Goal: Communication & Community: Answer question/provide support

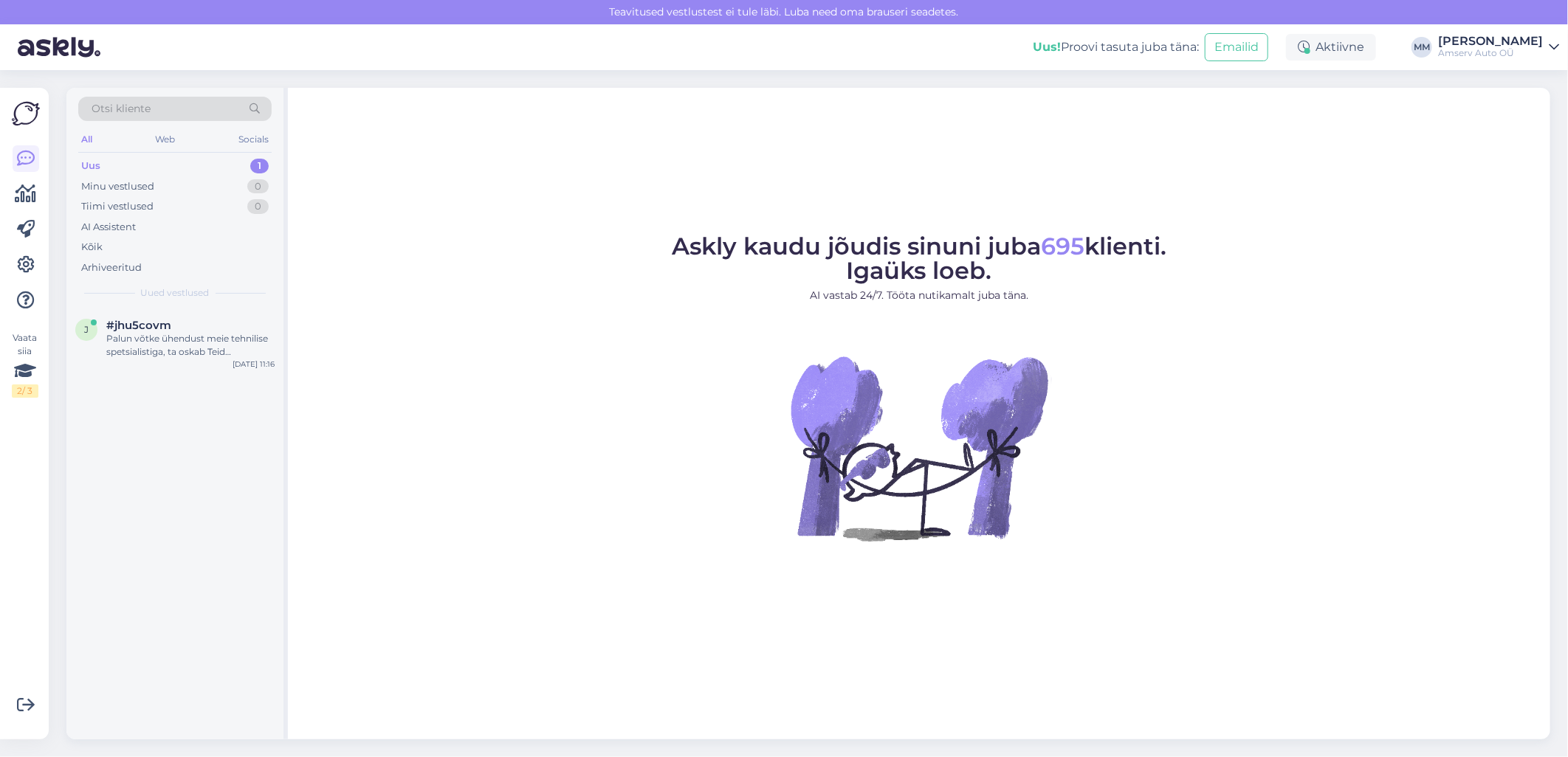
click at [199, 165] on div "Uus 1" at bounding box center [175, 165] width 193 height 20
click at [175, 350] on div "Palun võtke ühendust meie tehnilise spetsialistiga, ta oskab Teid konsulteerida…" at bounding box center [190, 346] width 168 height 27
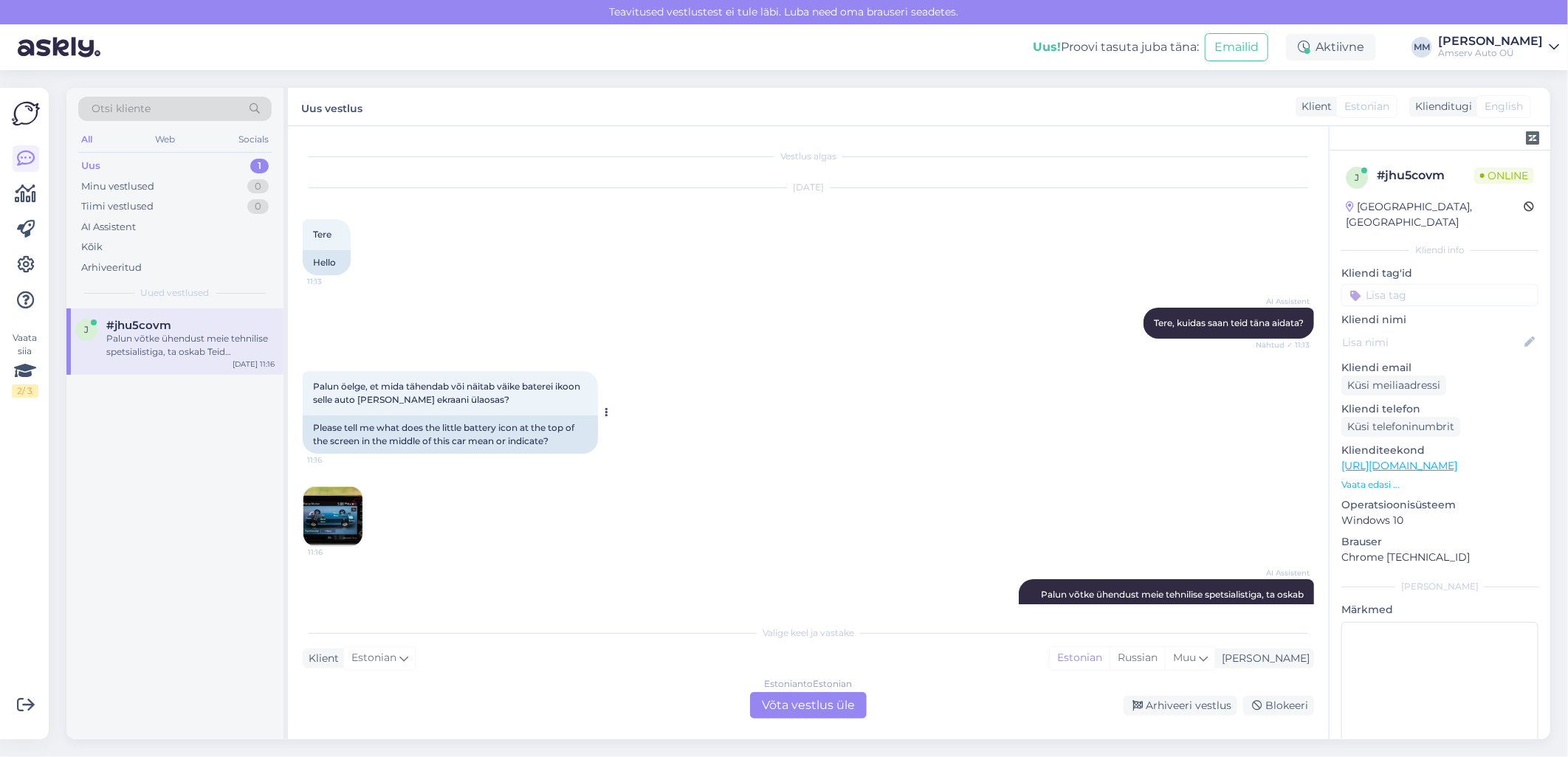
scroll to position [34, 0]
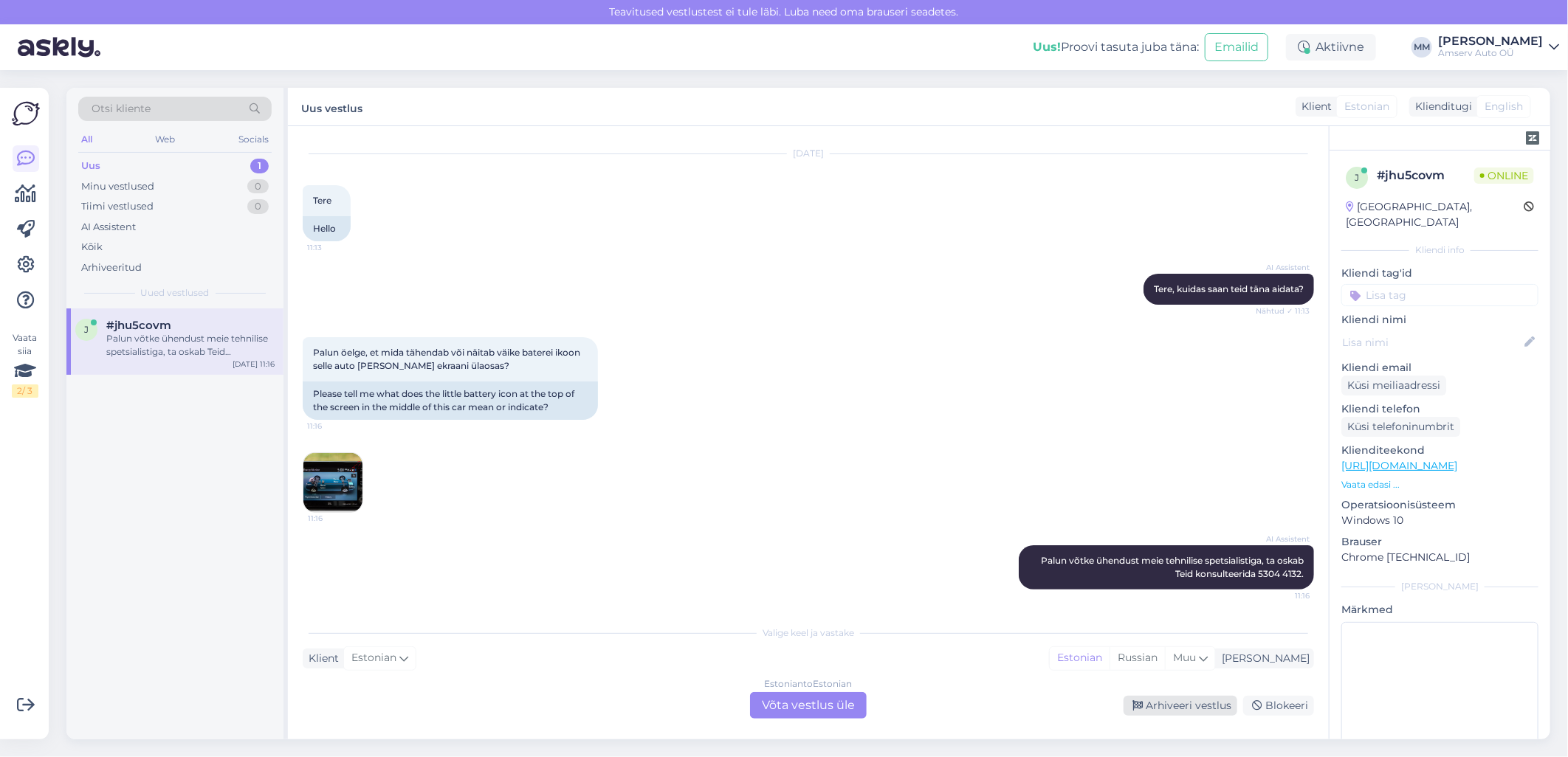
click at [1189, 709] on div "Arhiveeri vestlus" at bounding box center [1181, 706] width 114 height 20
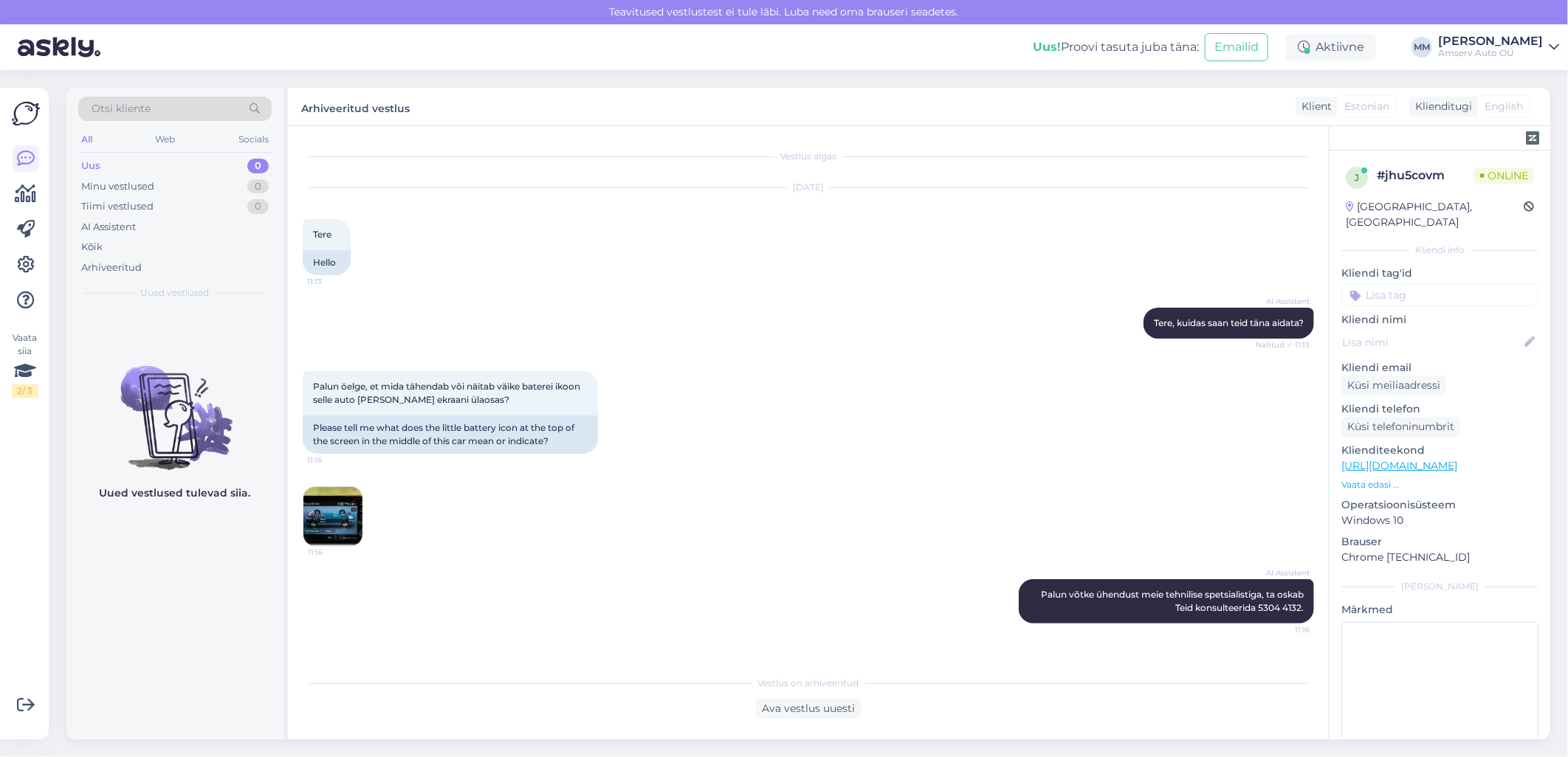
scroll to position [0, 0]
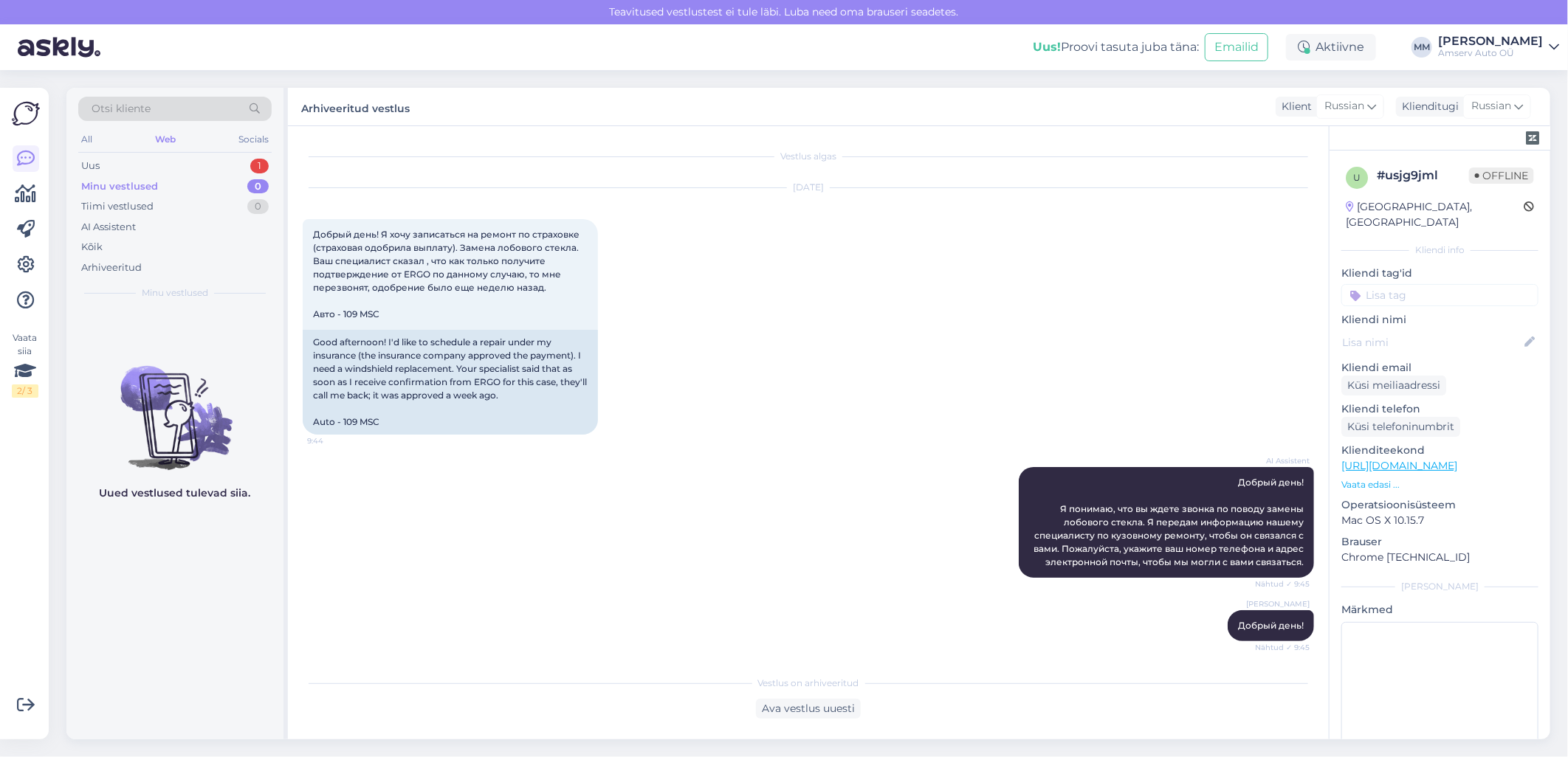
scroll to position [1132, 0]
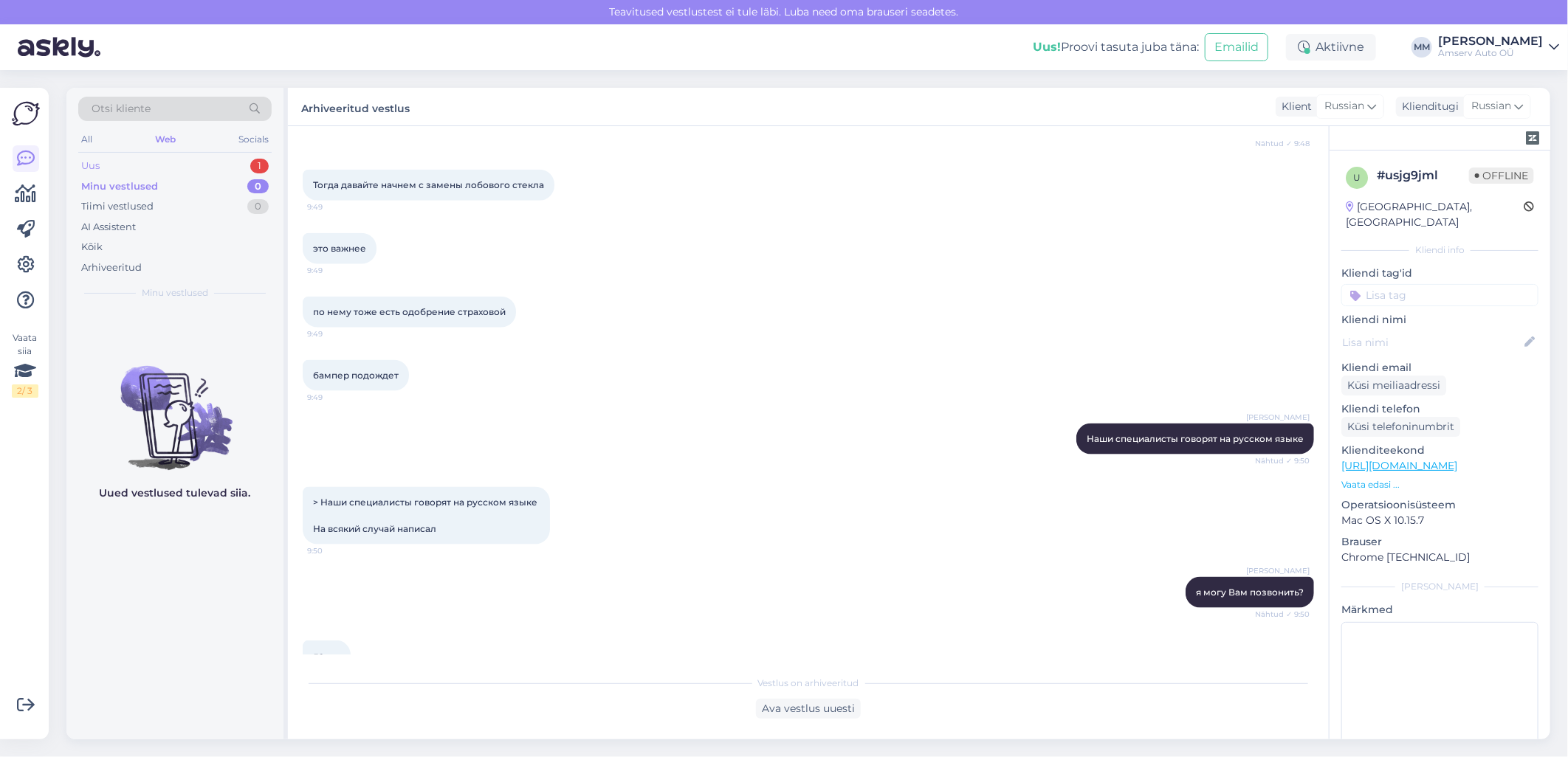
click at [198, 164] on div "Uus 1" at bounding box center [175, 165] width 193 height 20
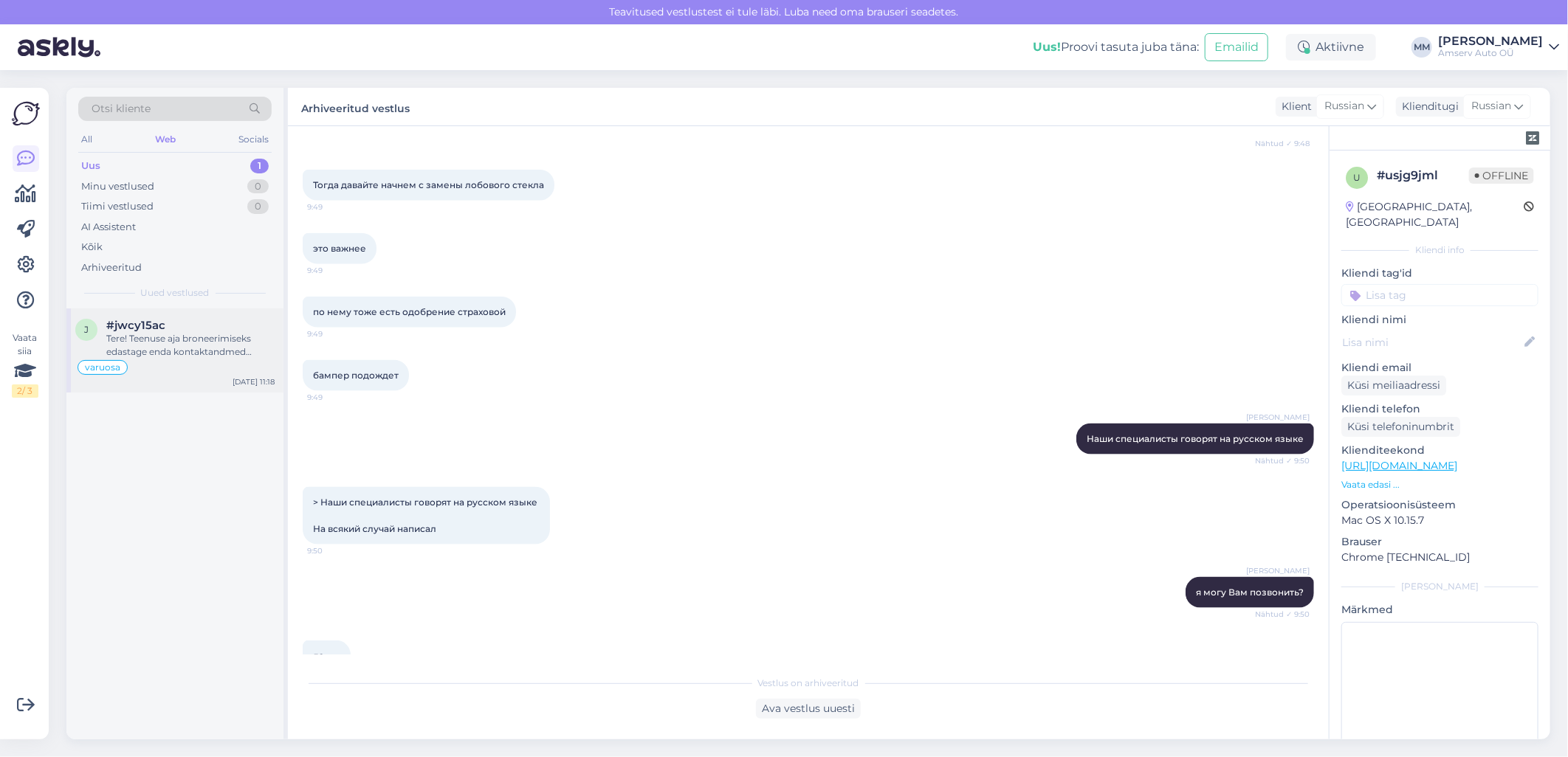
click at [197, 347] on div "Tere! Teenuse aja broneerimiseks edastage enda kontaktandmed (telefoninumber ja…" at bounding box center [190, 346] width 168 height 27
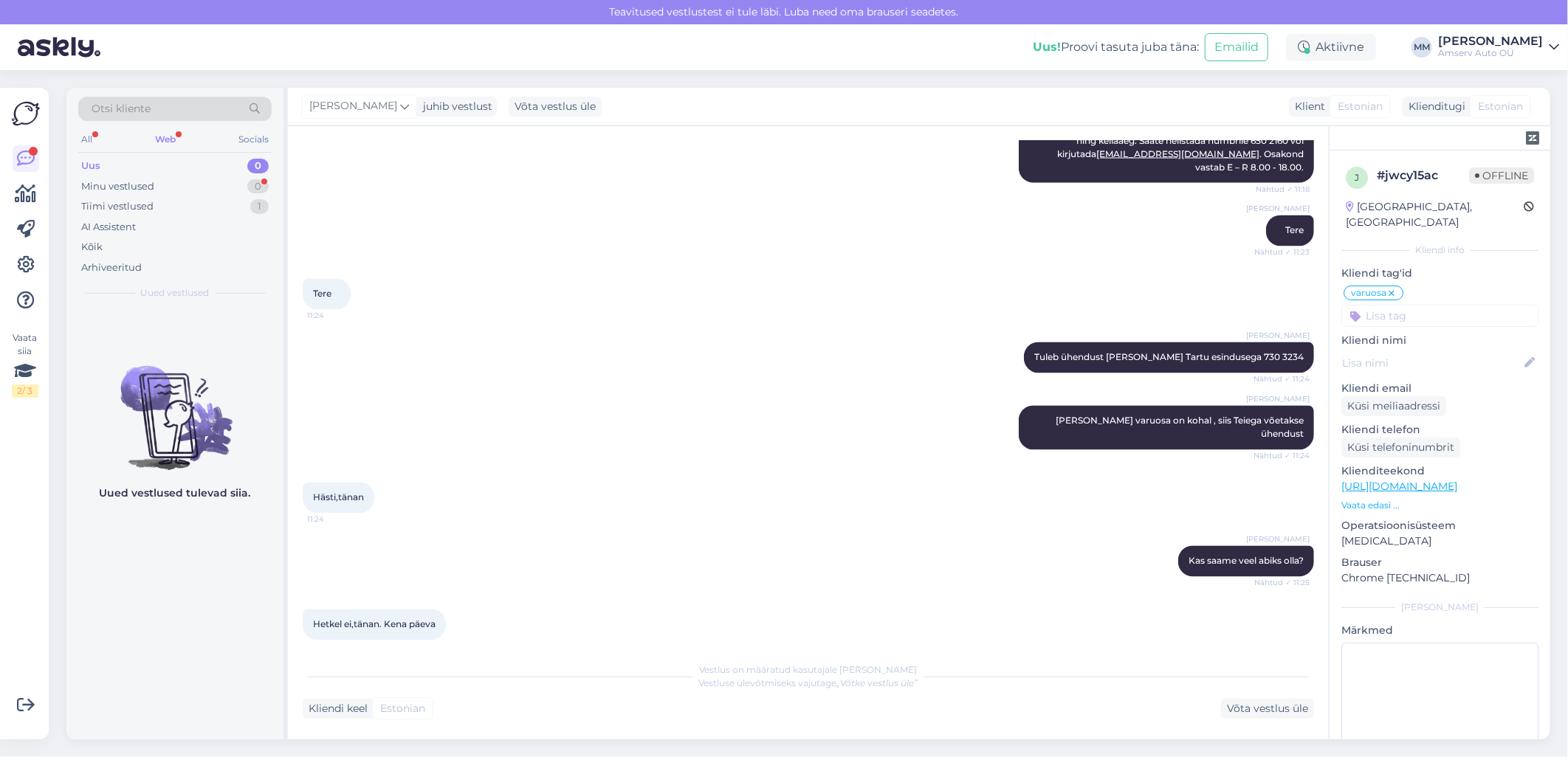
scroll to position [1773, 0]
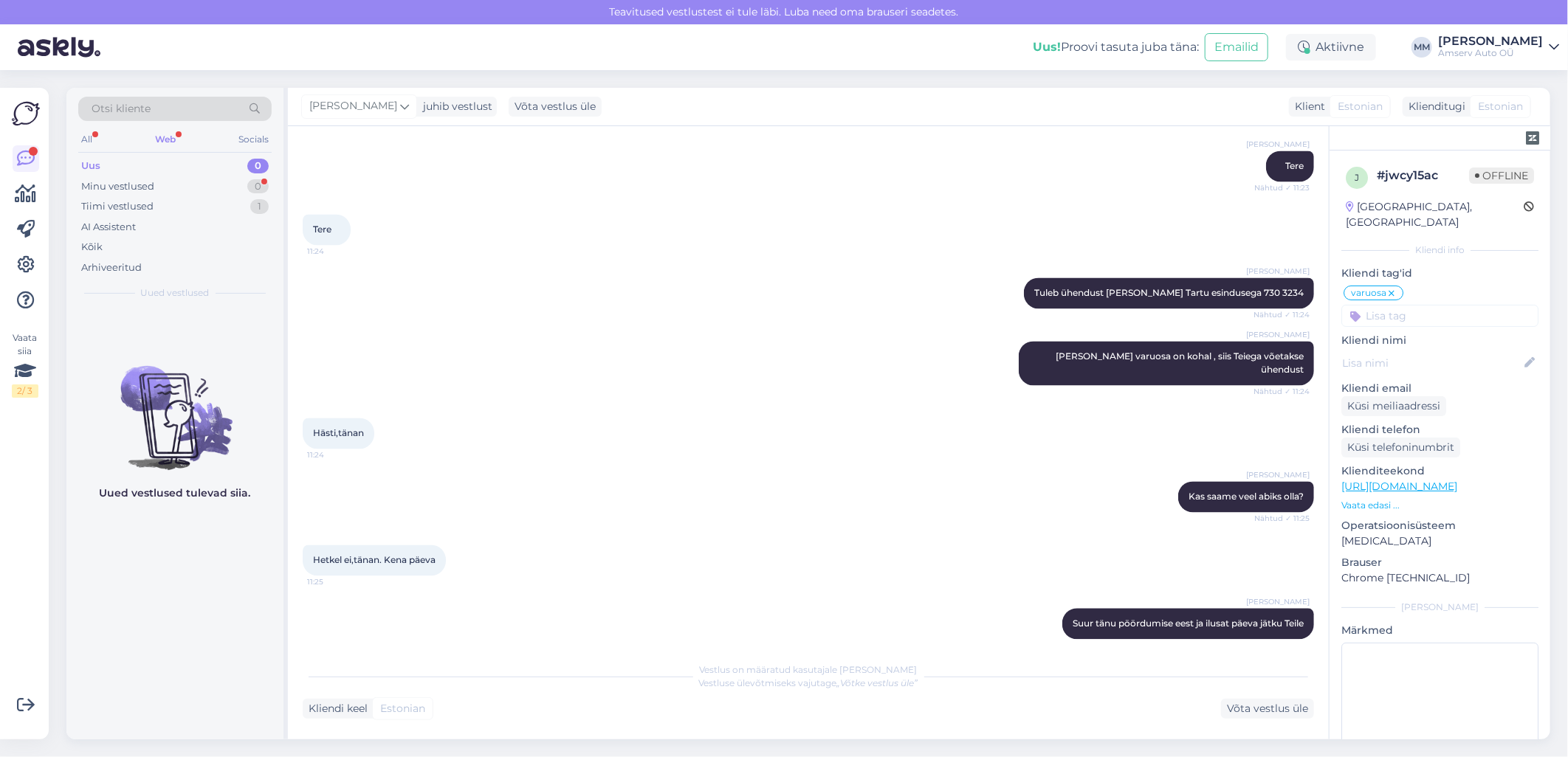
click at [165, 134] on div "Web" at bounding box center [165, 140] width 27 height 19
click at [23, 266] on icon at bounding box center [26, 265] width 17 height 17
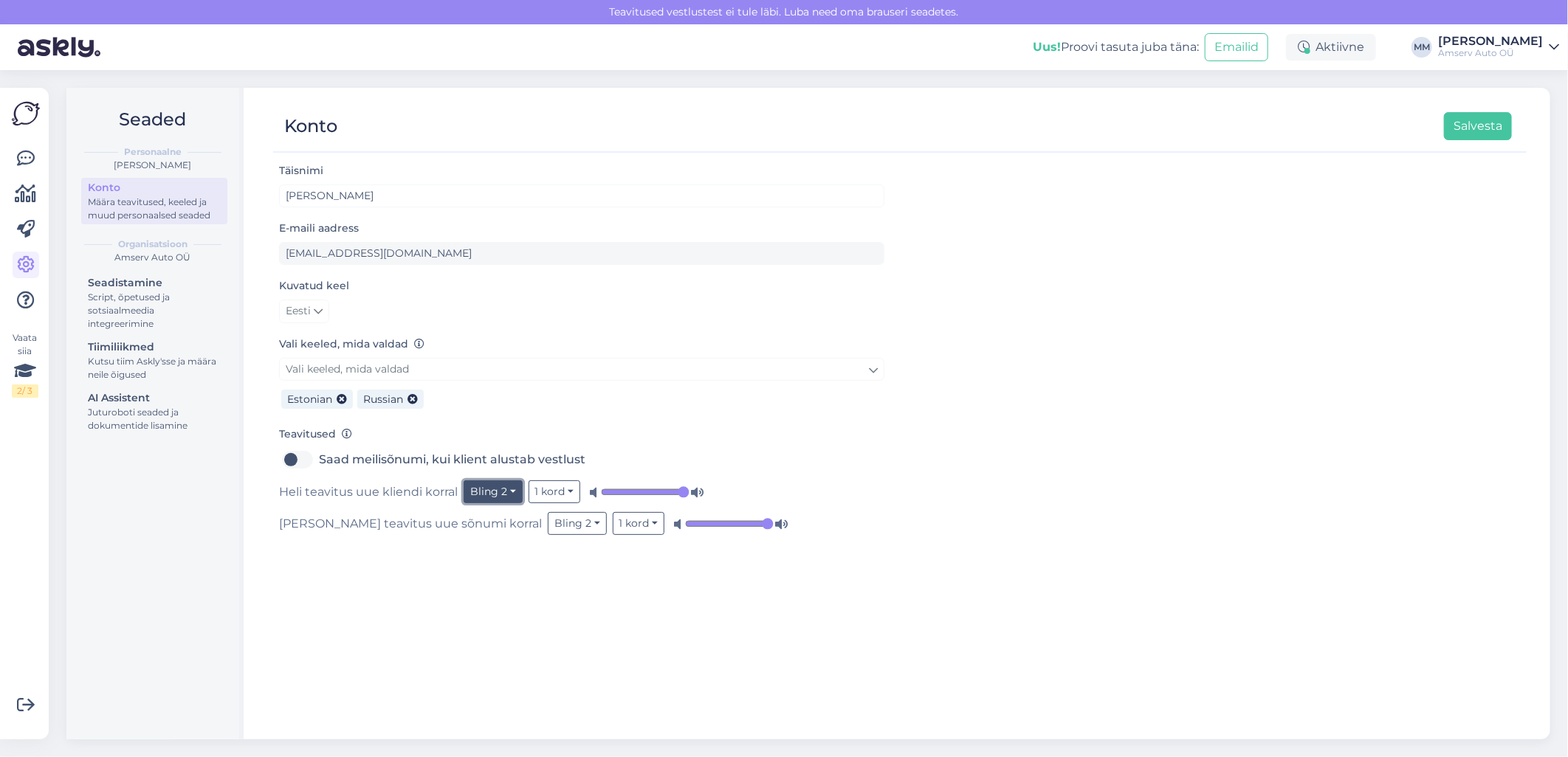
click at [512, 491] on button "Bling 2" at bounding box center [493, 492] width 59 height 23
click at [458, 638] on link "Bells 3" at bounding box center [468, 640] width 110 height 23
click at [548, 526] on button "Bling 2" at bounding box center [577, 523] width 59 height 23
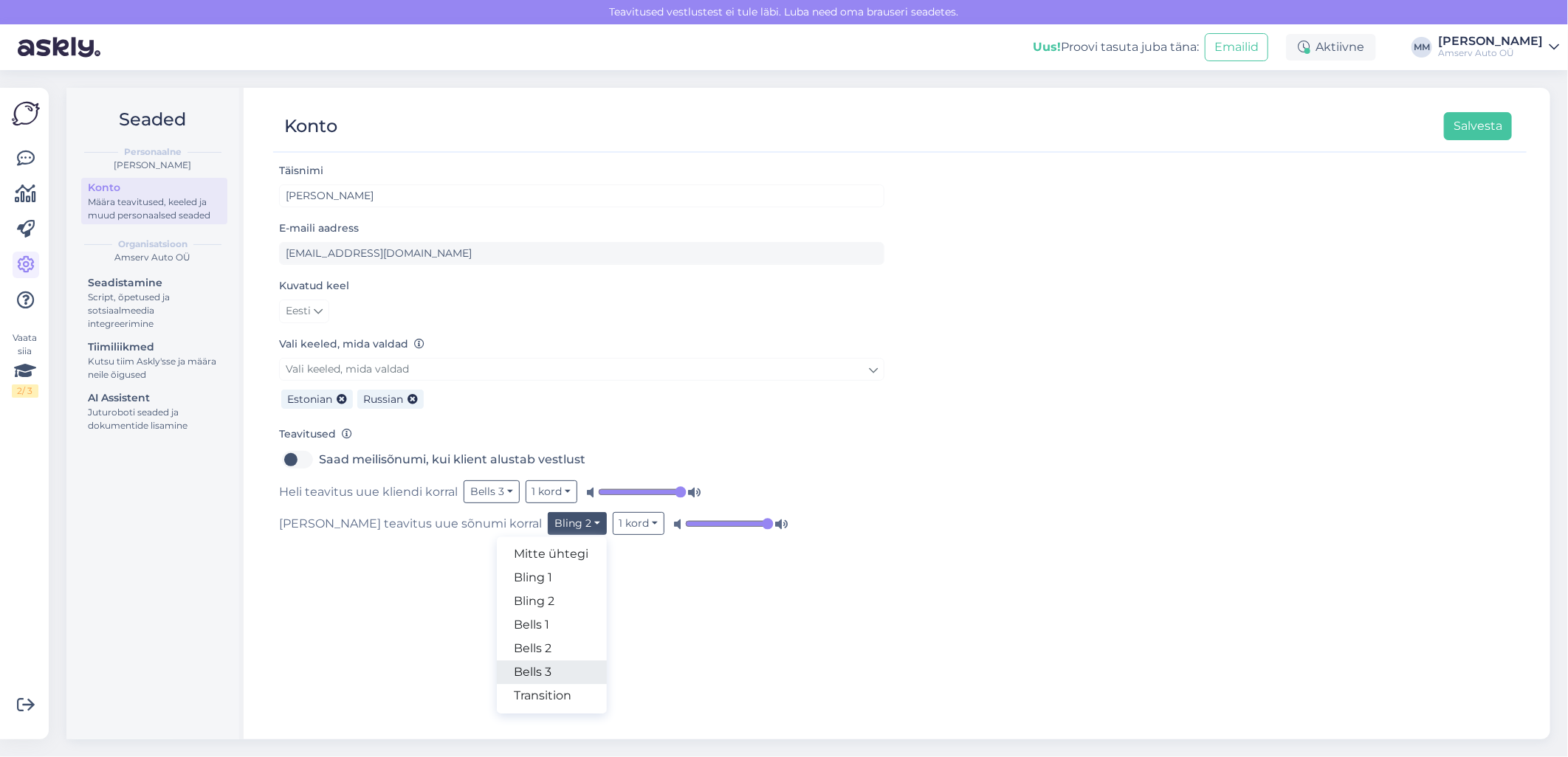
click at [497, 668] on link "Bells 3" at bounding box center [552, 672] width 110 height 23
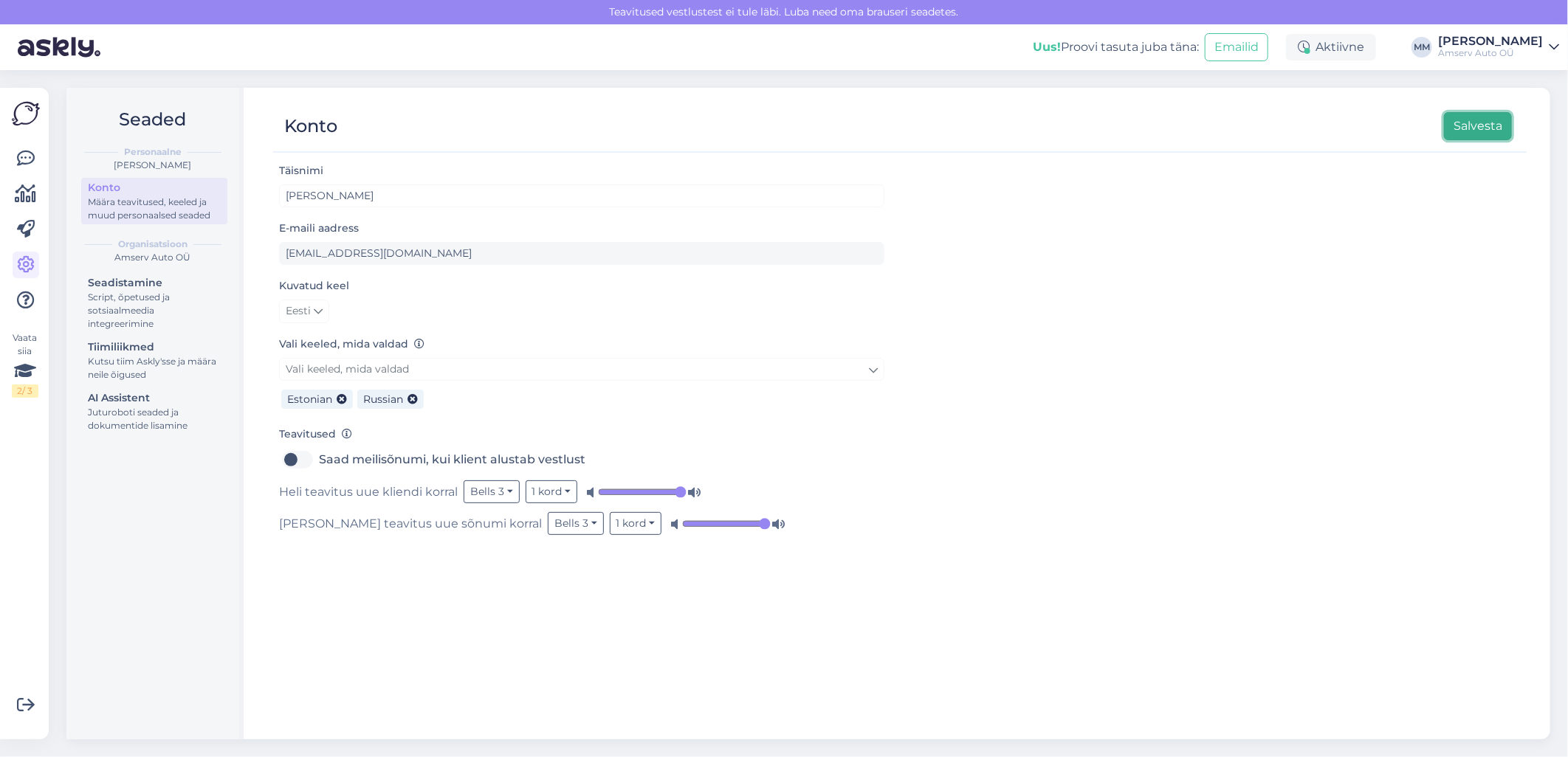
click at [1459, 124] on button "Salvesta" at bounding box center [1478, 126] width 68 height 28
click at [491, 599] on div "Täisnimi Marina Mamutina E-maili aadress marina.mamutina@amserv.ee Kuvatud keel…" at bounding box center [900, 443] width 1254 height 565
click at [1475, 130] on button "Salvesta" at bounding box center [1478, 126] width 68 height 28
click at [25, 157] on icon at bounding box center [26, 158] width 17 height 17
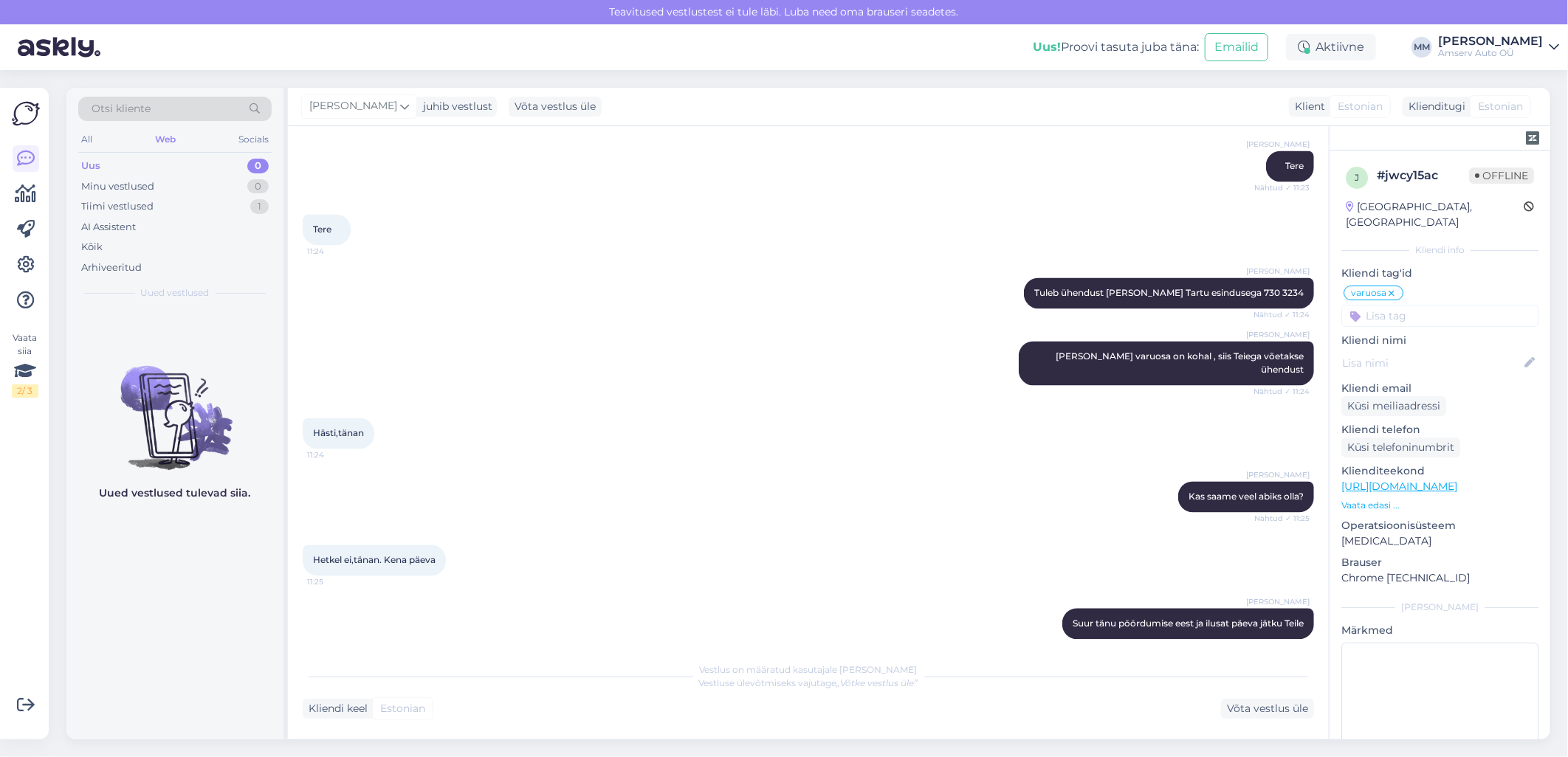
scroll to position [1759, 0]
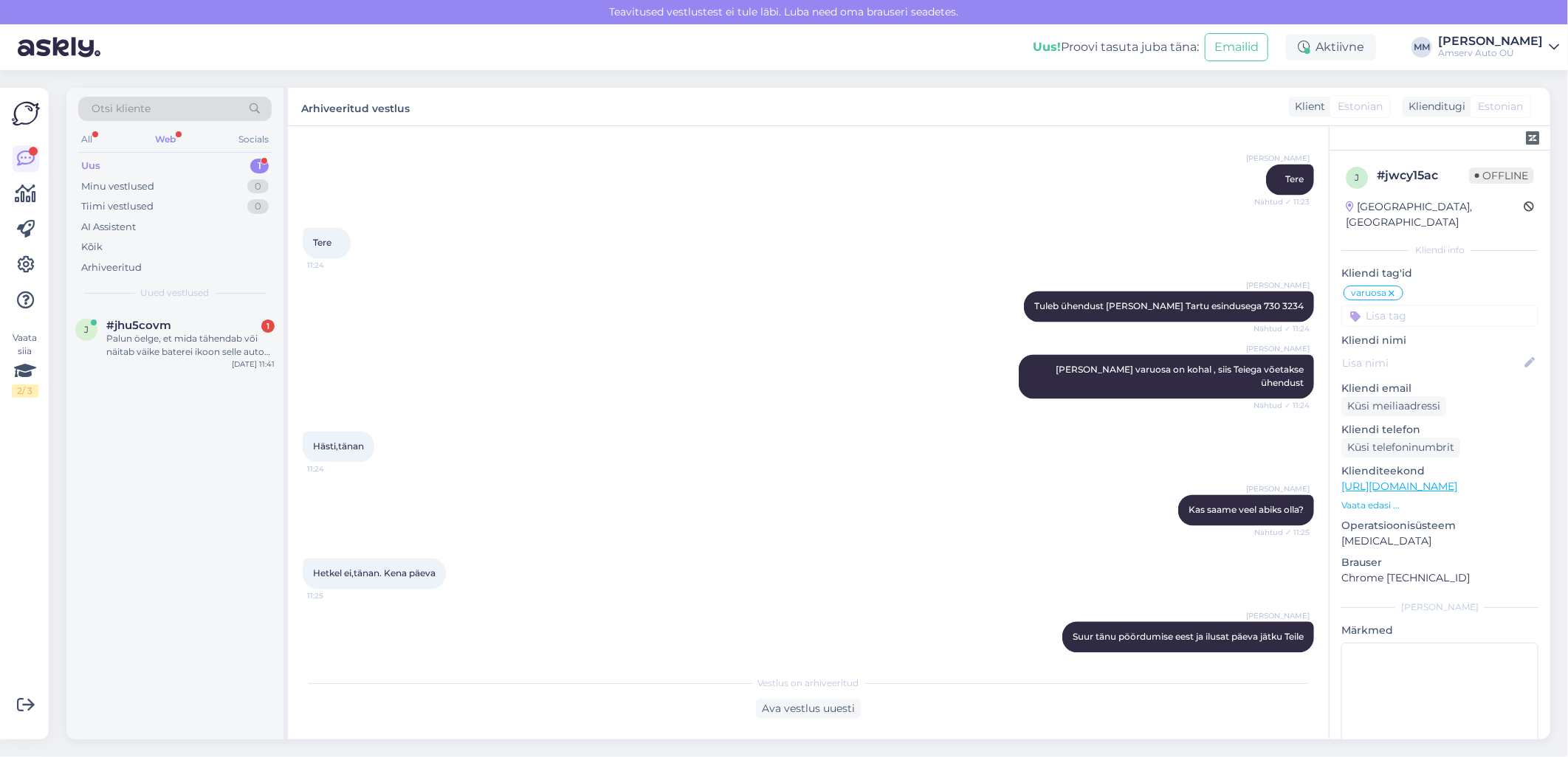
click at [172, 139] on div "Web" at bounding box center [165, 140] width 27 height 19
click at [186, 164] on div "Uus 1" at bounding box center [175, 165] width 193 height 20
click at [170, 343] on div "Palun öelge, et mida tähendab või näitab väike baterei ikoon selle auto [PERSON…" at bounding box center [190, 346] width 168 height 27
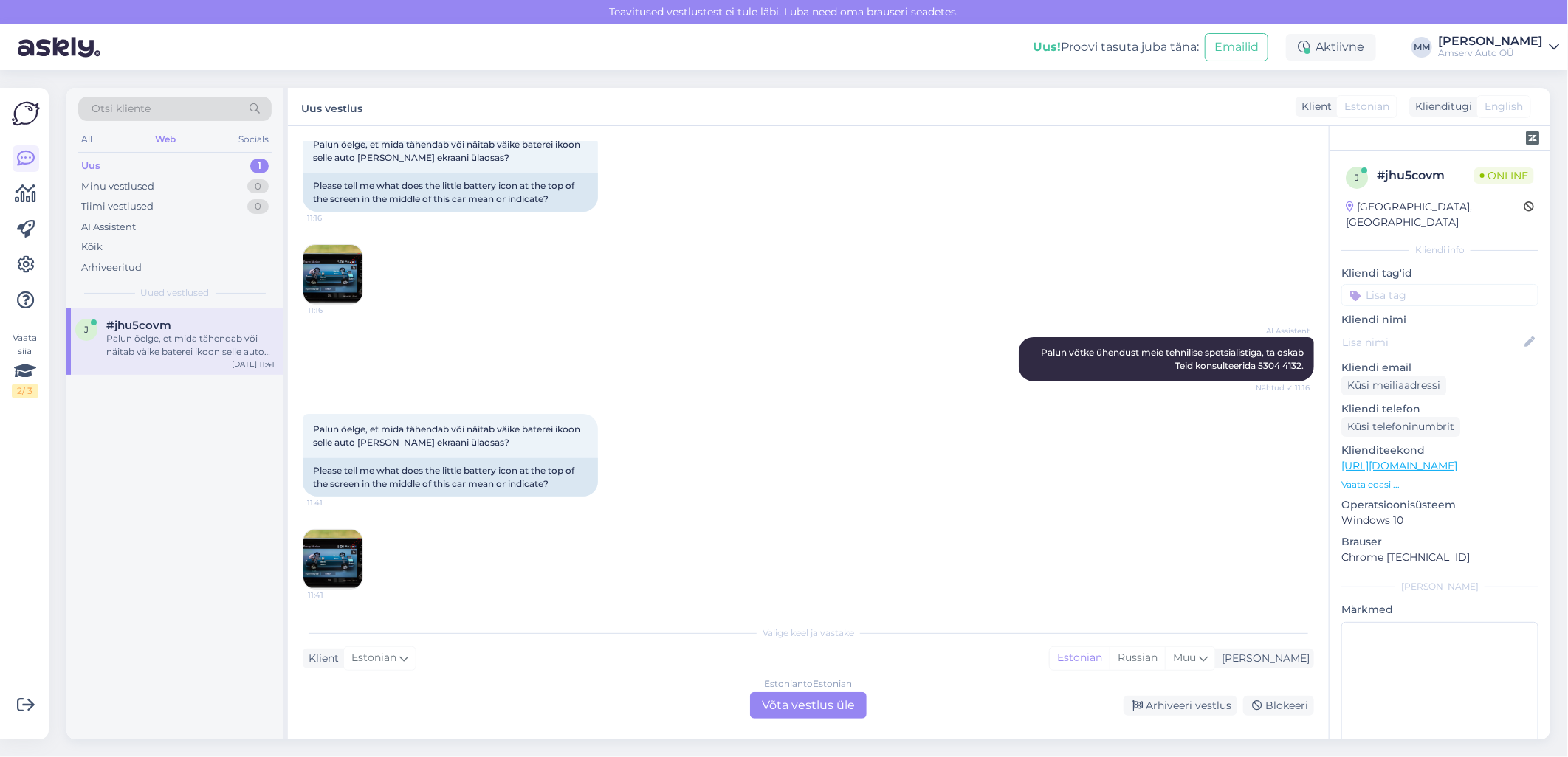
click at [330, 548] on img at bounding box center [332, 559] width 59 height 59
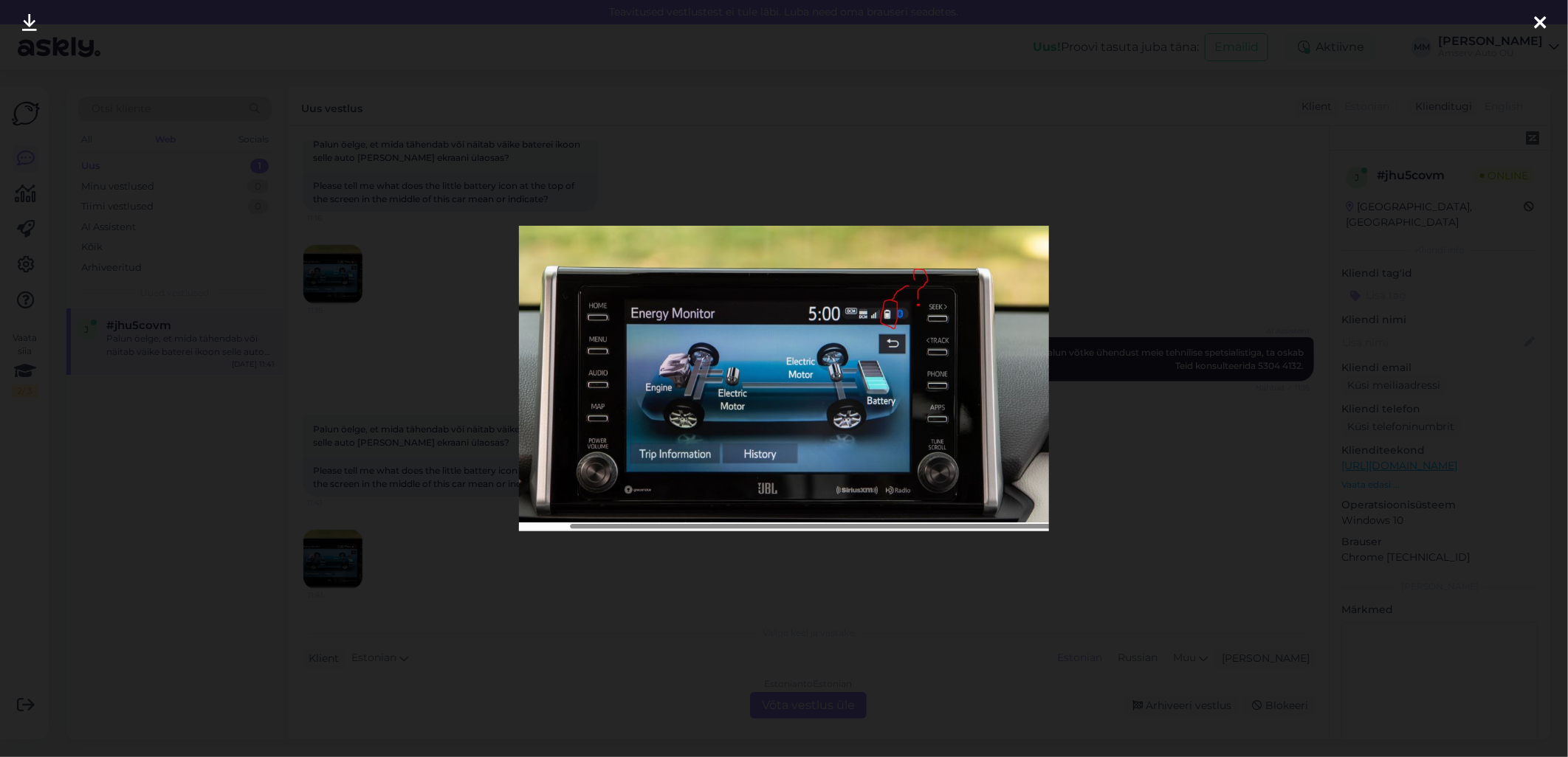
click at [771, 549] on div at bounding box center [784, 378] width 1568 height 757
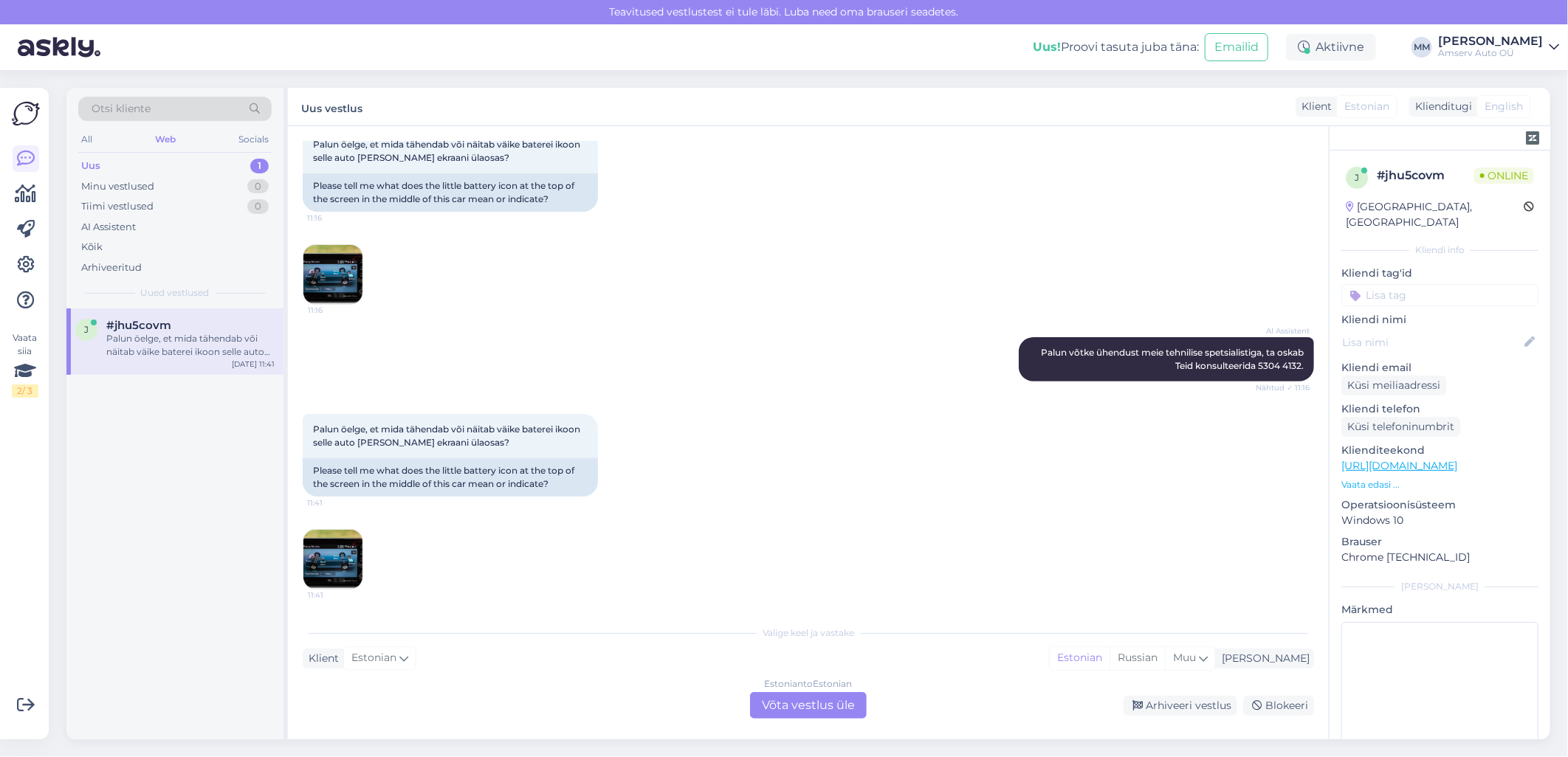
click at [784, 702] on div "Estonian to Estonian Võta vestlus üle" at bounding box center [809, 706] width 117 height 27
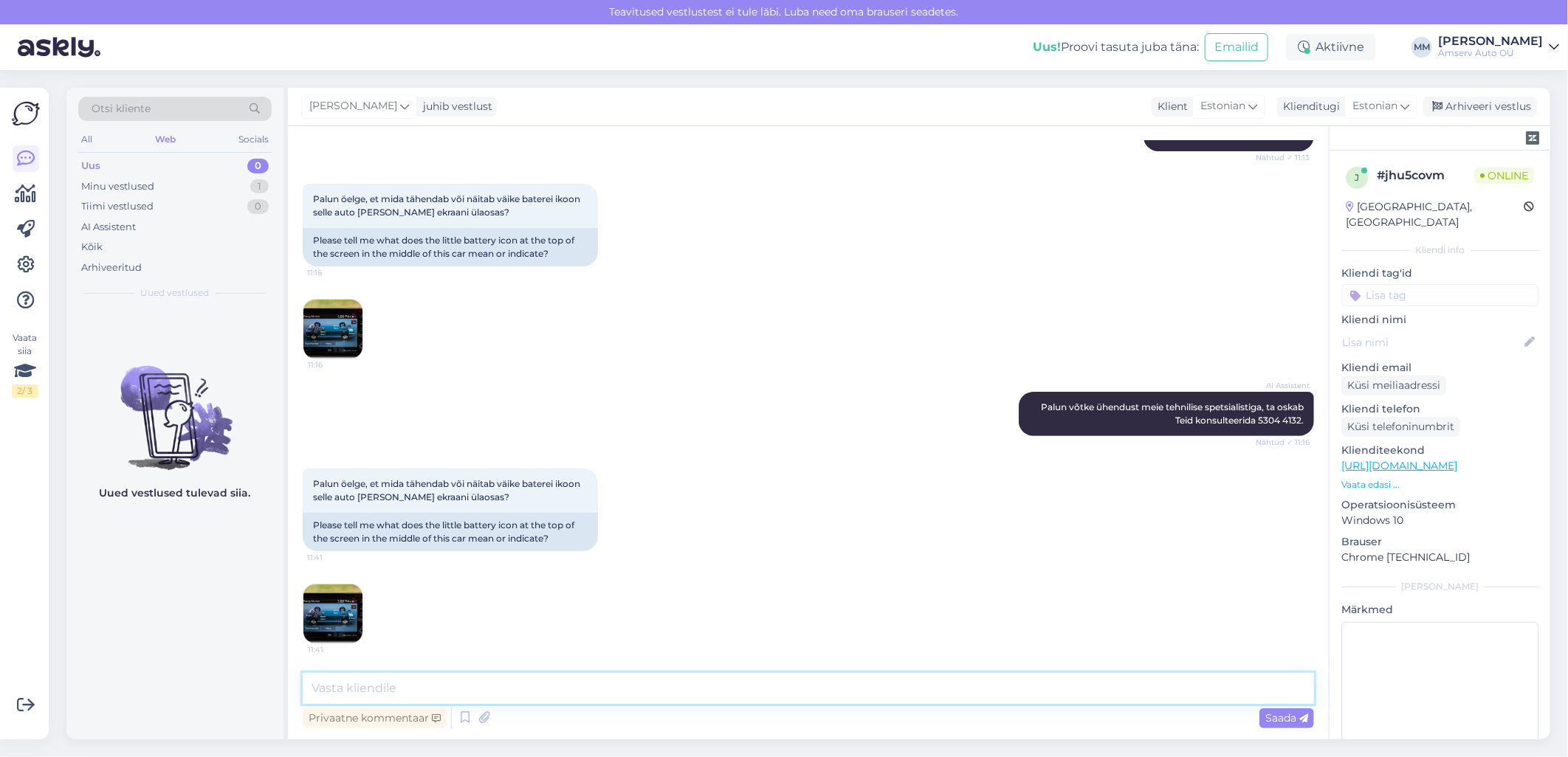
click at [665, 690] on textarea at bounding box center [808, 688] width 1012 height 31
type textarea "Tere"
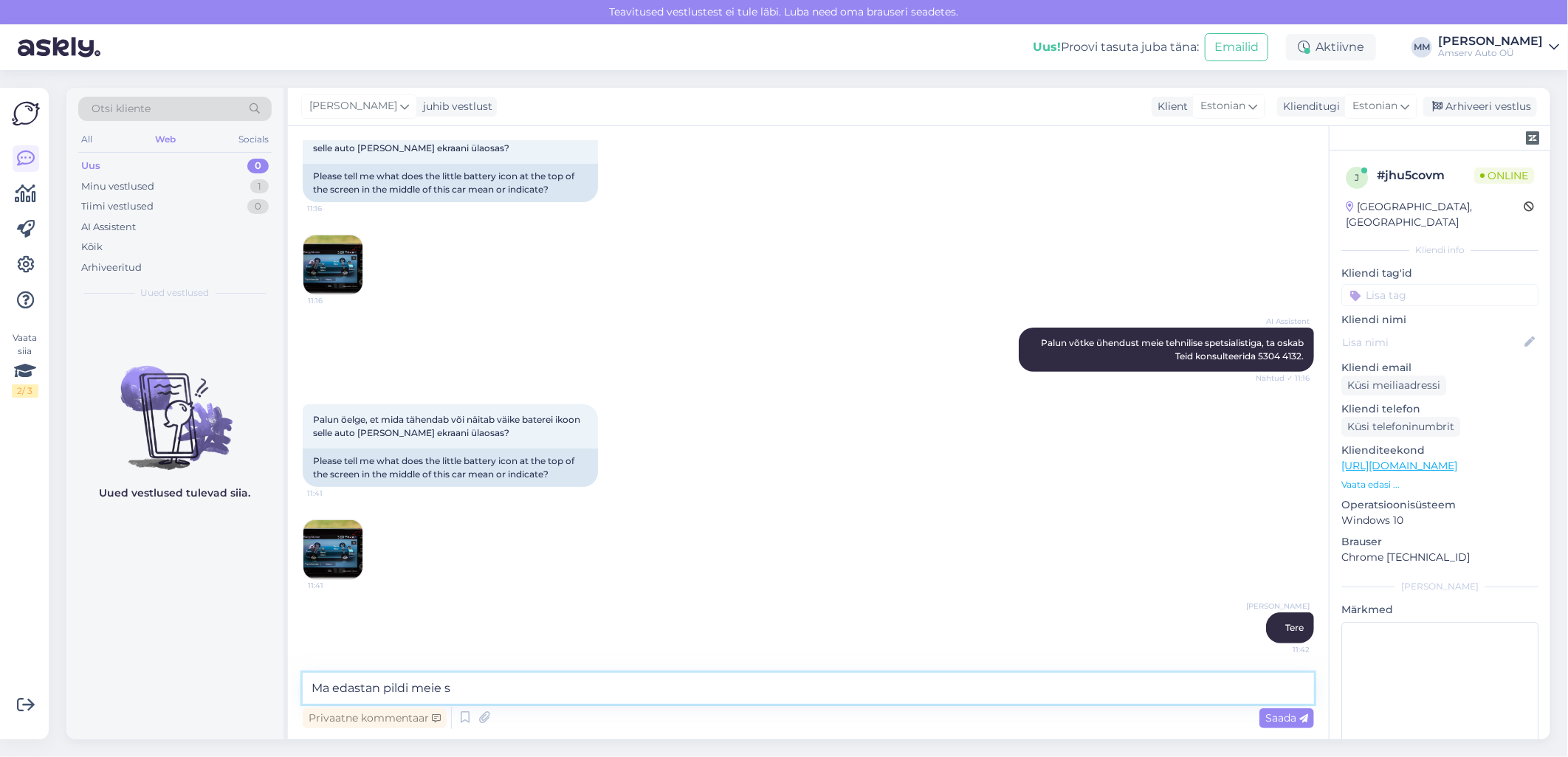
click at [456, 687] on textarea "Ma edastan pildi meie s" at bounding box center [808, 688] width 1012 height 31
type textarea "Ma edastan pildi meie spetsialistile"
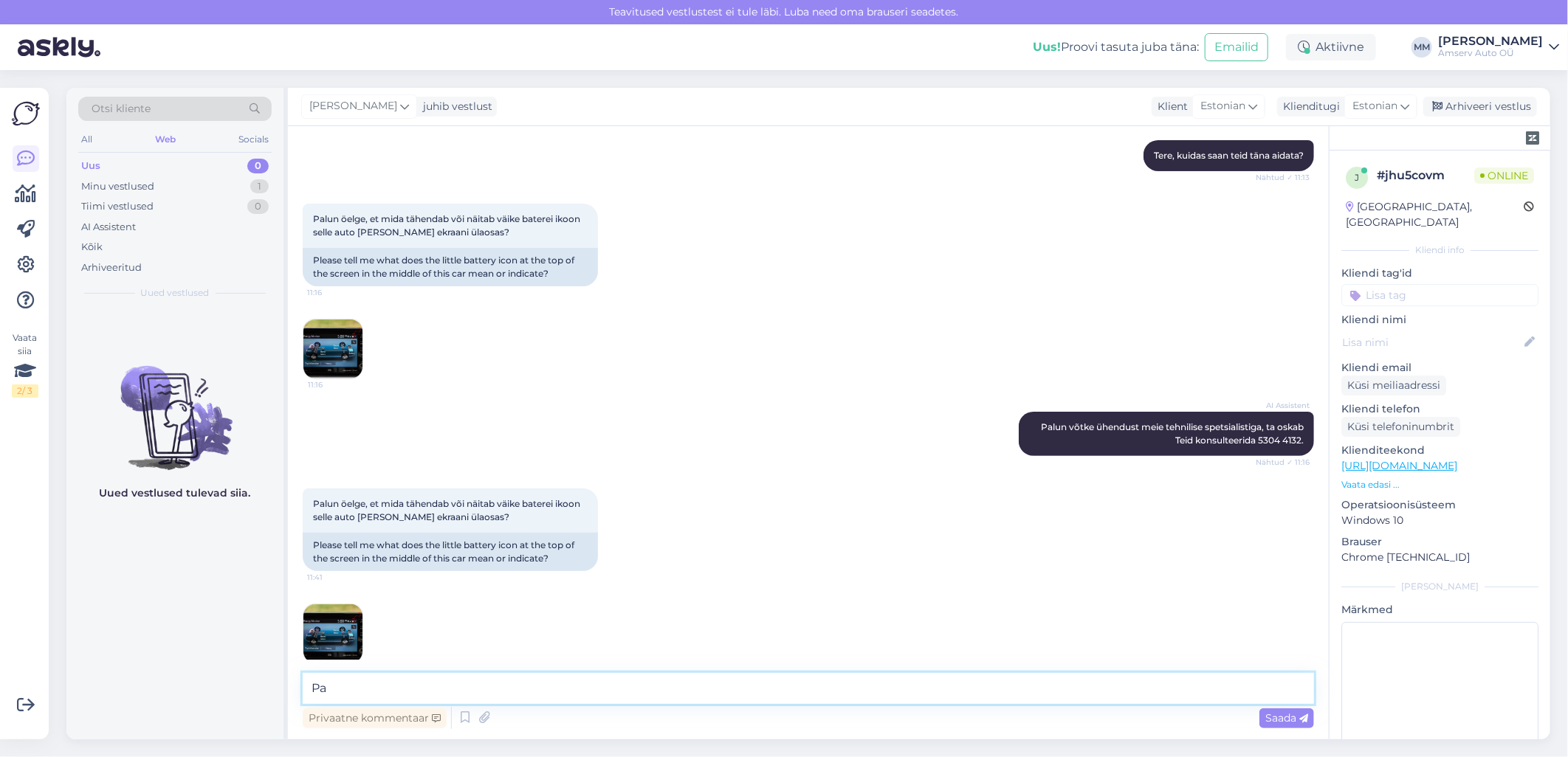
scroll to position [315, 0]
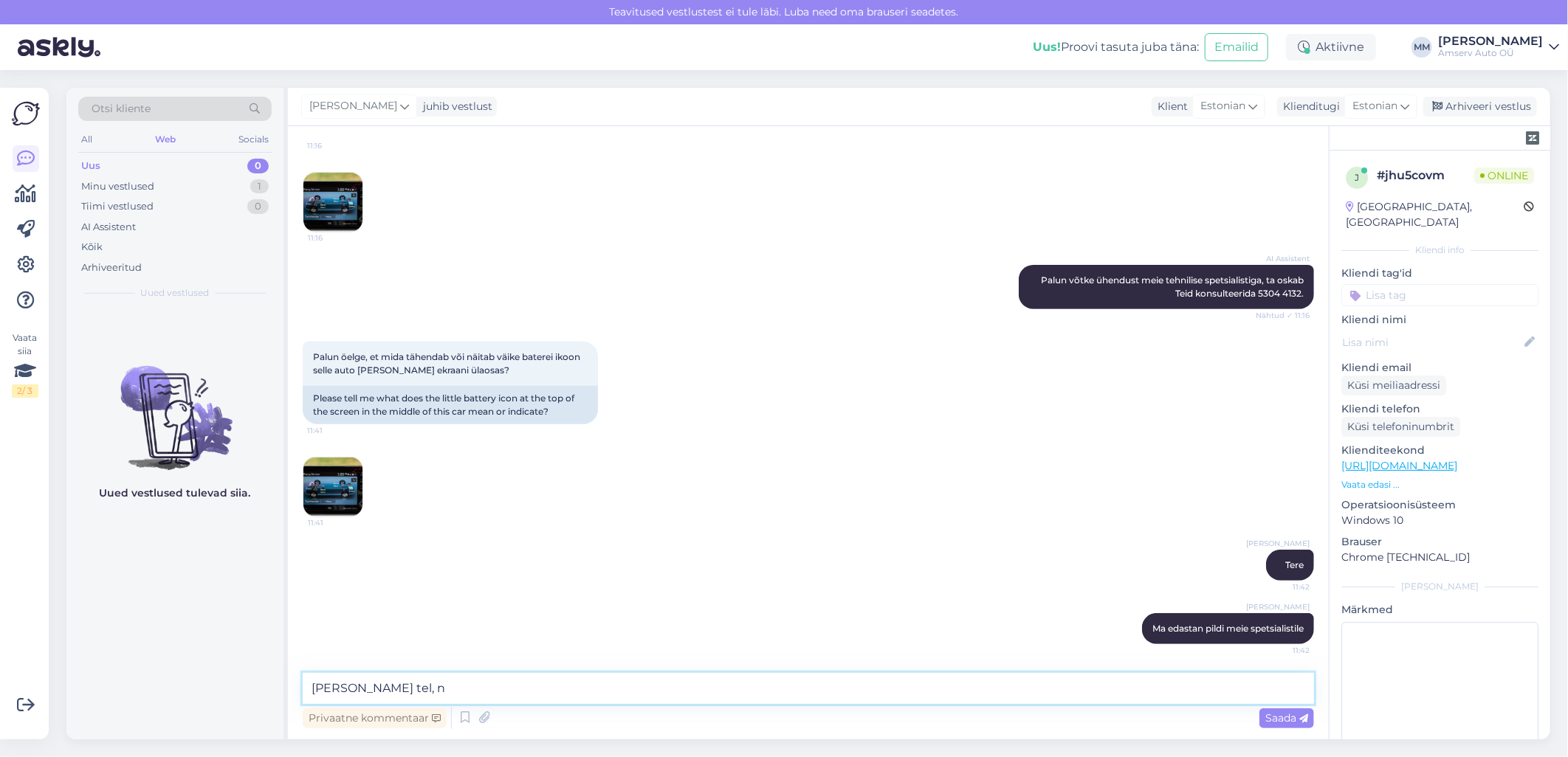
type textarea "Palun Teie tel, nr"
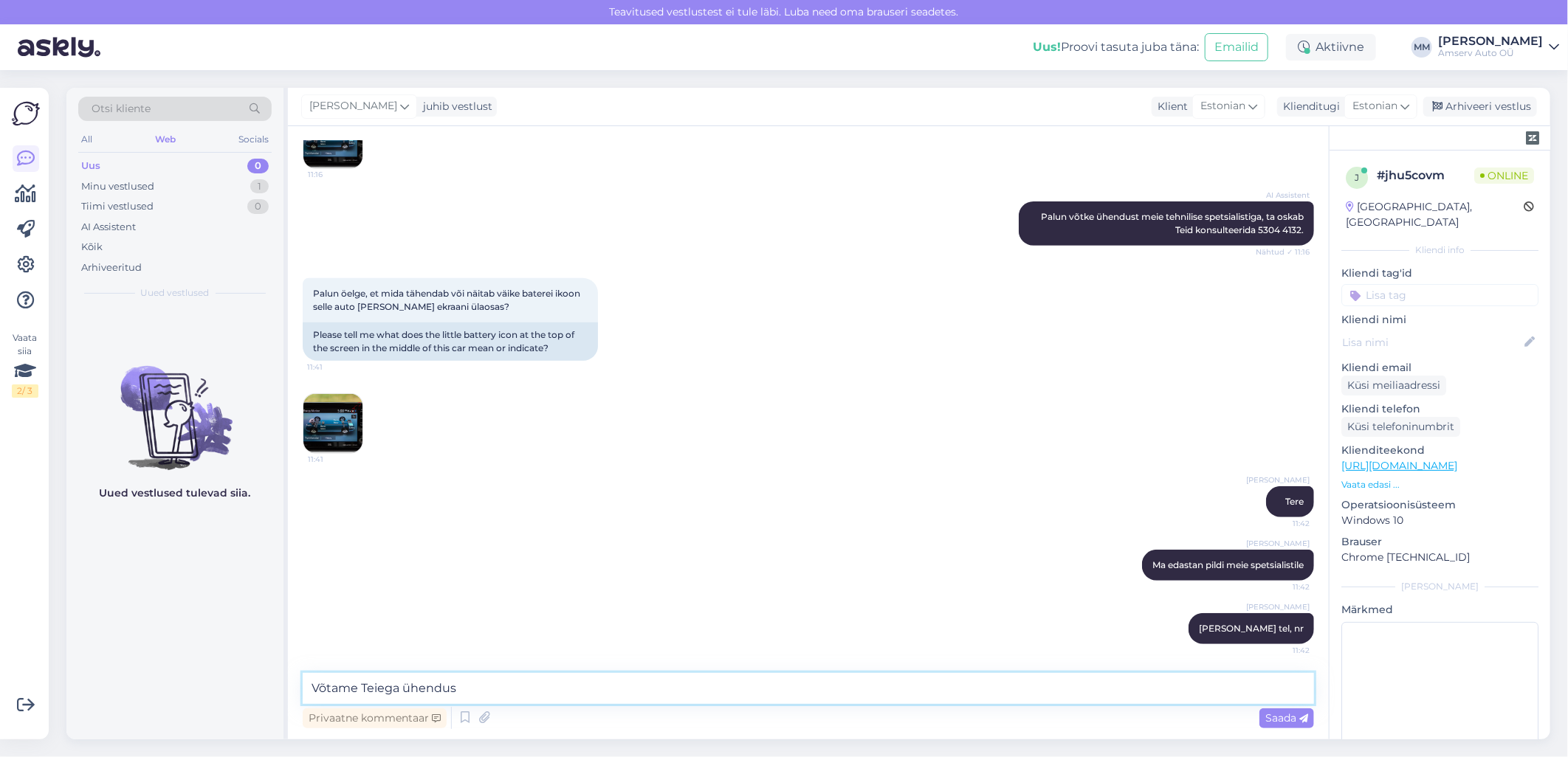
type textarea "Võtame Teiega ühendust"
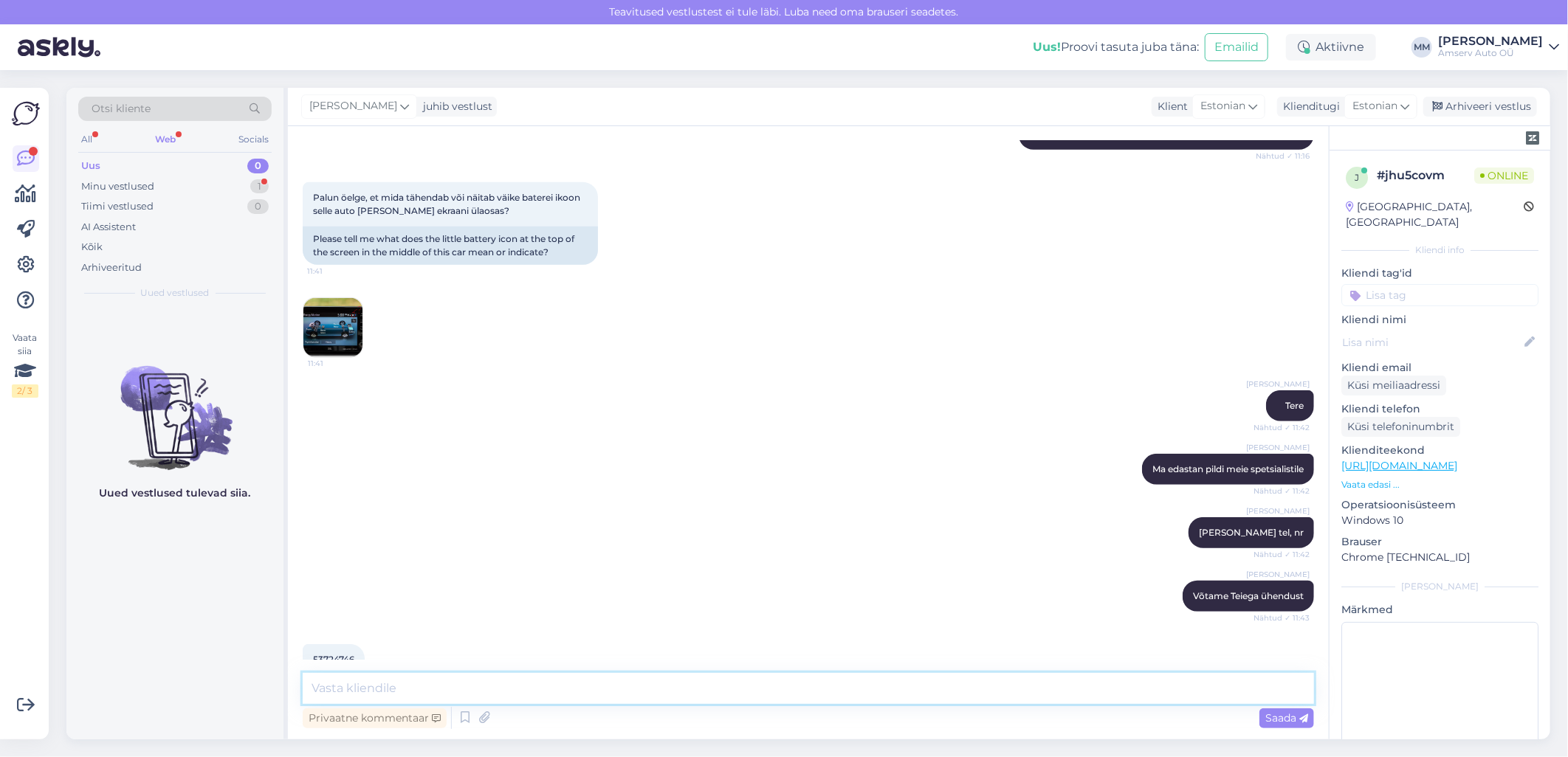
scroll to position [505, 0]
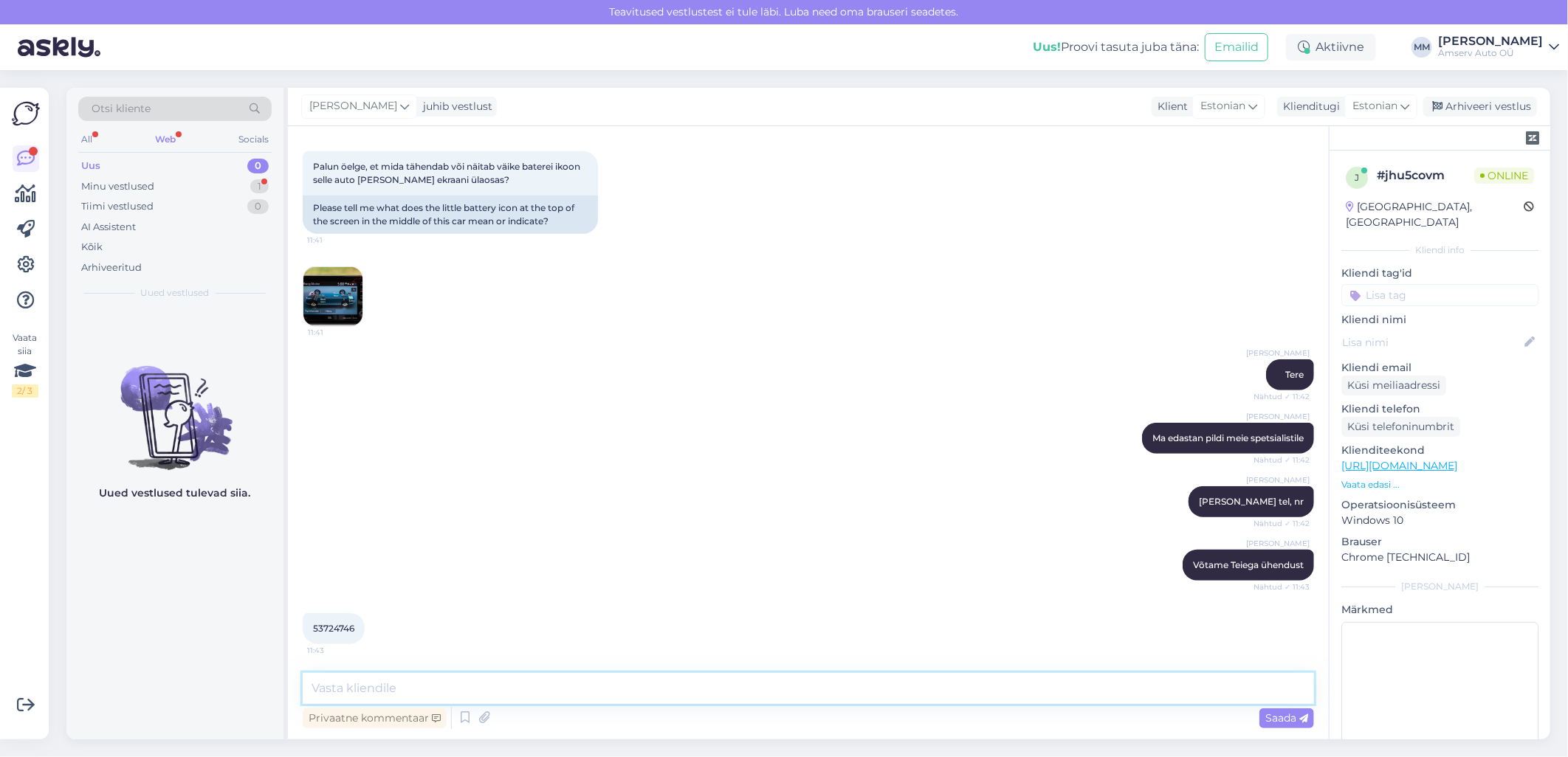
click at [502, 687] on textarea at bounding box center [808, 688] width 1012 height 31
click at [557, 681] on textarea at bounding box center [808, 688] width 1012 height 31
type textarea "Palun auto reg, nr"
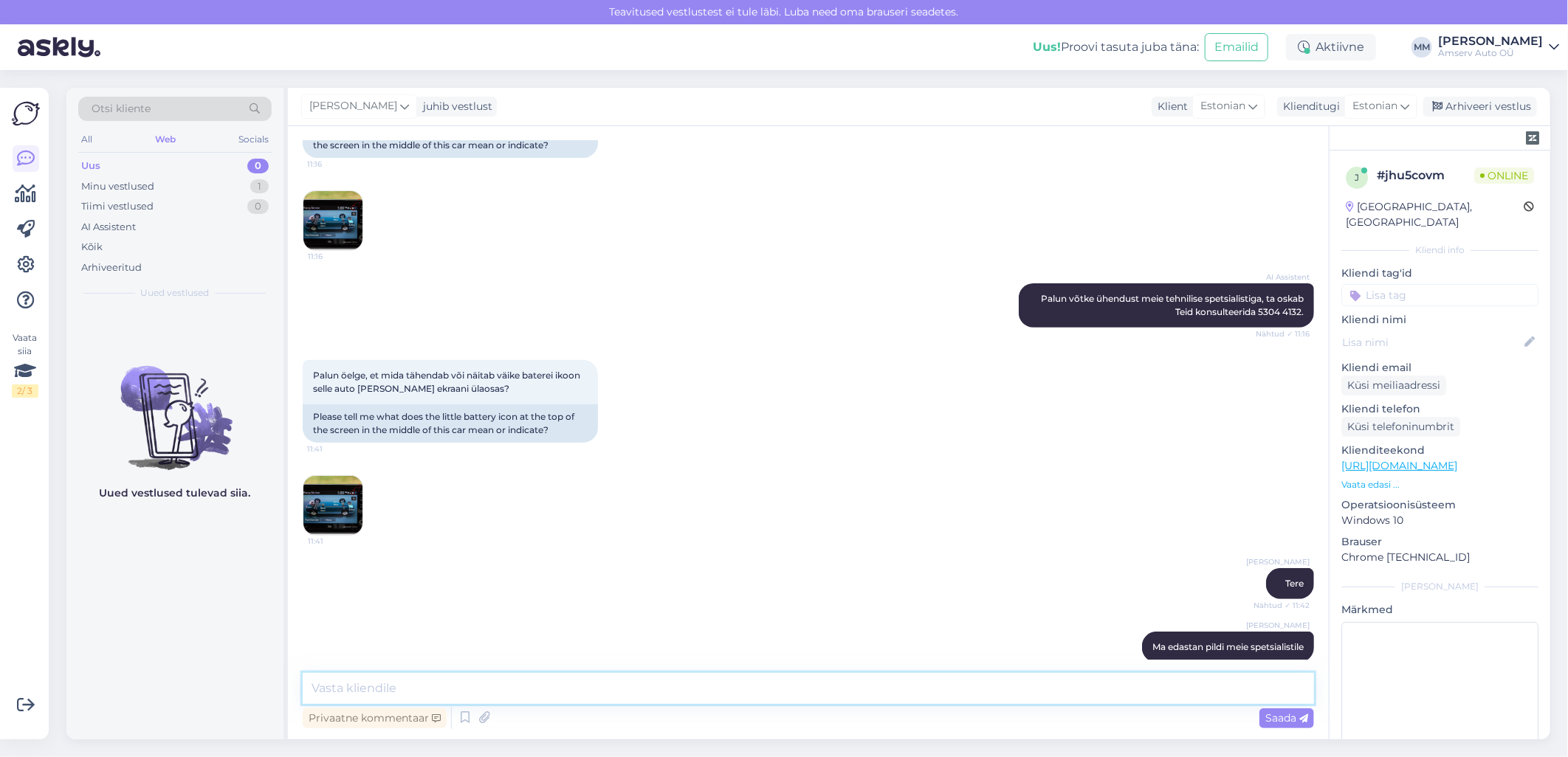
scroll to position [569, 0]
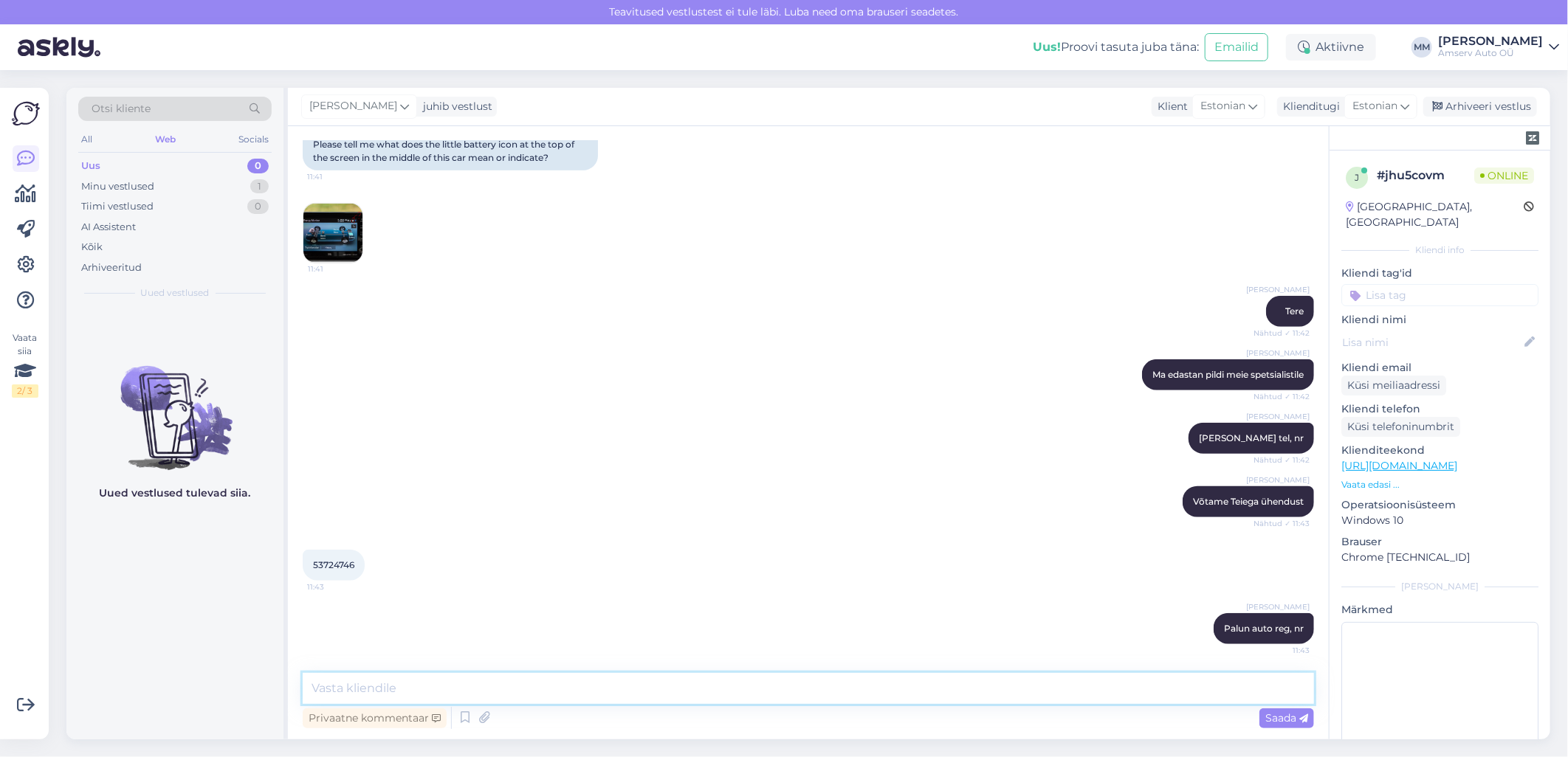
click at [631, 684] on textarea at bounding box center [808, 688] width 1012 height 31
type textarea "M"
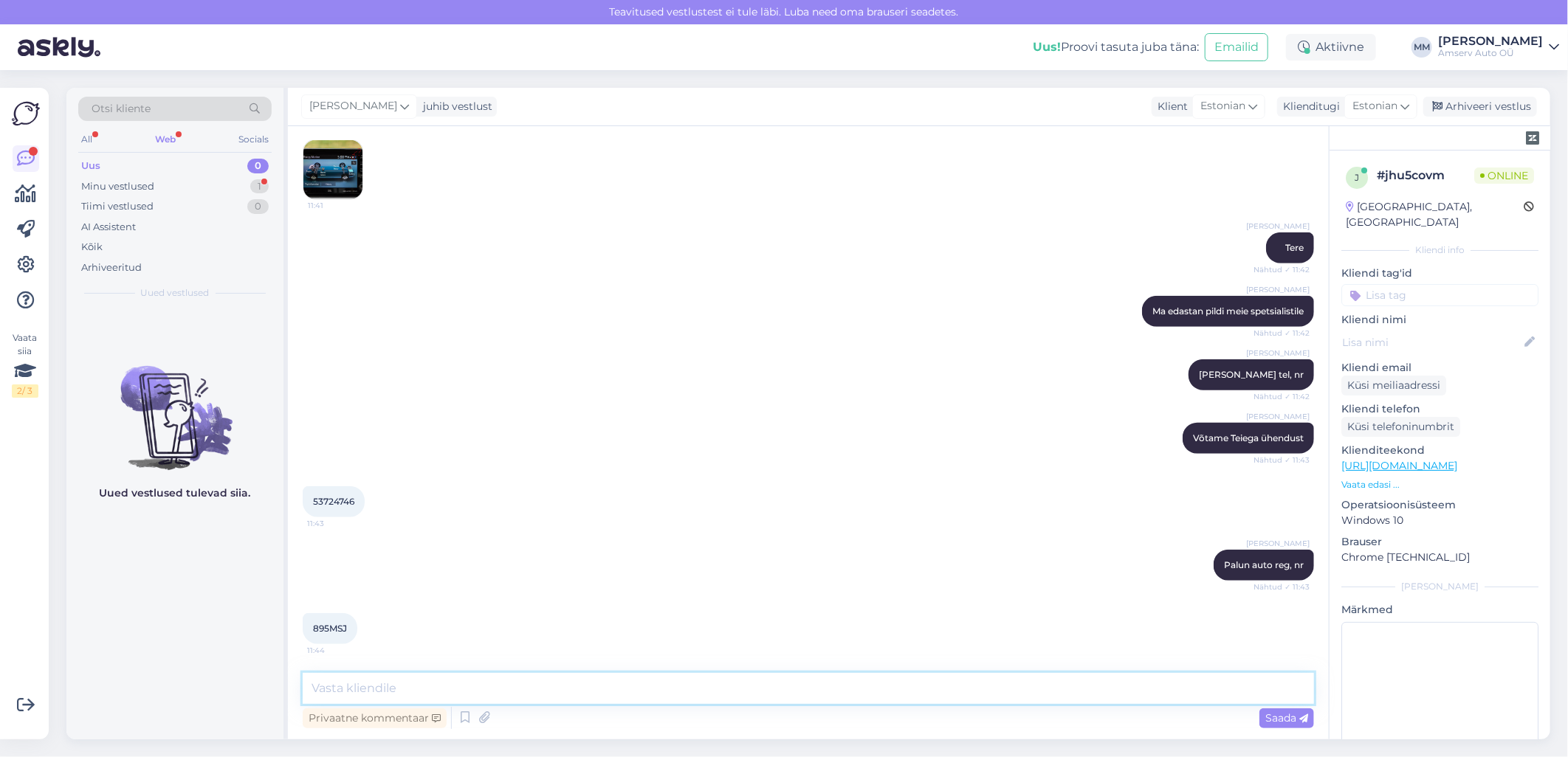
click at [596, 677] on textarea at bounding box center [808, 688] width 1012 height 31
type textarea "Tänan!"
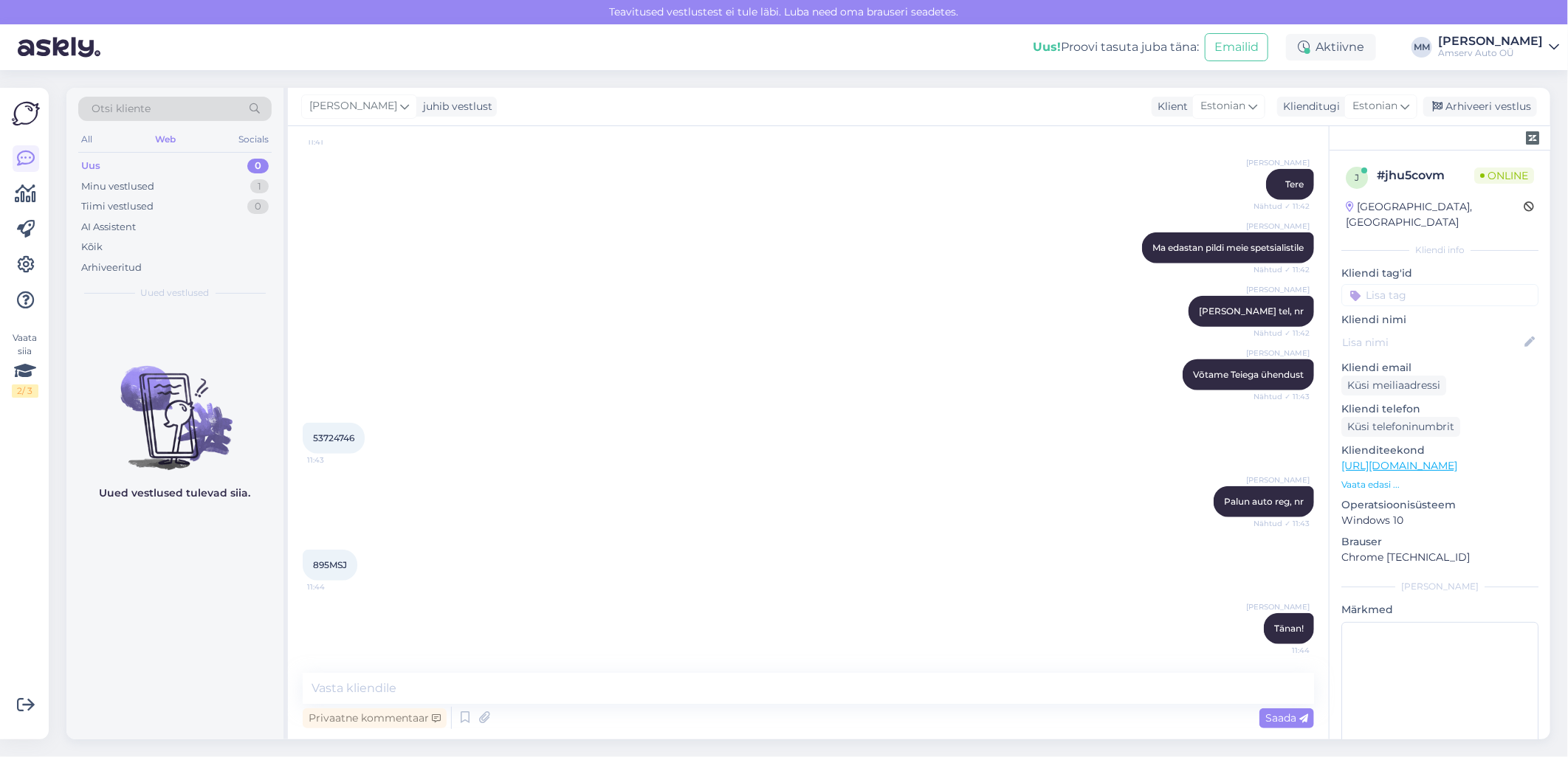
click at [347, 562] on span "895MSJ" at bounding box center [329, 564] width 34 height 11
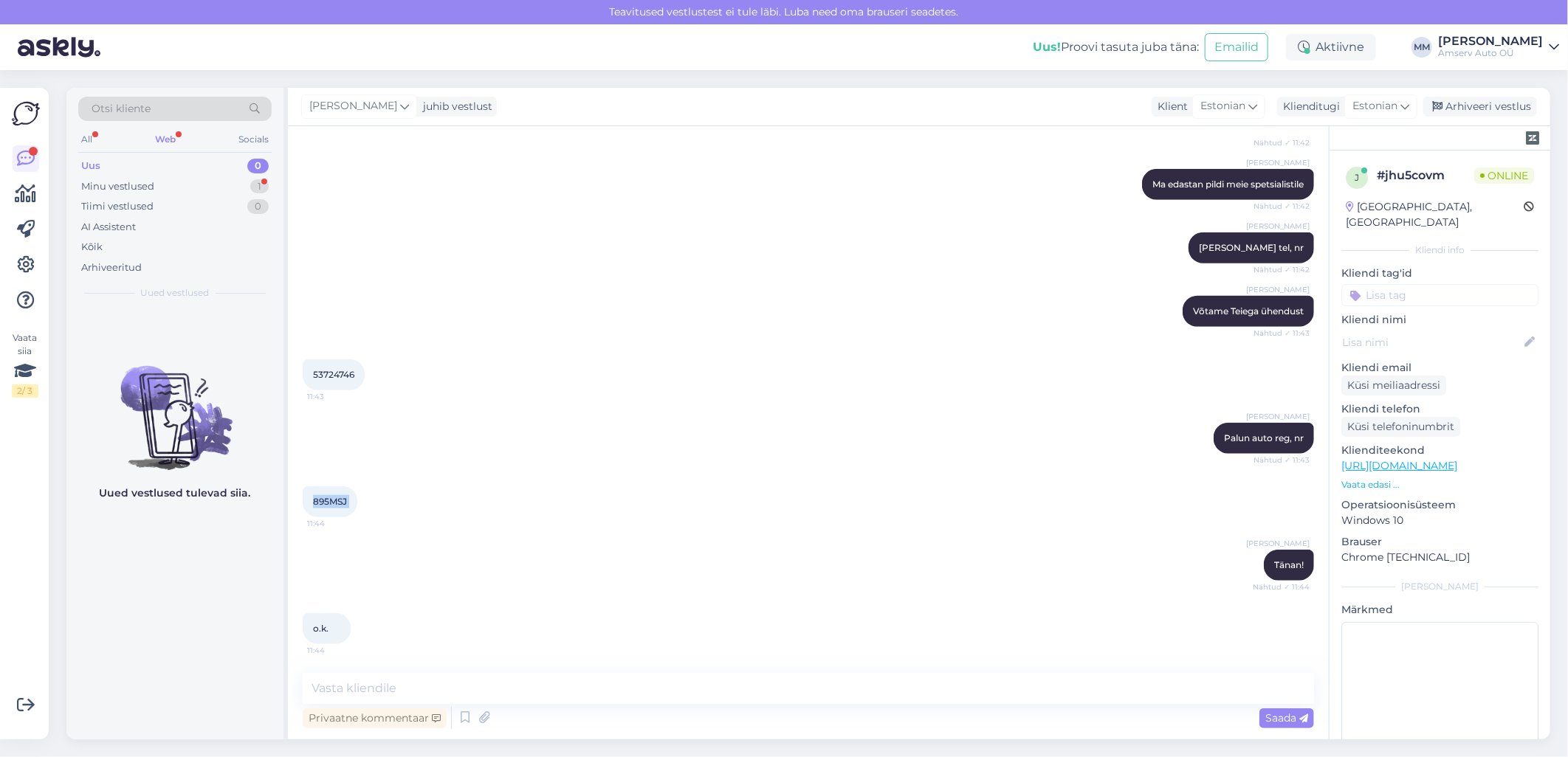
copy div "895MSJ 11:44"
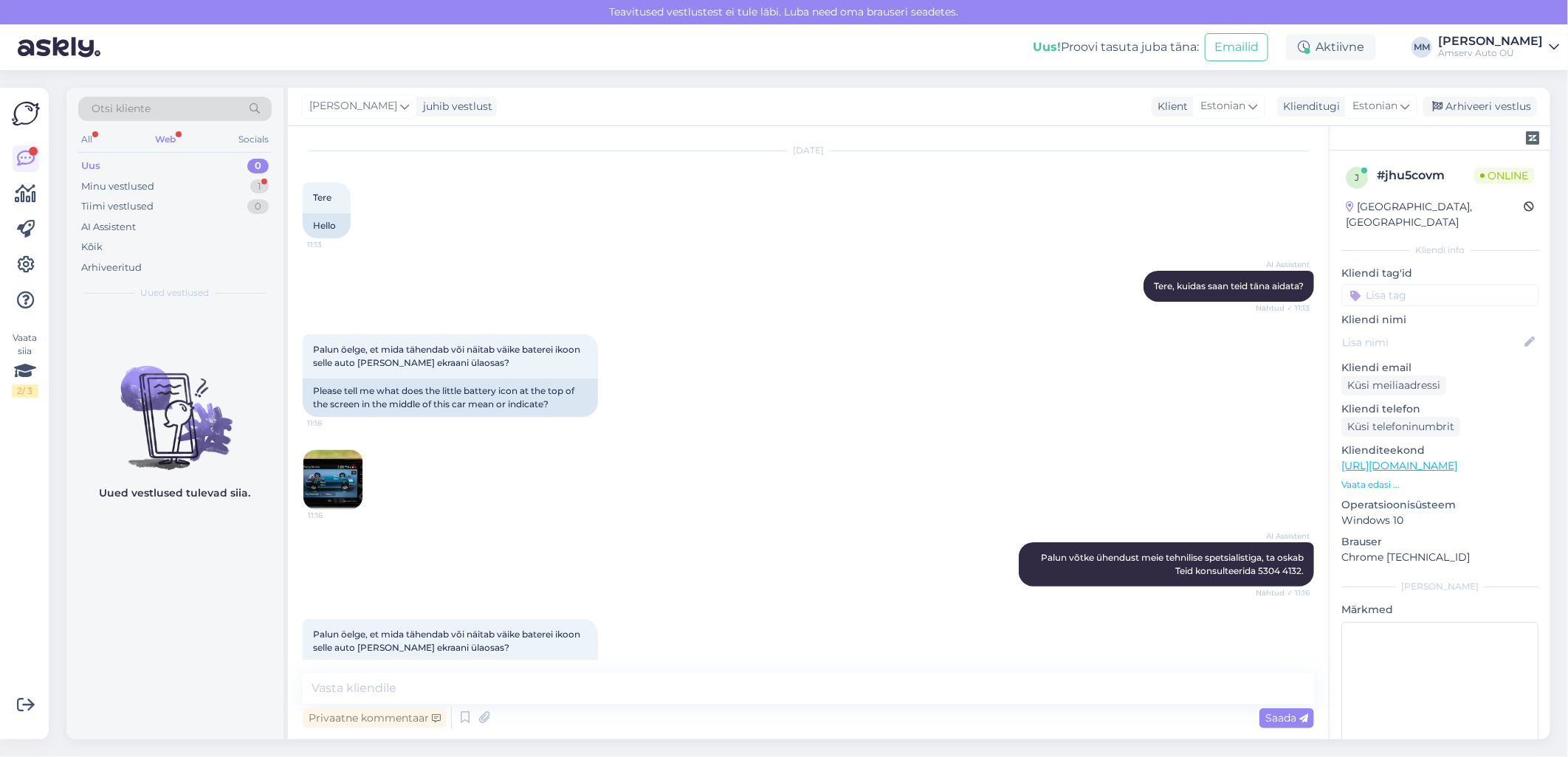
scroll to position [0, 0]
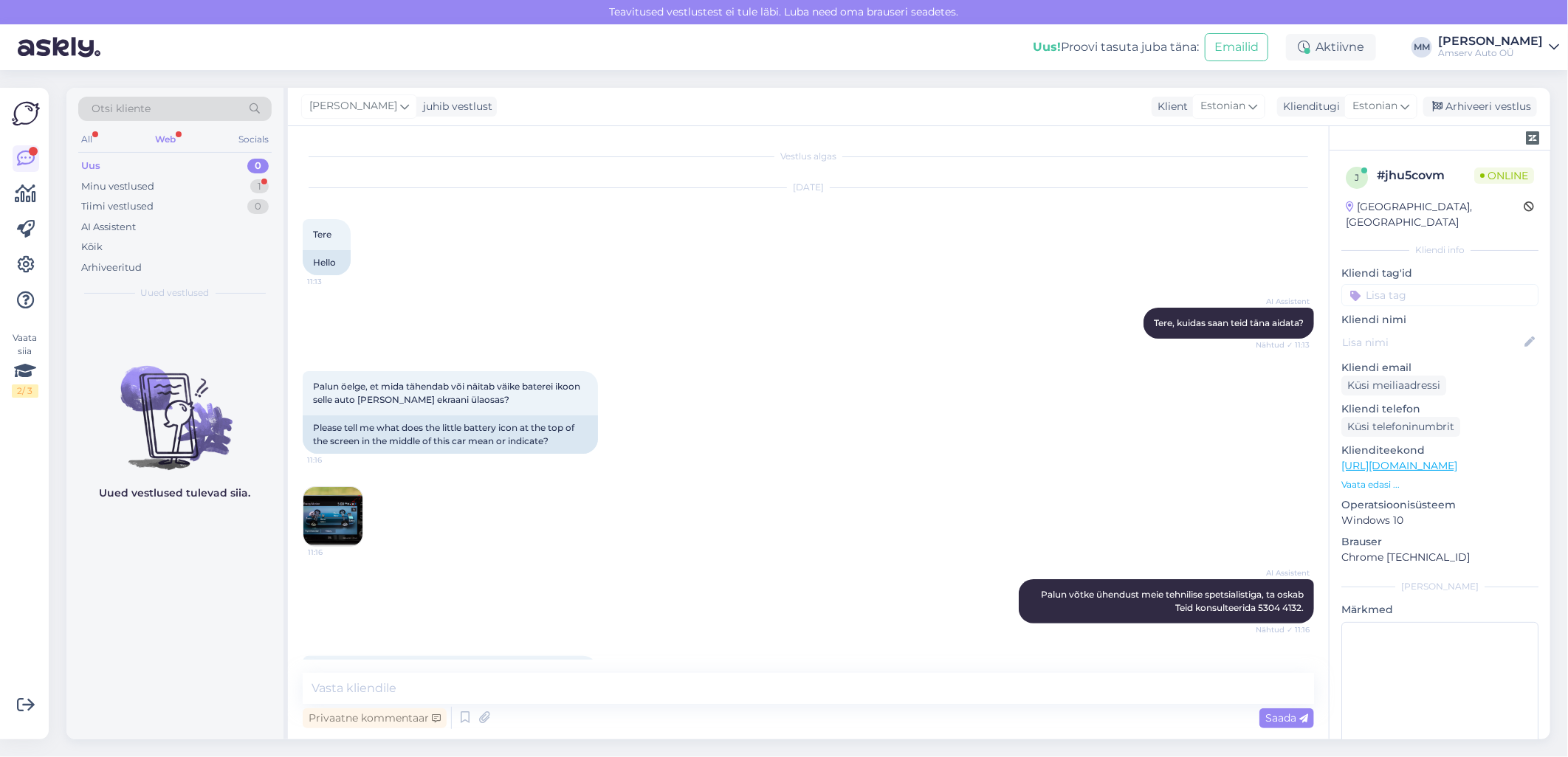
click at [337, 508] on img at bounding box center [332, 516] width 59 height 59
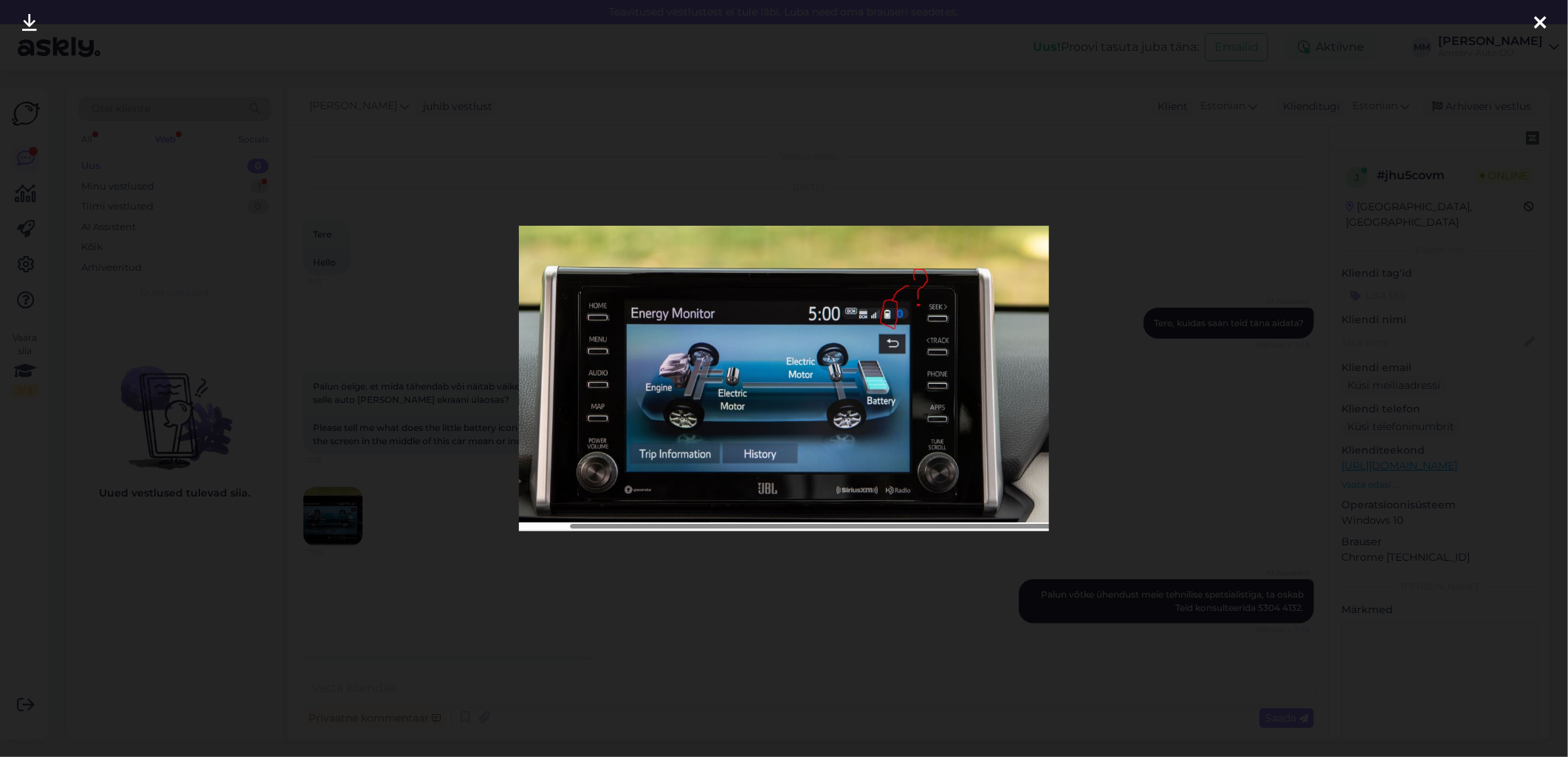
click at [998, 318] on img at bounding box center [784, 378] width 530 height 305
click at [1537, 19] on icon at bounding box center [1540, 24] width 12 height 19
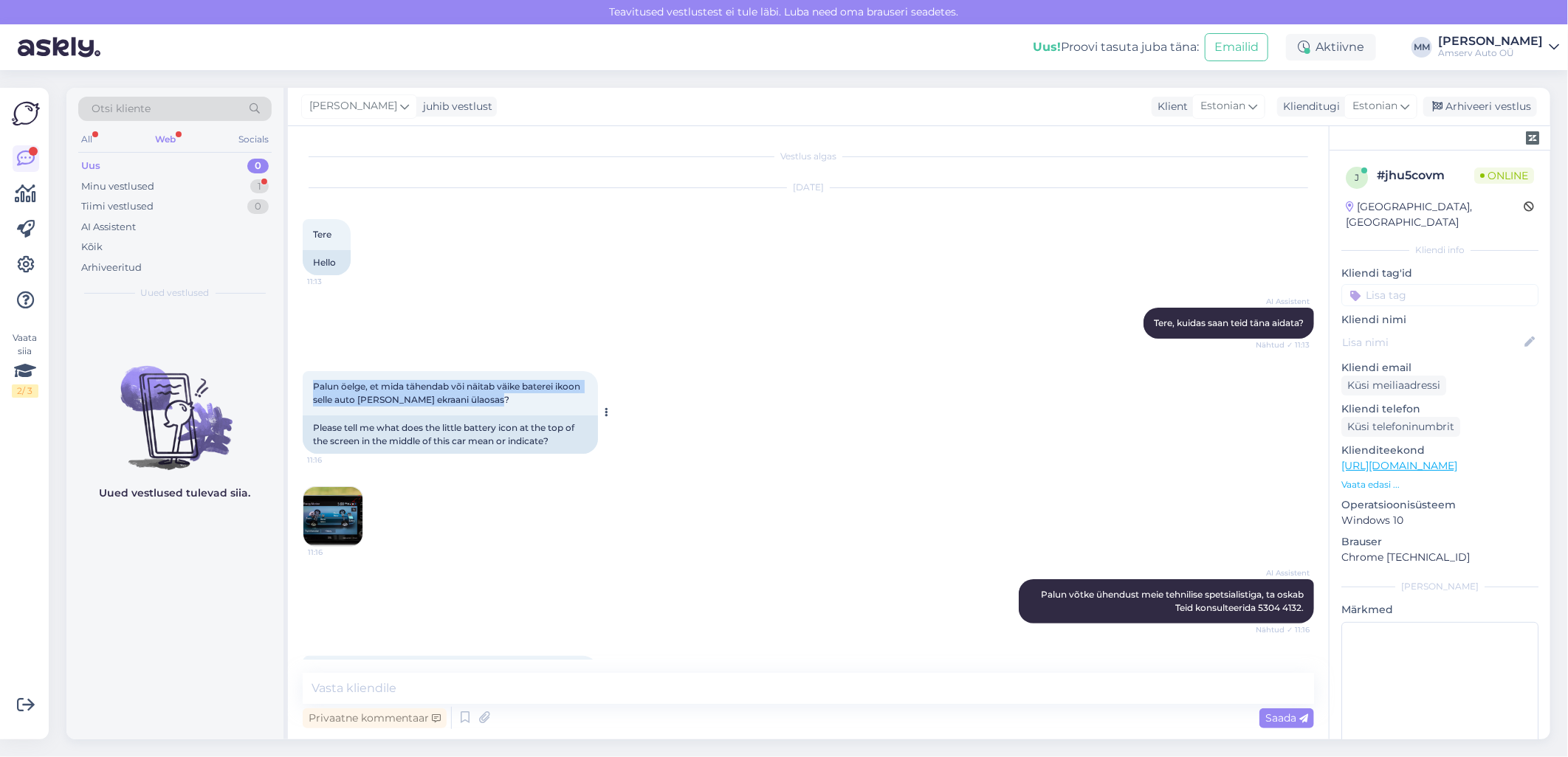
drag, startPoint x: 313, startPoint y: 384, endPoint x: 498, endPoint y: 396, distance: 185.4
click at [498, 396] on div "Palun öelge, et mida tähendab või näitab väike baterei ikoon selle auto keskel …" at bounding box center [450, 393] width 296 height 44
drag, startPoint x: 498, startPoint y: 396, endPoint x: 485, endPoint y: 390, distance: 14.3
copy span "Palun öelge, et mida tähendab või näitab väike baterei ikoon selle auto [PERSON…"
drag, startPoint x: 810, startPoint y: 661, endPoint x: 782, endPoint y: 662, distance: 28.0
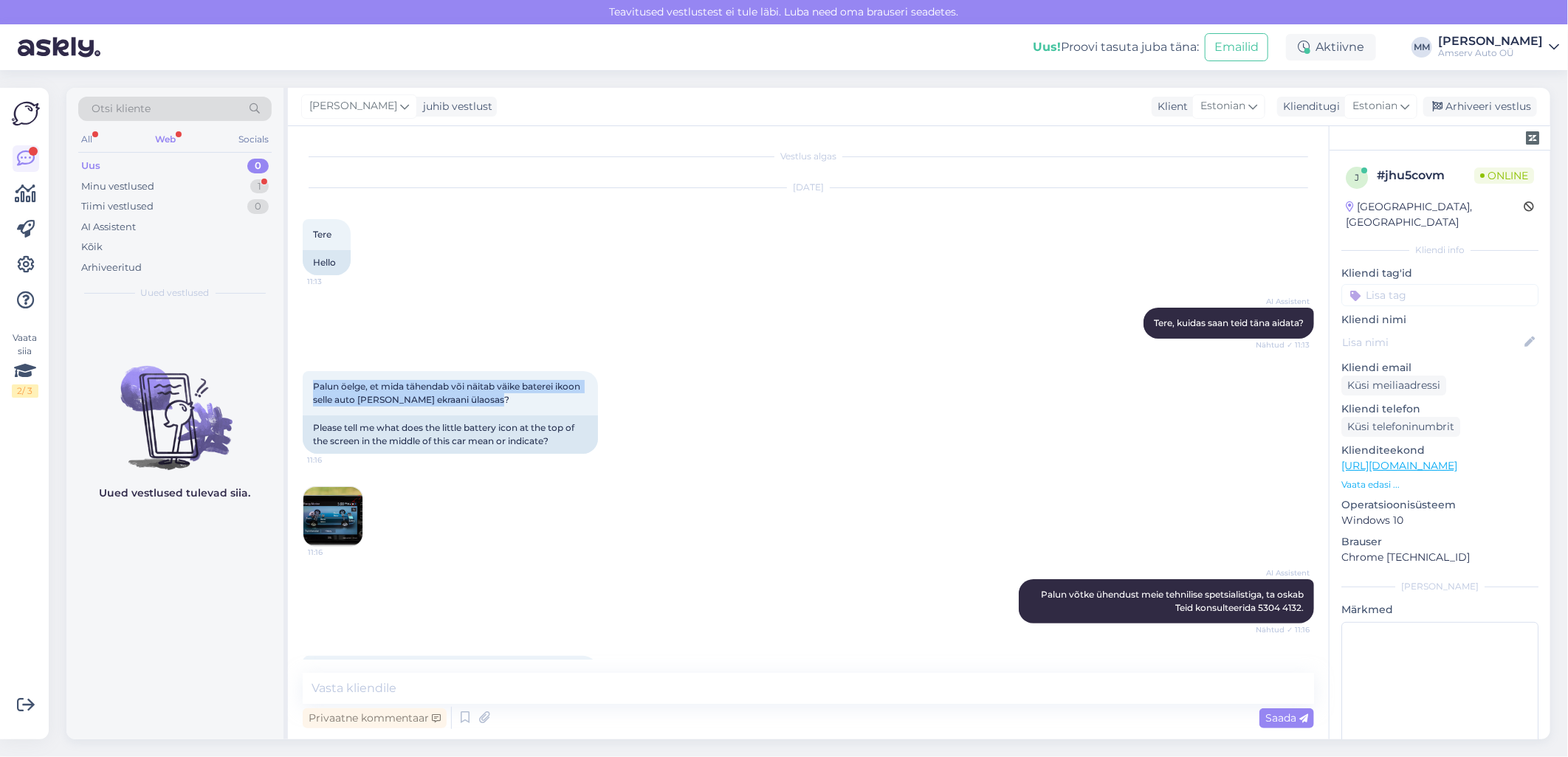
click at [810, 661] on div "Vestlus algas Oct 6 2025 Tere 11:13 Hello AI Assistent Tere, kuidas saan teid t…" at bounding box center [809, 433] width 1041 height 613
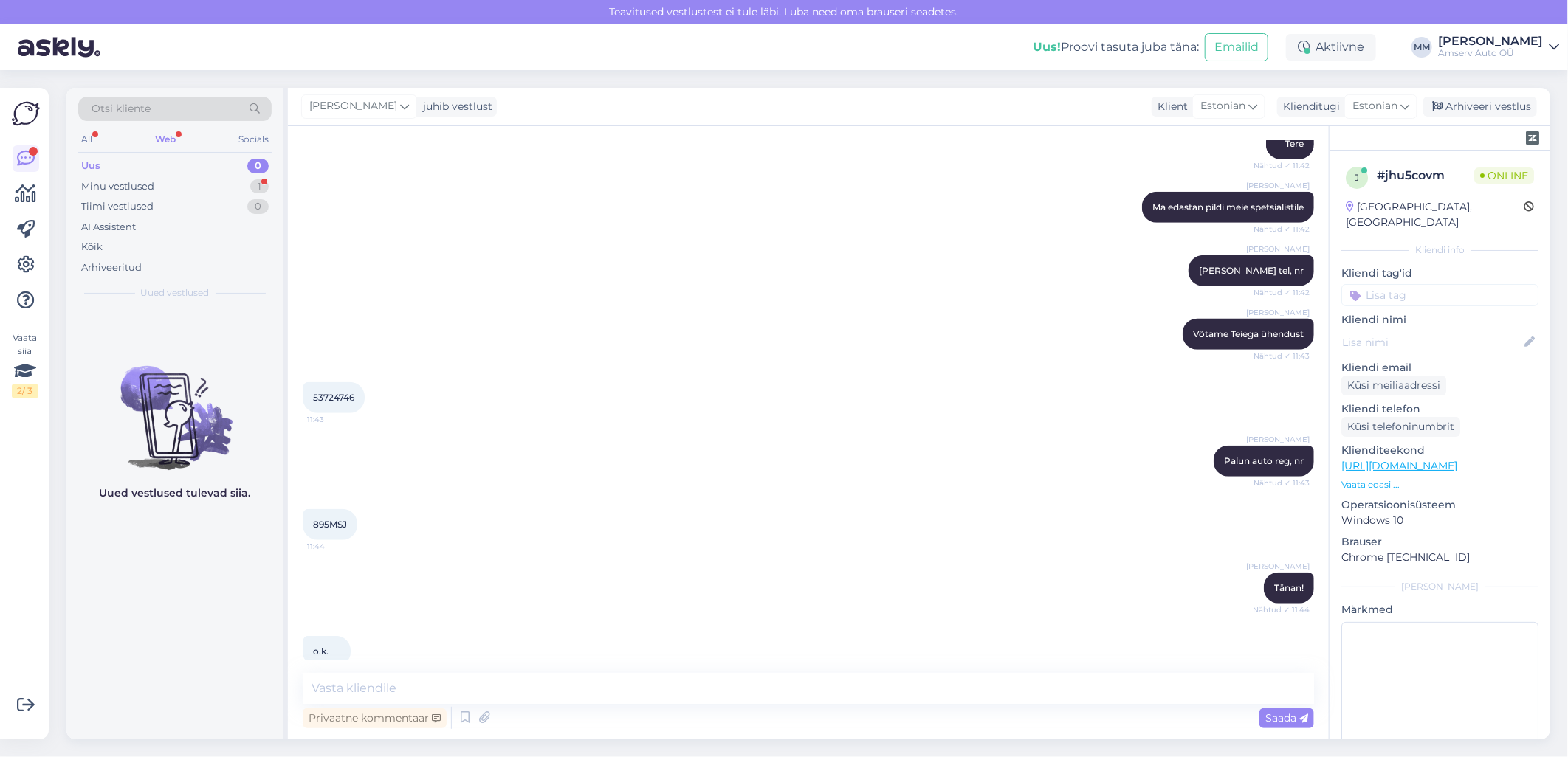
scroll to position [738, 0]
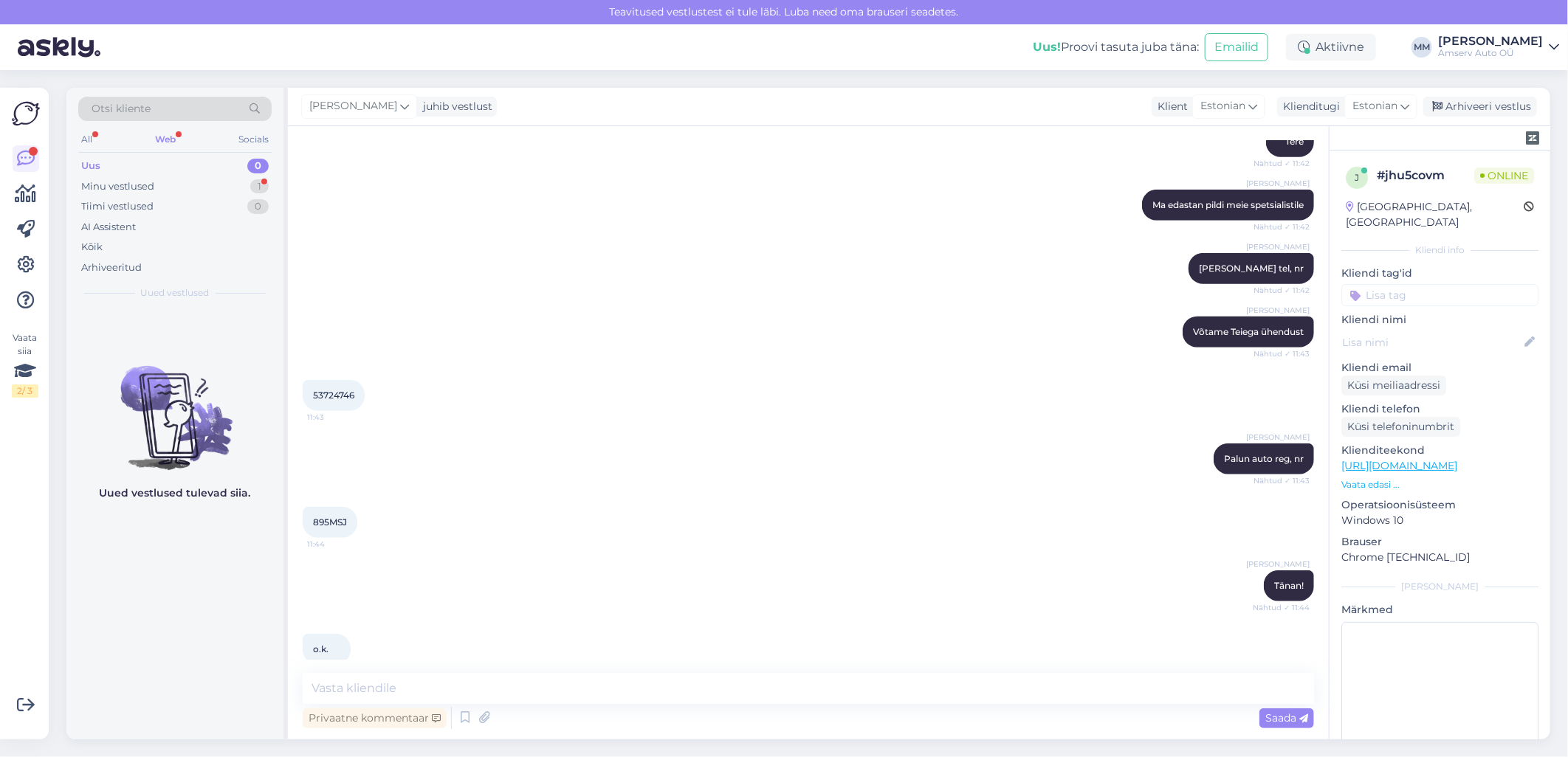
click at [340, 522] on span "895MSJ" at bounding box center [329, 521] width 34 height 11
copy div "895MSJ 11:44"
click at [654, 89] on div "Marina Mamutina juhib vestlust Klient Estonian Klienditugi Estonian Arhiveeri v…" at bounding box center [919, 107] width 1263 height 39
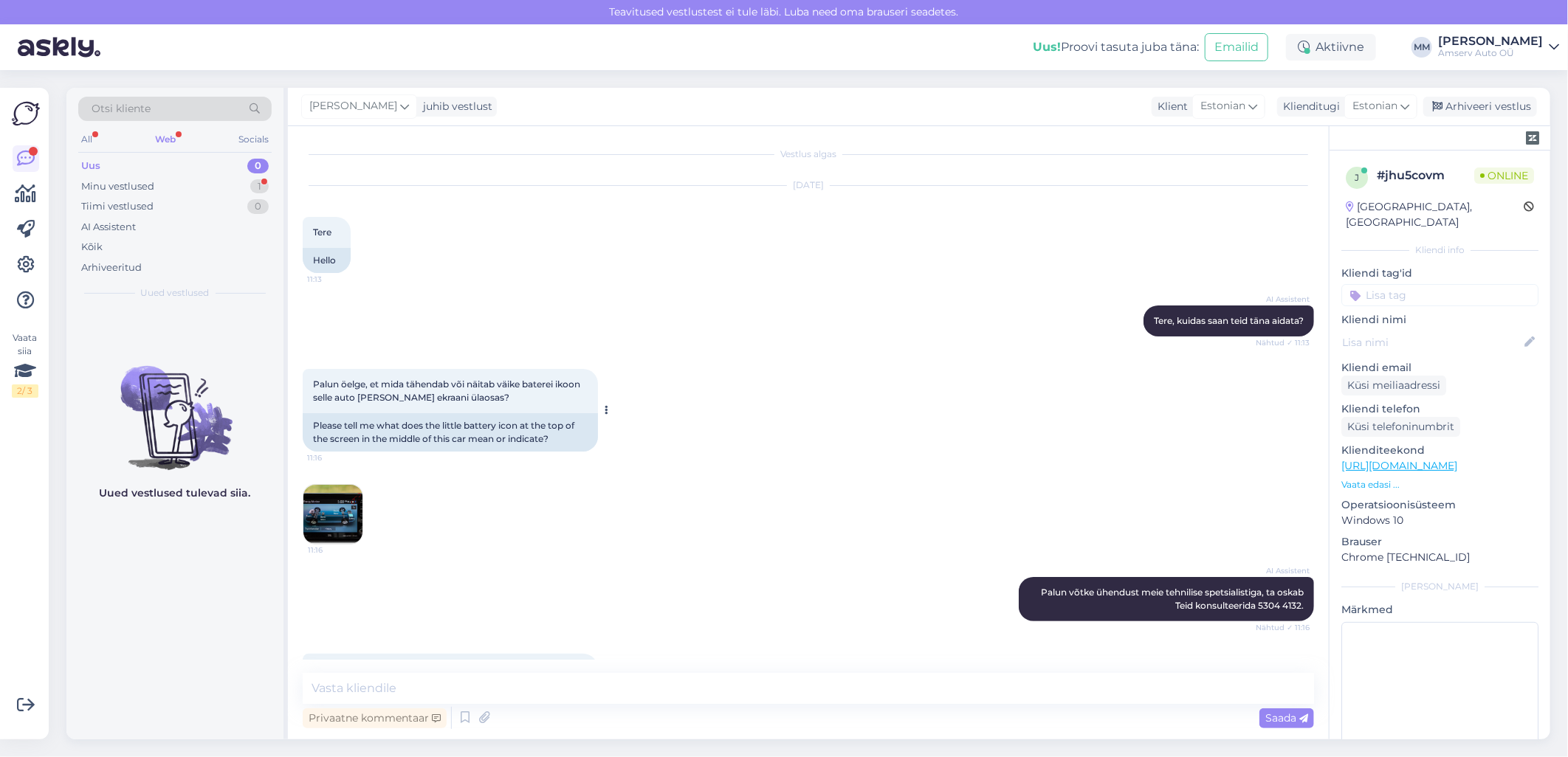
scroll to position [0, 0]
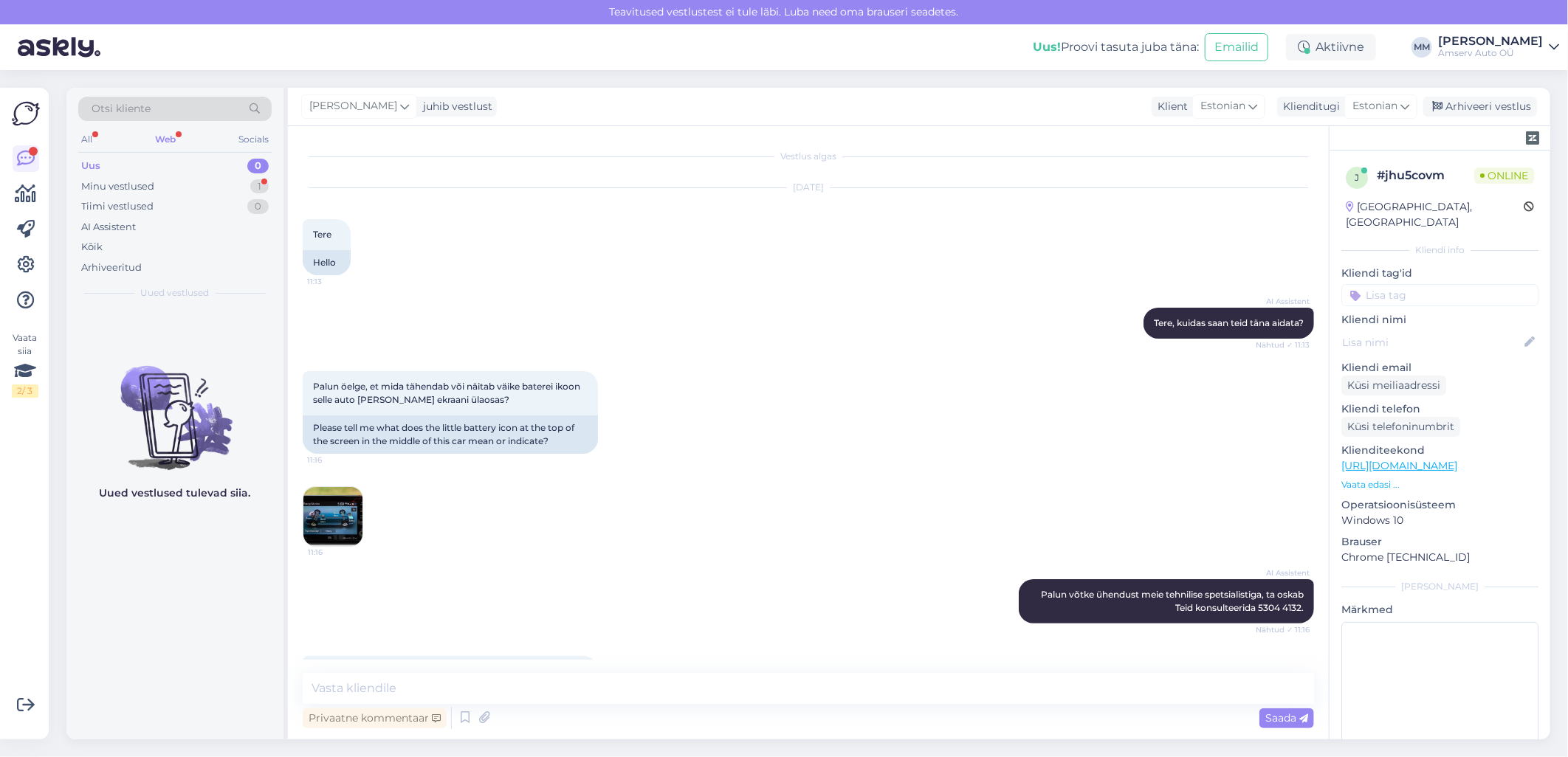
click at [172, 136] on div "Web" at bounding box center [165, 140] width 27 height 19
click at [149, 183] on div "Minu vestlused" at bounding box center [118, 186] width 73 height 14
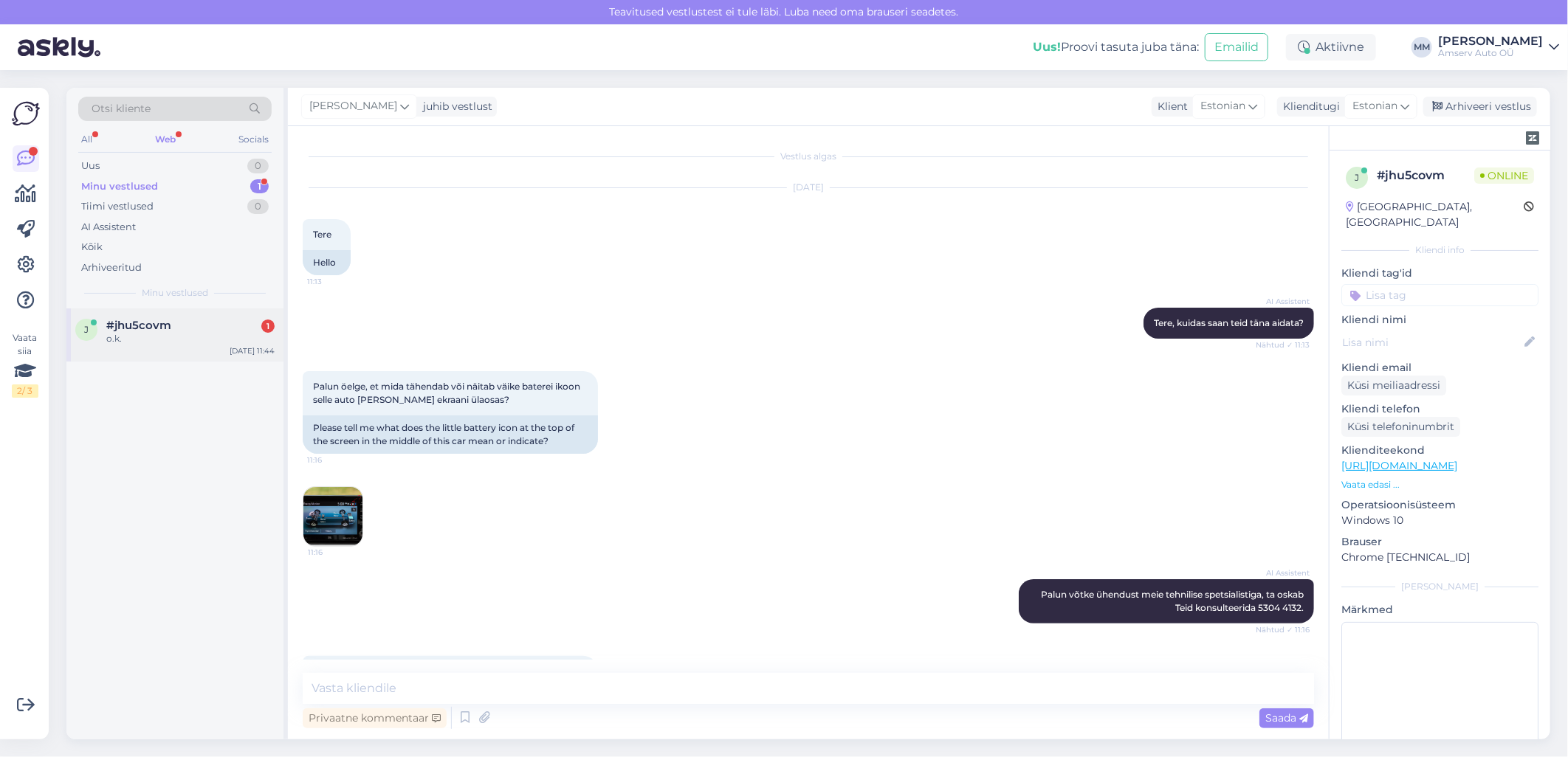
click at [178, 327] on div "#jhu5covm 1" at bounding box center [190, 325] width 168 height 14
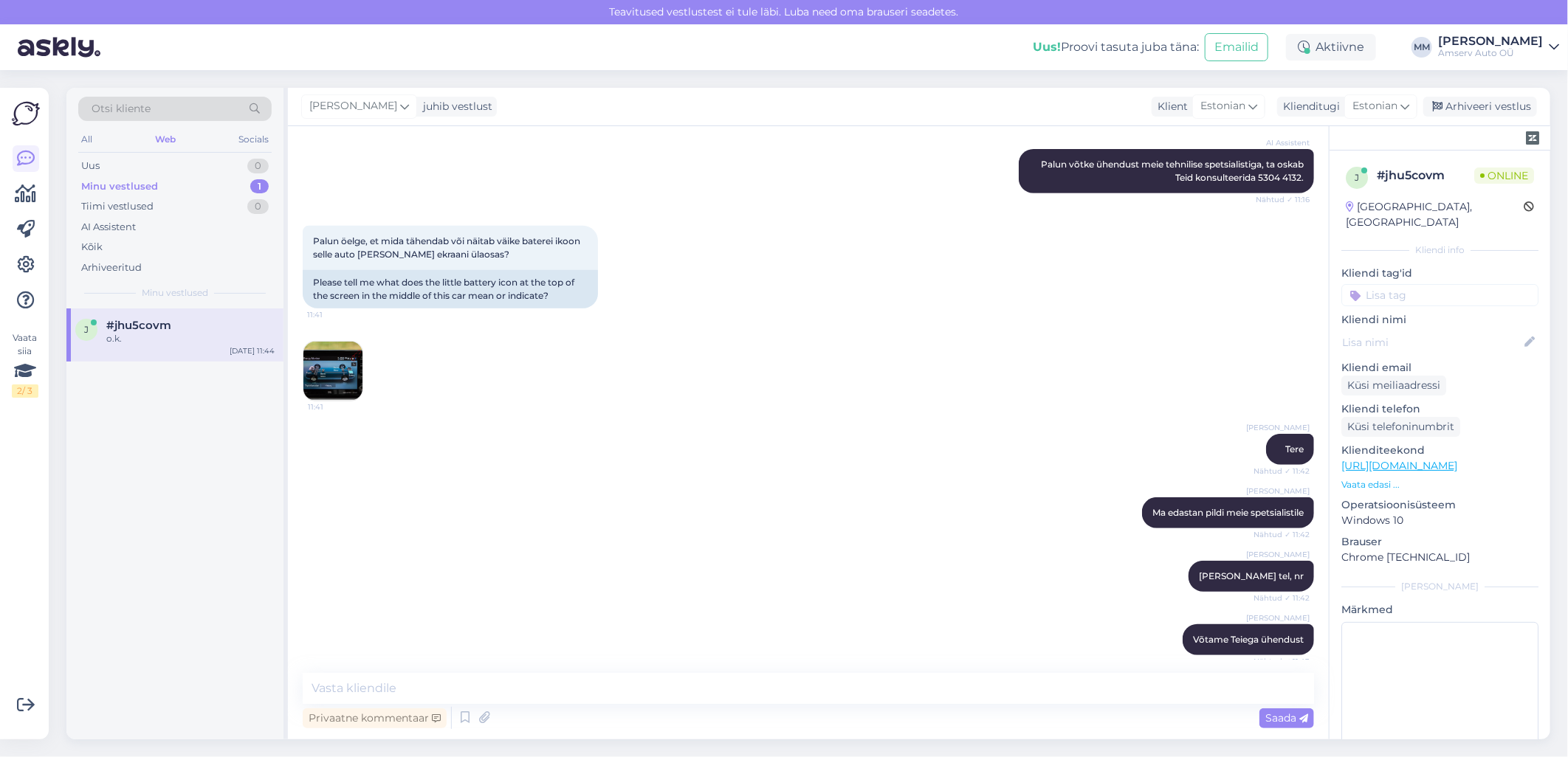
scroll to position [758, 0]
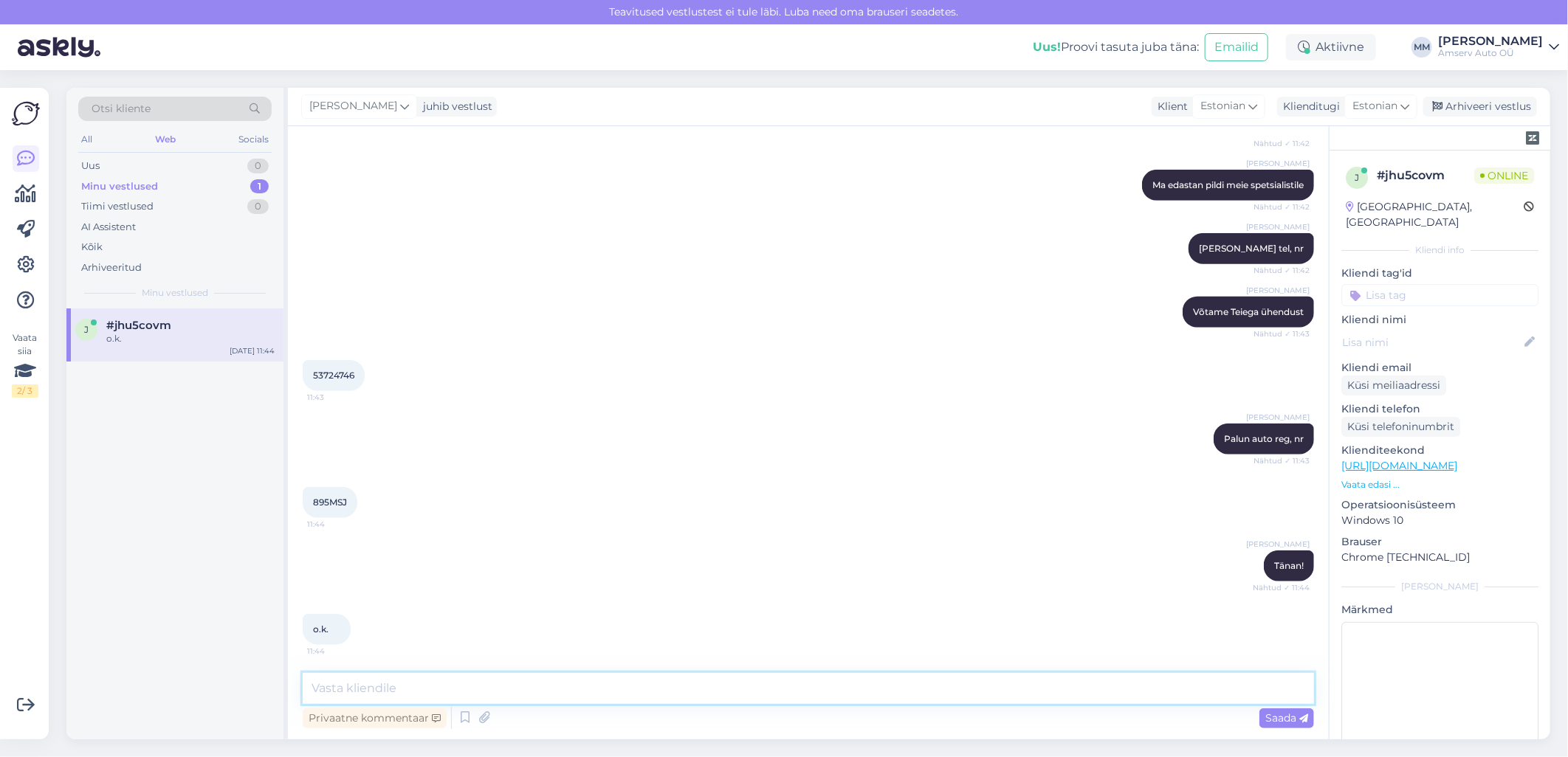
click at [533, 688] on textarea at bounding box center [808, 688] width 1012 height 31
type textarea "See on Teie telefoni aku"
click at [847, 650] on div "o.k. 11:44" at bounding box center [808, 630] width 1012 height 64
click at [1278, 715] on span "Saada" at bounding box center [1287, 718] width 43 height 14
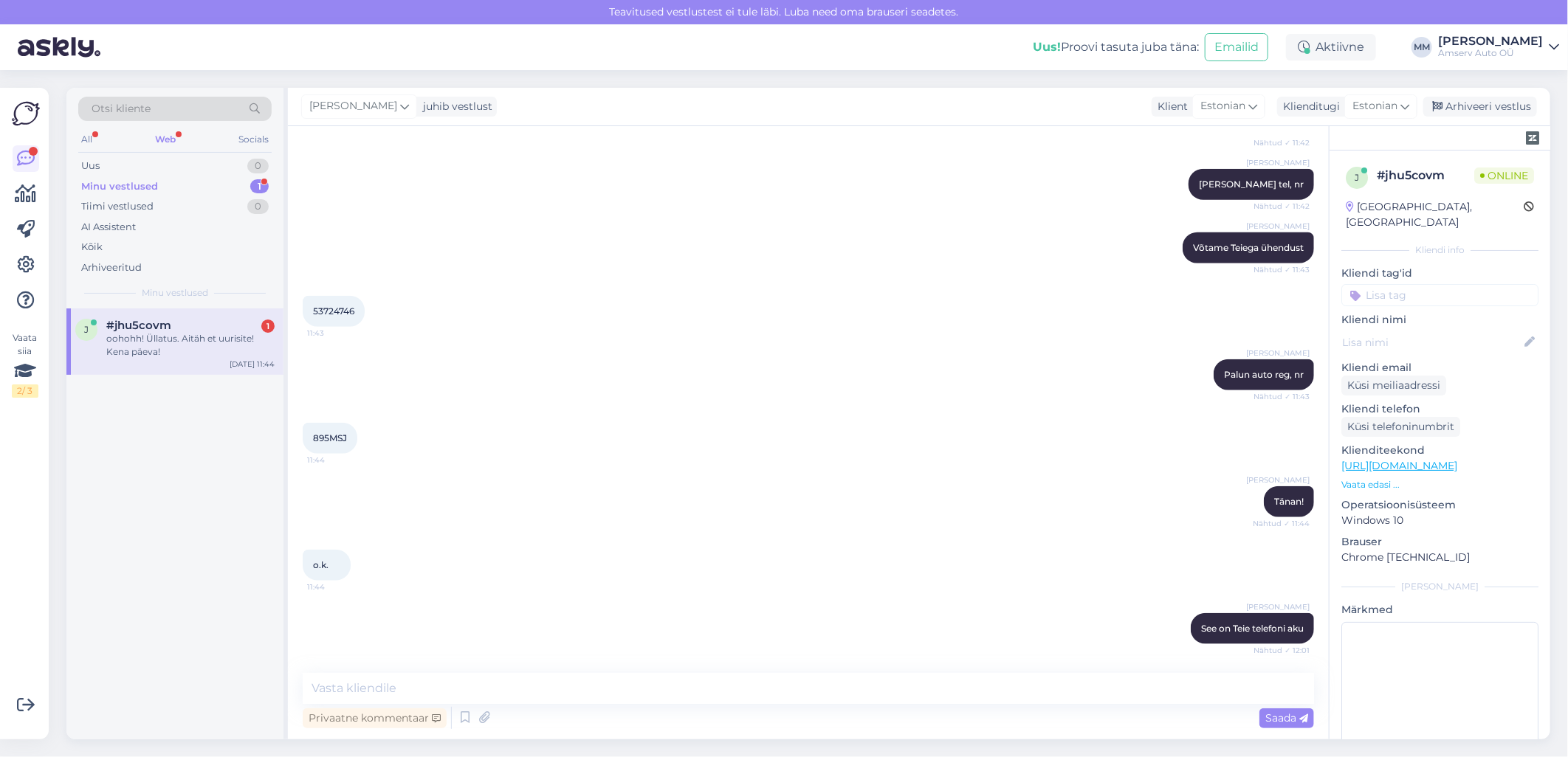
scroll to position [885, 0]
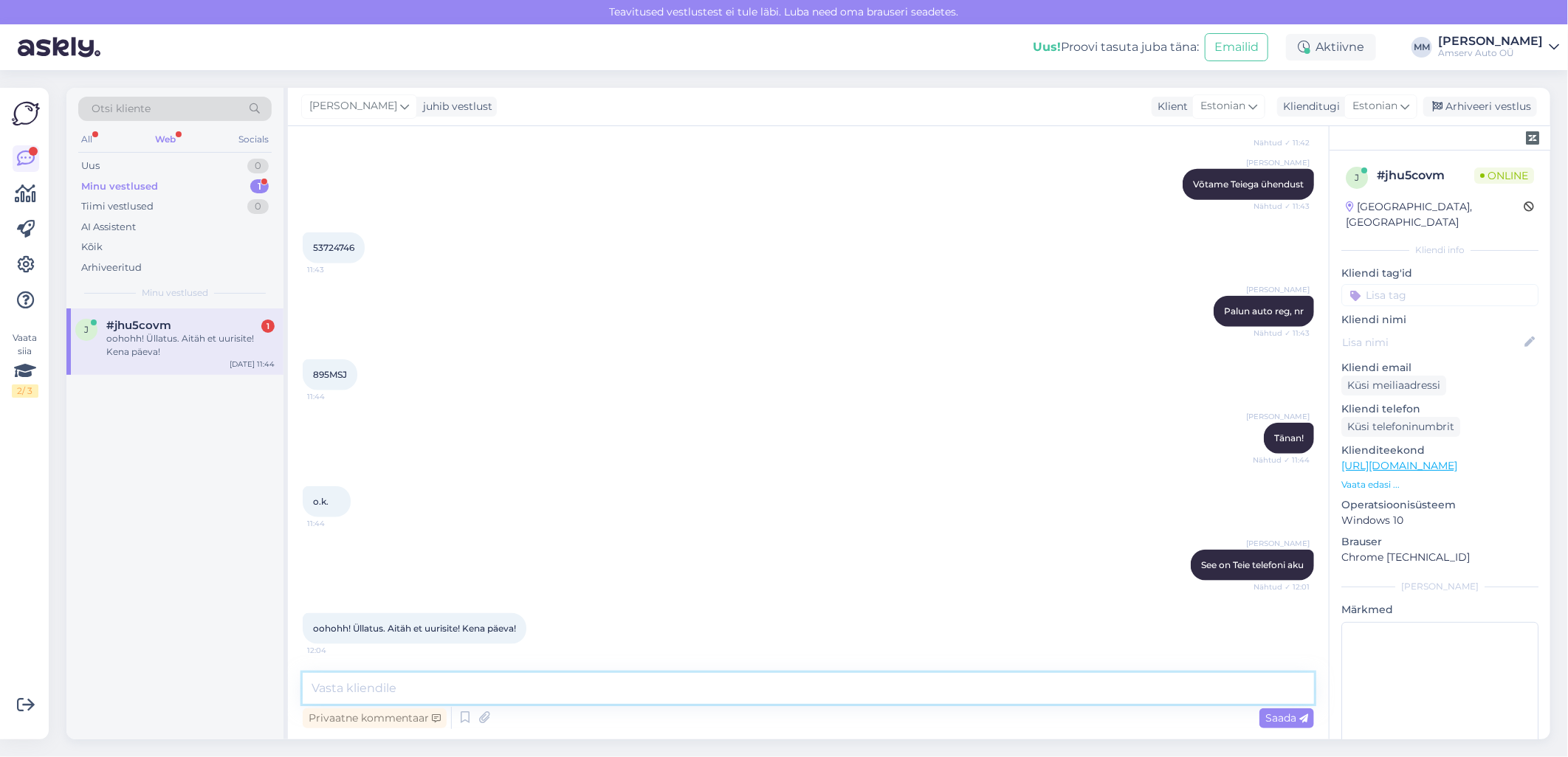
click at [493, 699] on textarea at bounding box center [808, 688] width 1012 height 31
type textarea "Aitäh Teile!"
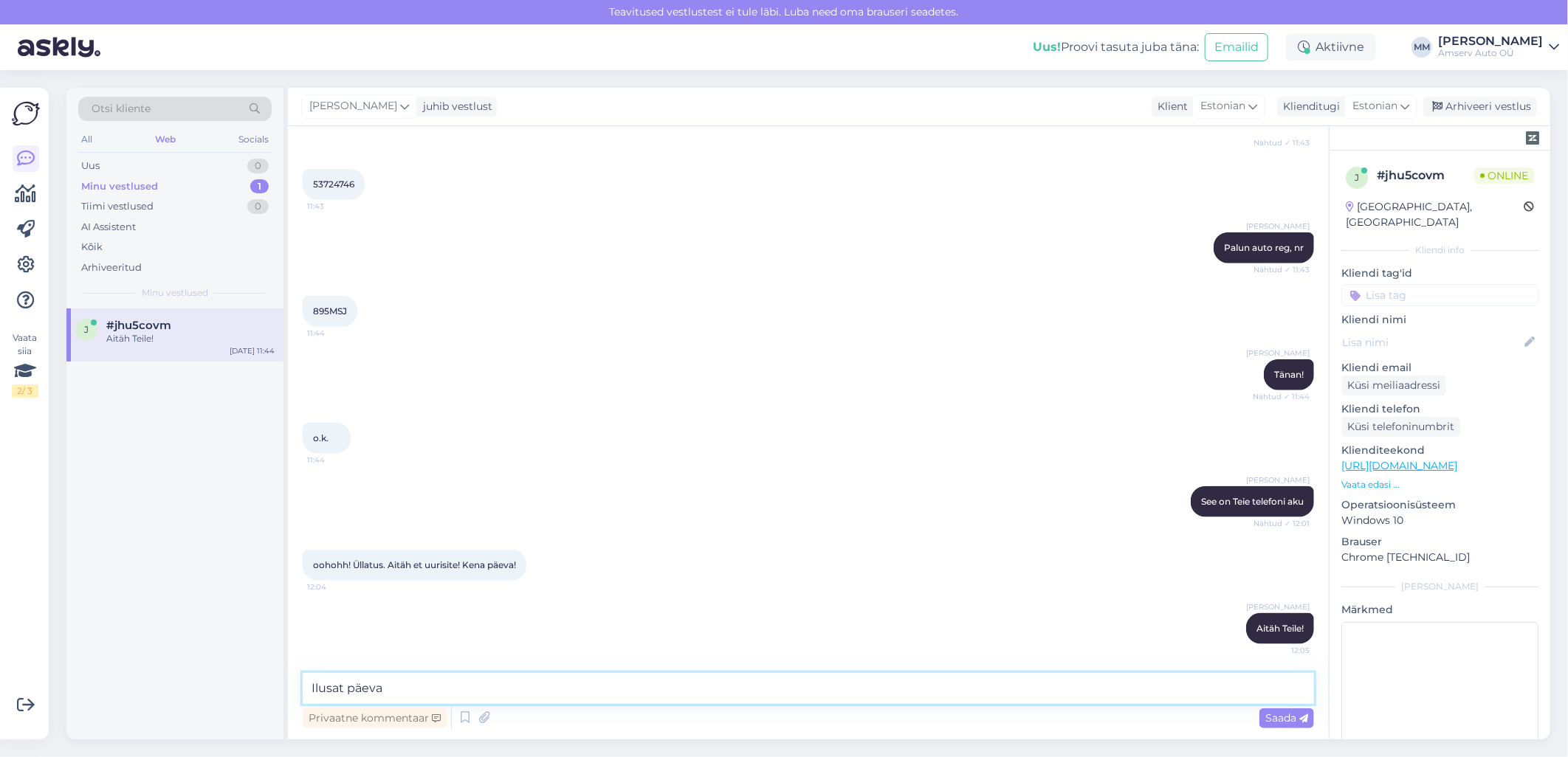
type textarea "Ilusat päeva!"
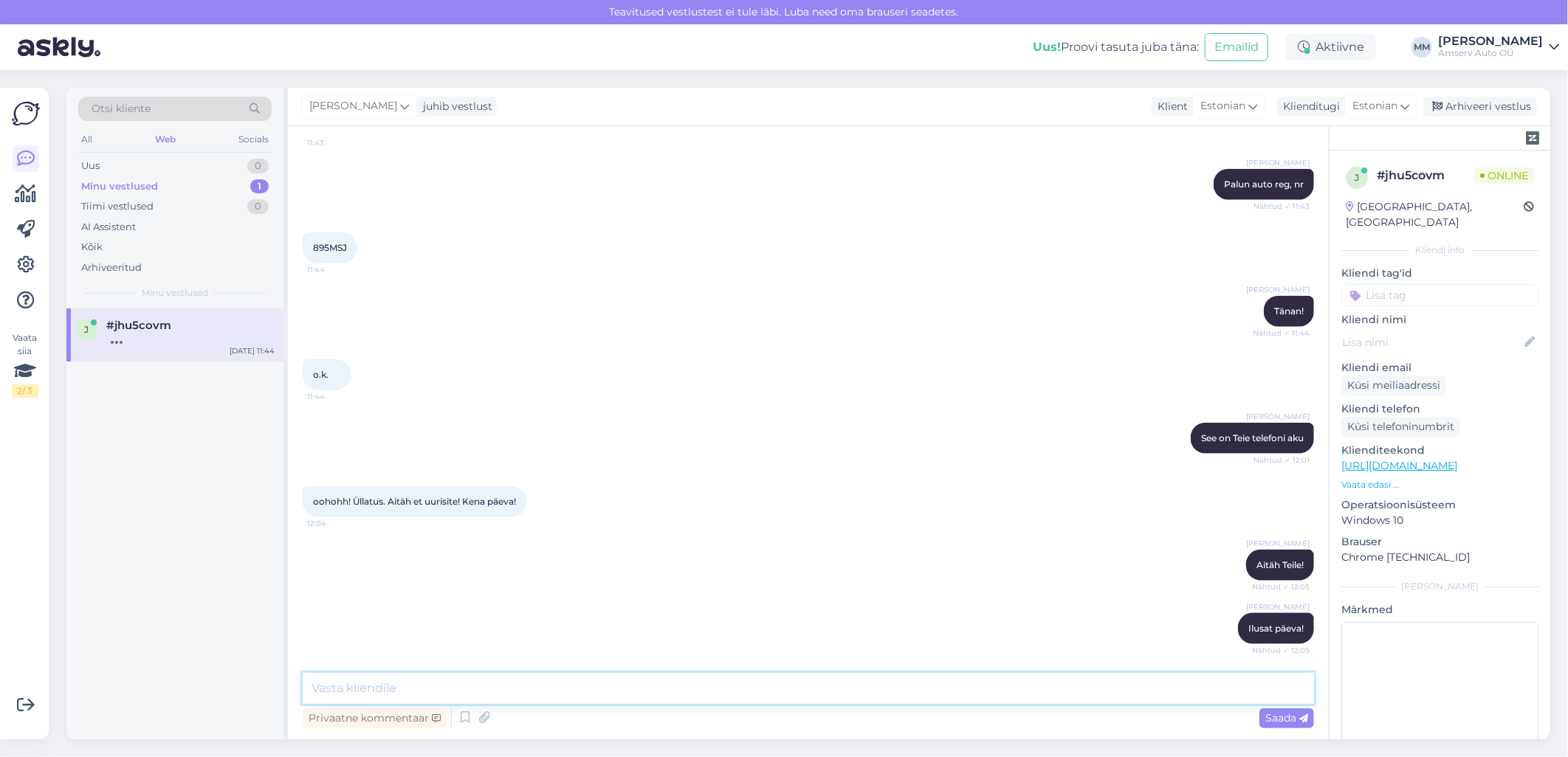
scroll to position [1076, 0]
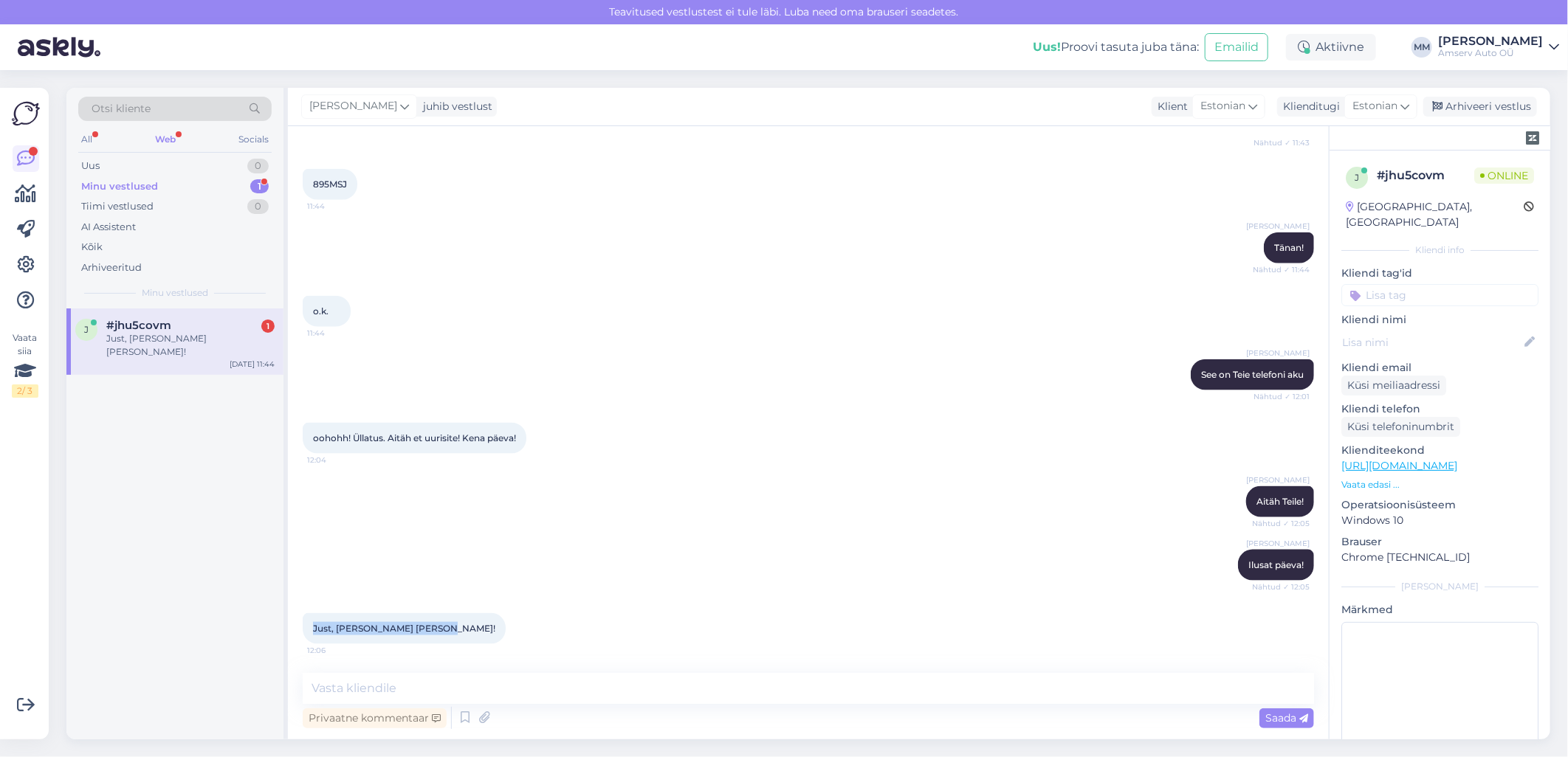
drag, startPoint x: 431, startPoint y: 626, endPoint x: 313, endPoint y: 623, distance: 118.0
click at [313, 623] on div "Just, seda läheb meil vaja! 12:06" at bounding box center [404, 629] width 203 height 31
drag, startPoint x: 313, startPoint y: 623, endPoint x: 325, endPoint y: 622, distance: 12.0
copy span "Just, seda läheb meil vaja!"
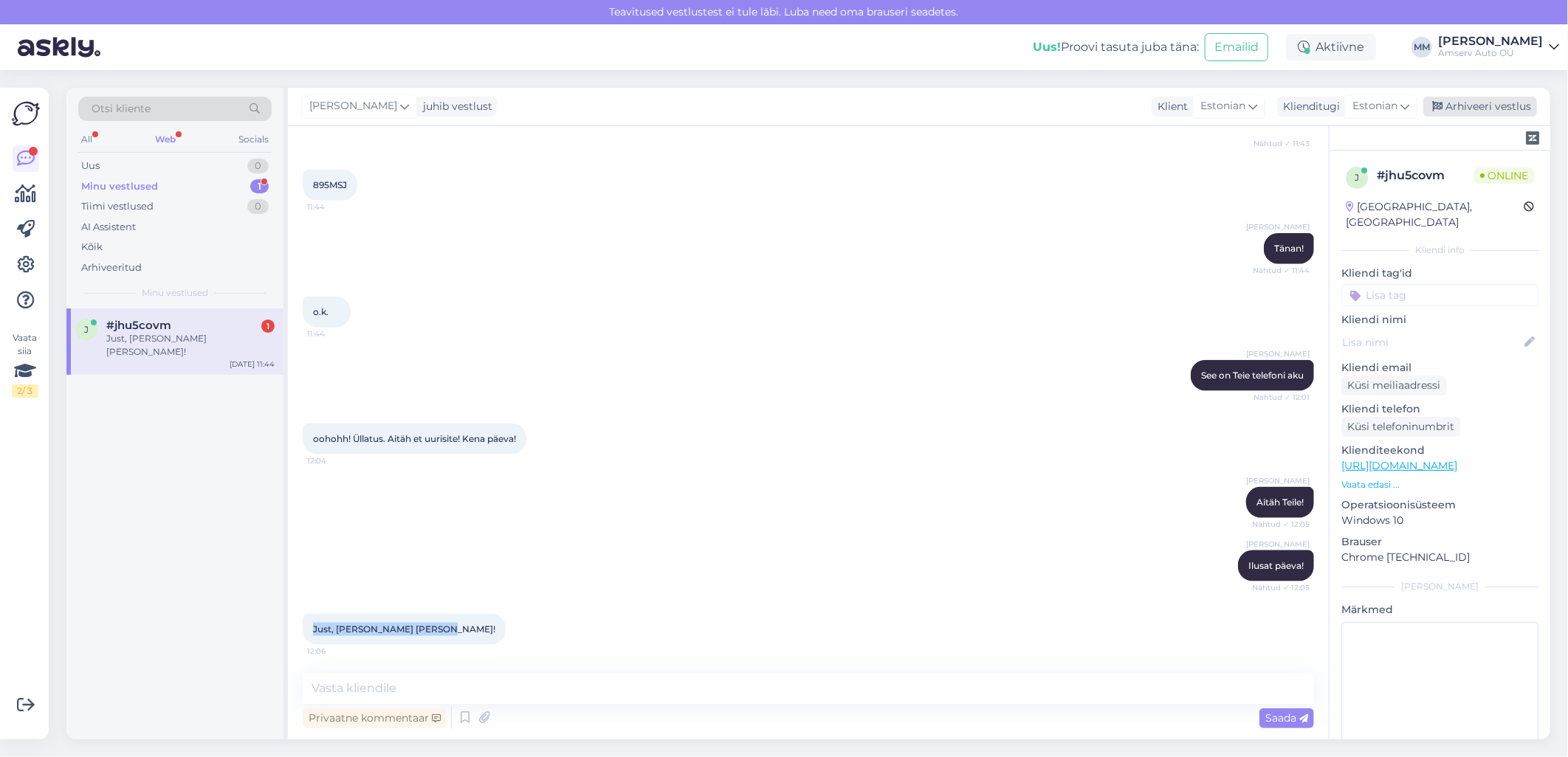
click at [1465, 101] on div "Arhiveeri vestlus" at bounding box center [1481, 106] width 114 height 20
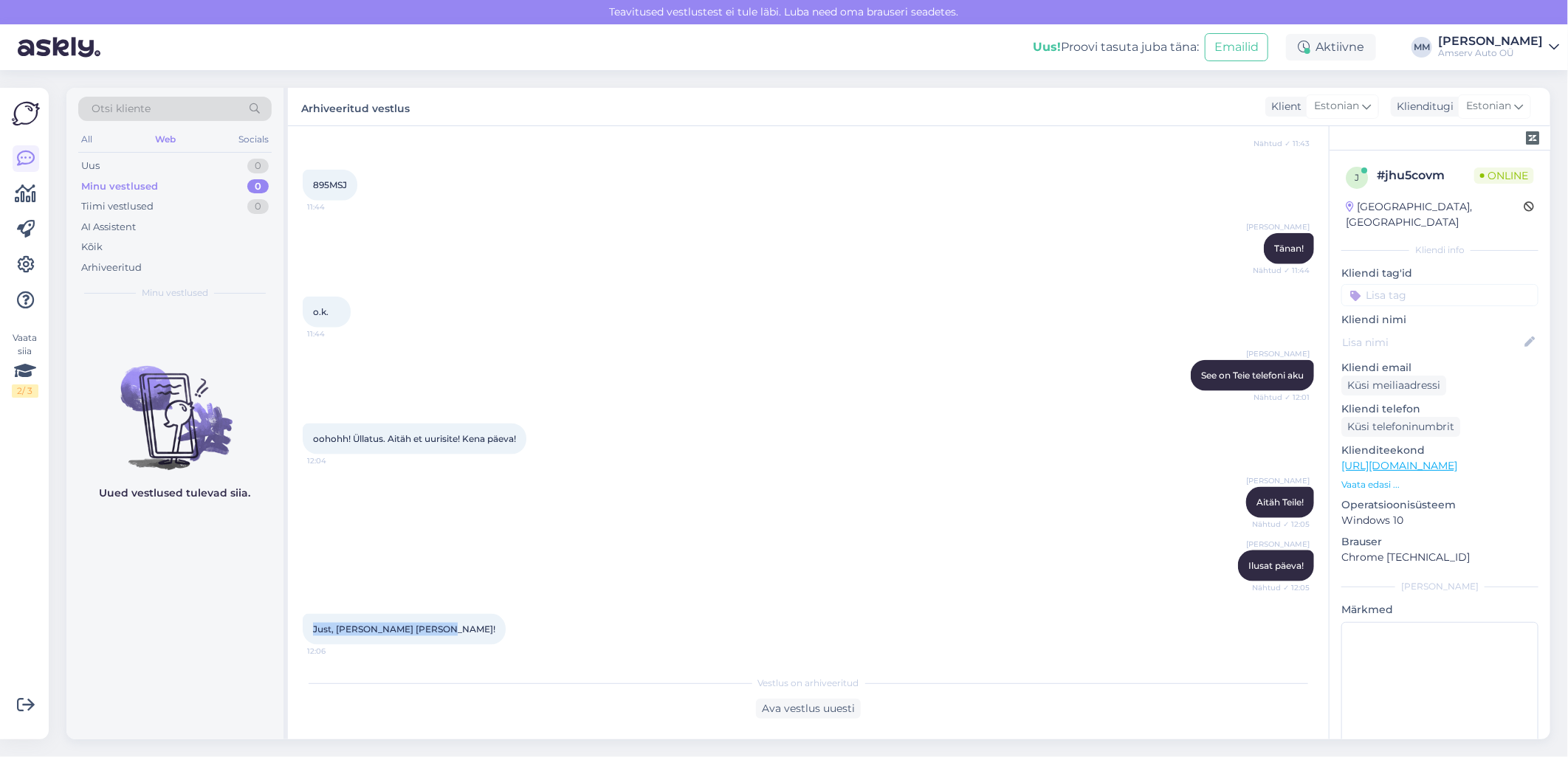
click at [170, 141] on div "Web" at bounding box center [165, 140] width 27 height 19
click at [186, 162] on div "Uus 0" at bounding box center [175, 165] width 193 height 20
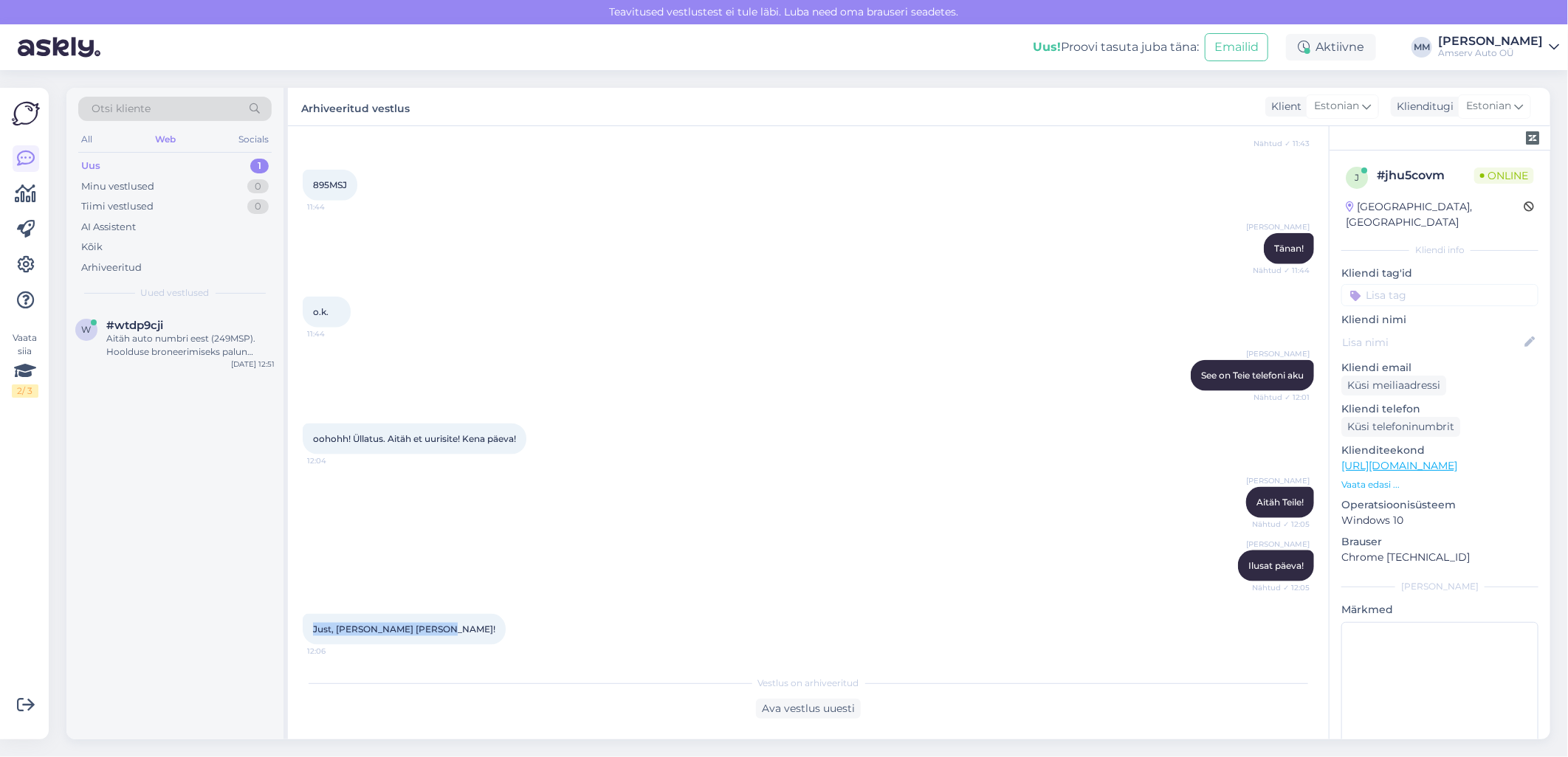
click at [227, 162] on div "Uus 1" at bounding box center [175, 165] width 193 height 20
click at [164, 340] on div "Aitäh auto numbri eest (249MSP). Hoolduse broneerimiseks palun edastage soovitu…" at bounding box center [190, 346] width 168 height 27
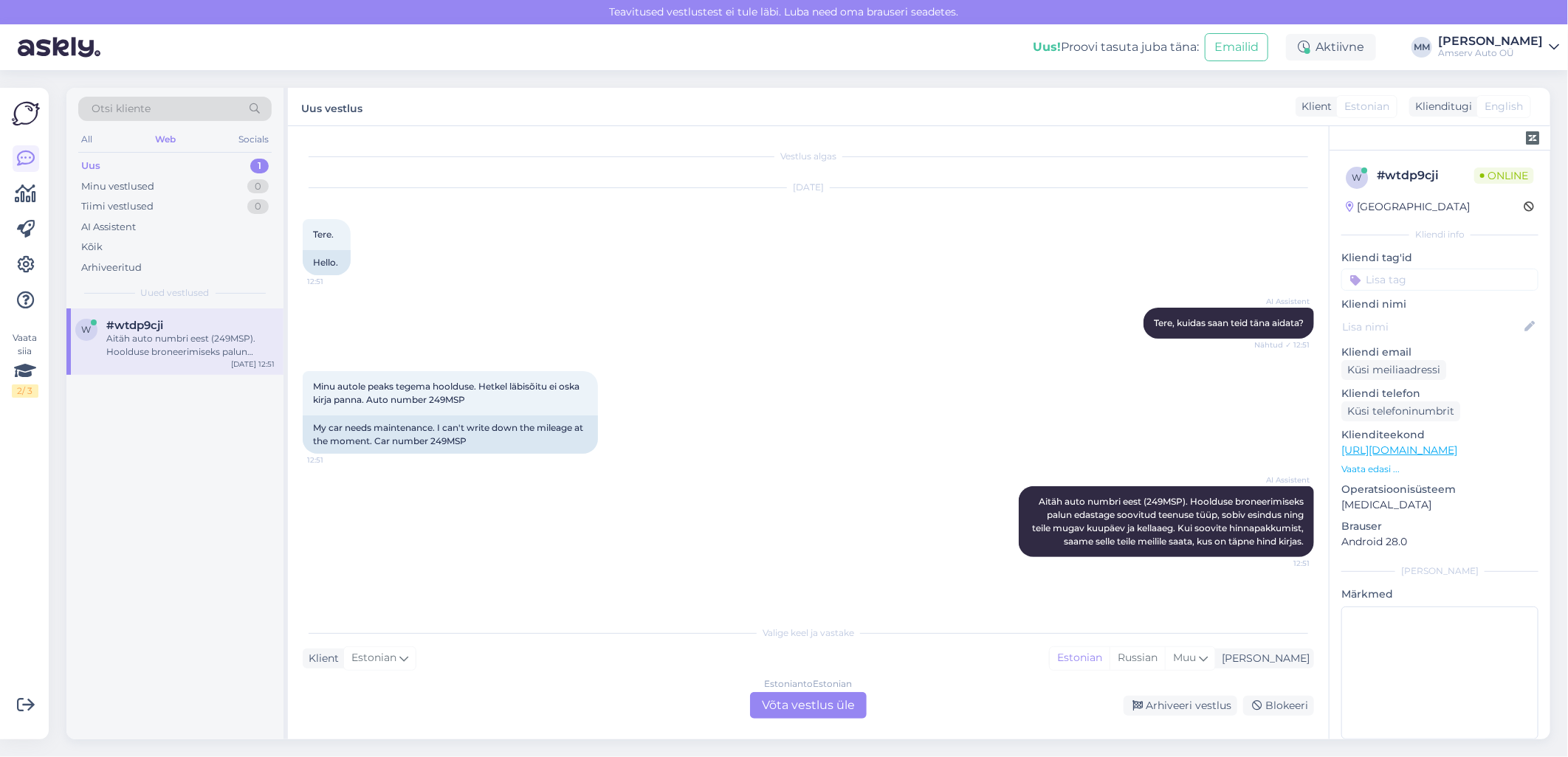
click at [784, 703] on div "Estonian to Estonian Võta vestlus üle" at bounding box center [809, 706] width 117 height 27
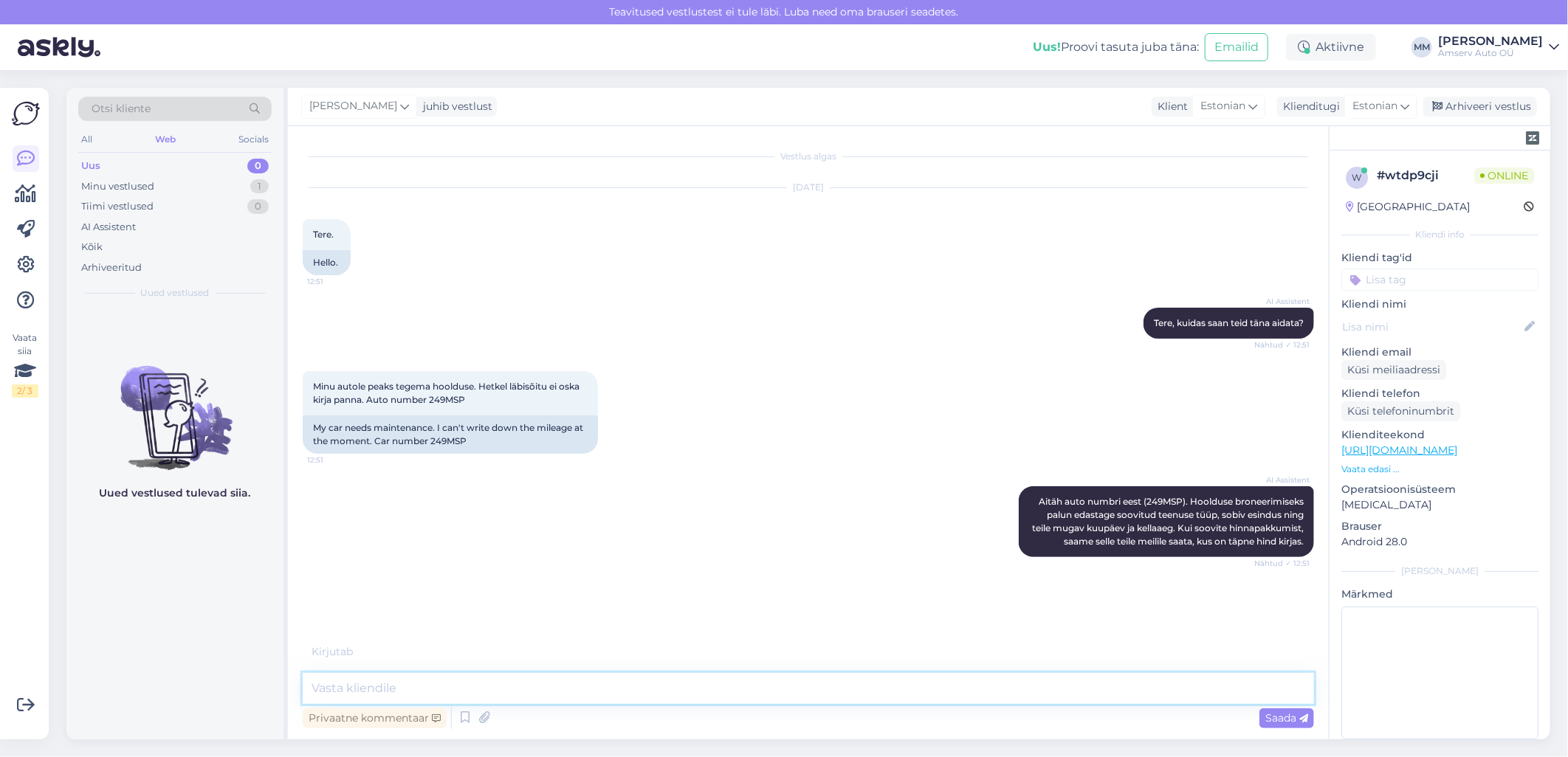
click at [415, 687] on textarea at bounding box center [808, 688] width 1012 height 31
type textarea "Tere"
type textarea "Mis esindus sobib?"
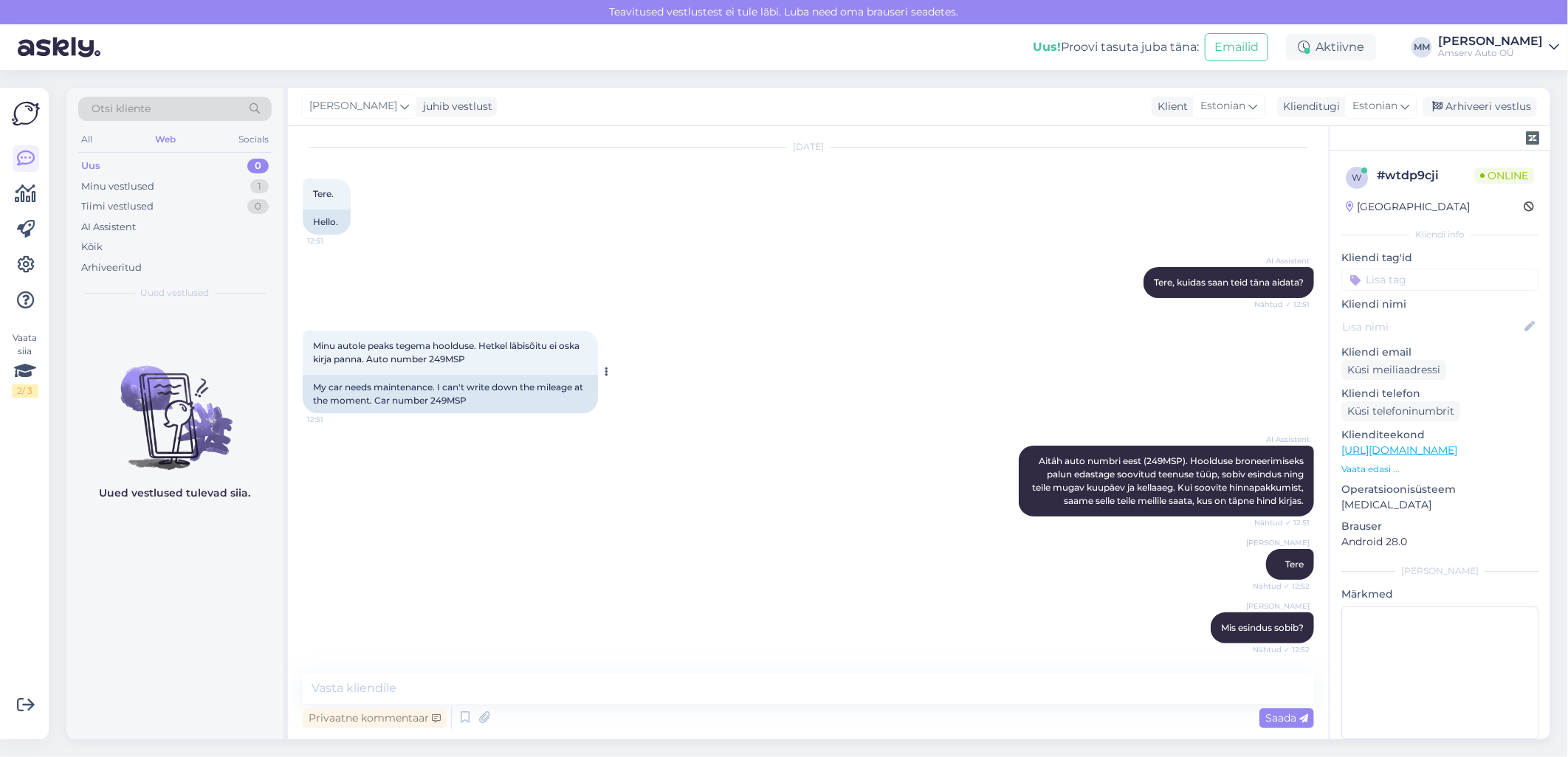
click at [456, 343] on span "Minu autole peaks tegema hoolduse. Hetkel läbisõitu ei oska kirja panna. Auto n…" at bounding box center [447, 351] width 269 height 24
copy span "249MSP"
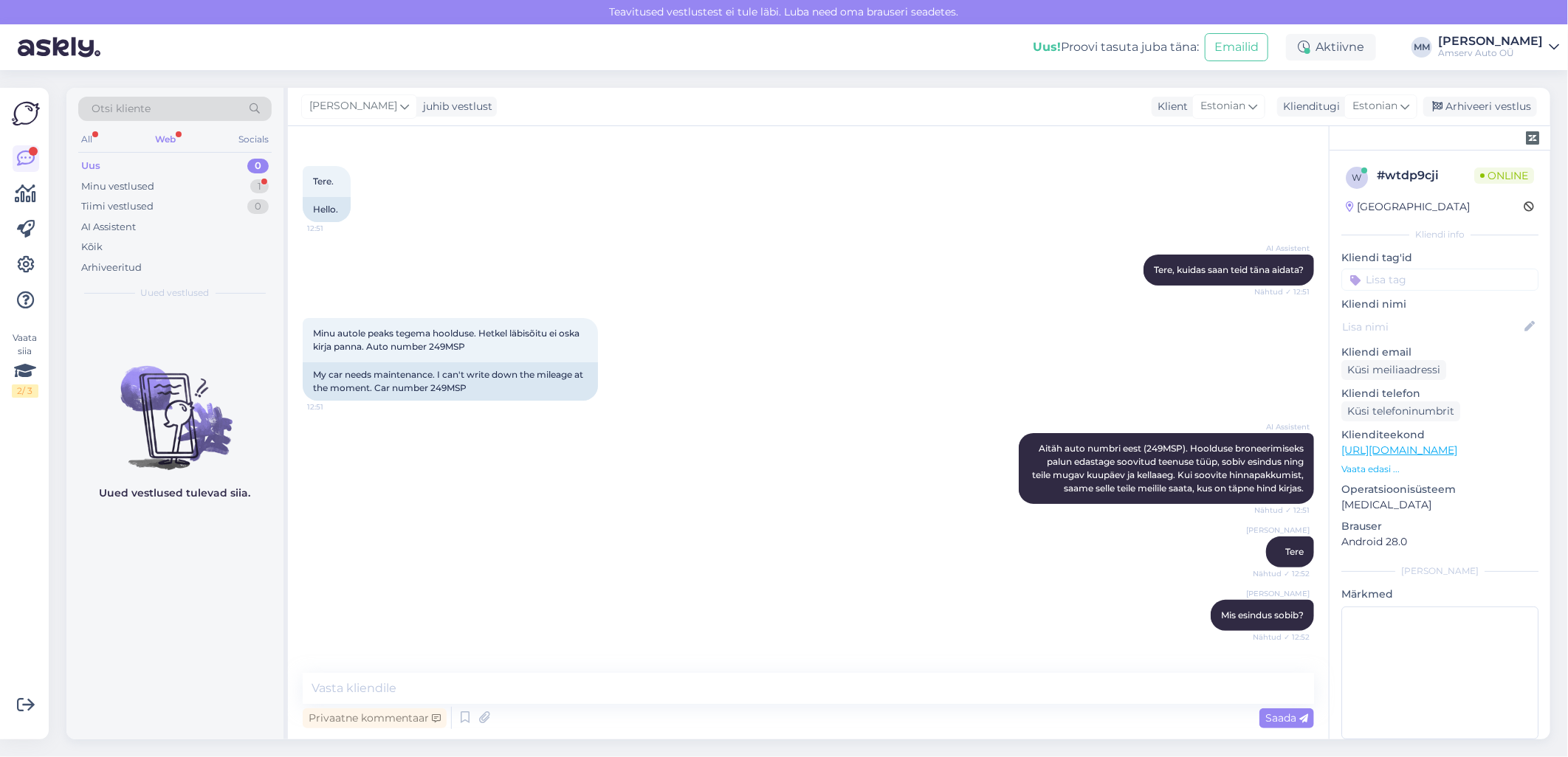
scroll to position [130, 0]
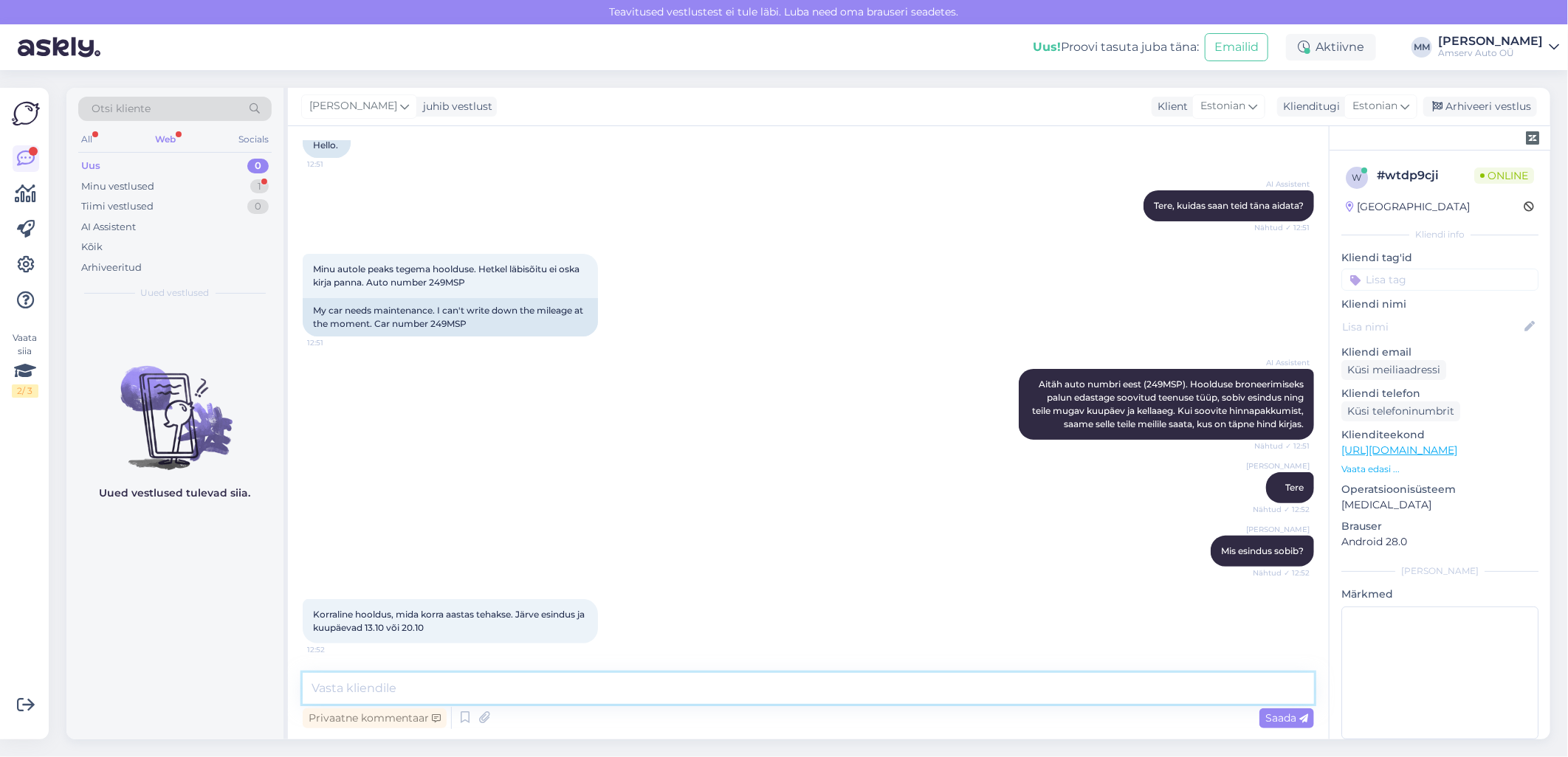
click at [562, 692] on textarea at bounding box center [808, 688] width 1012 height 31
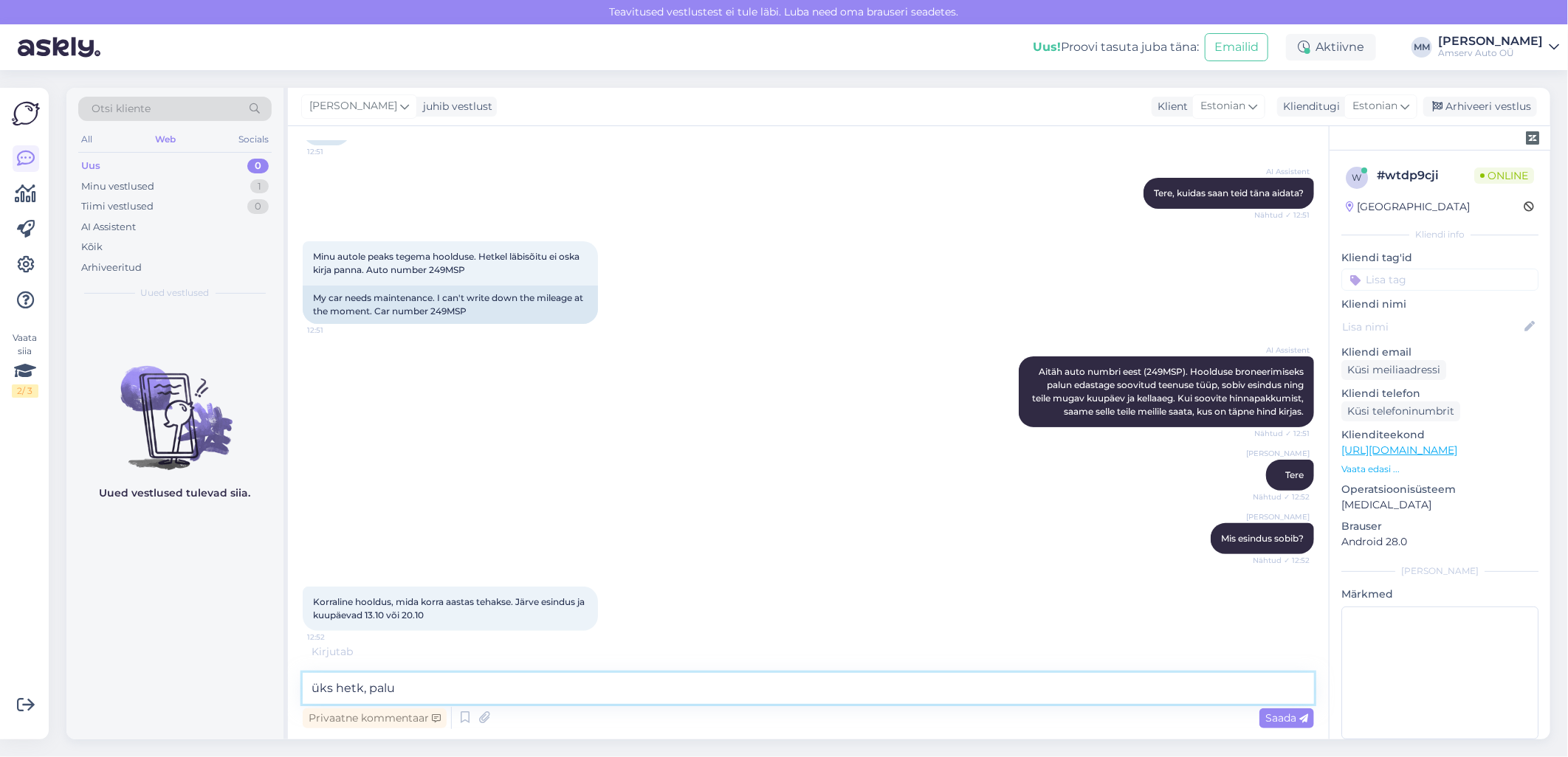
type textarea "üks hetk, palun"
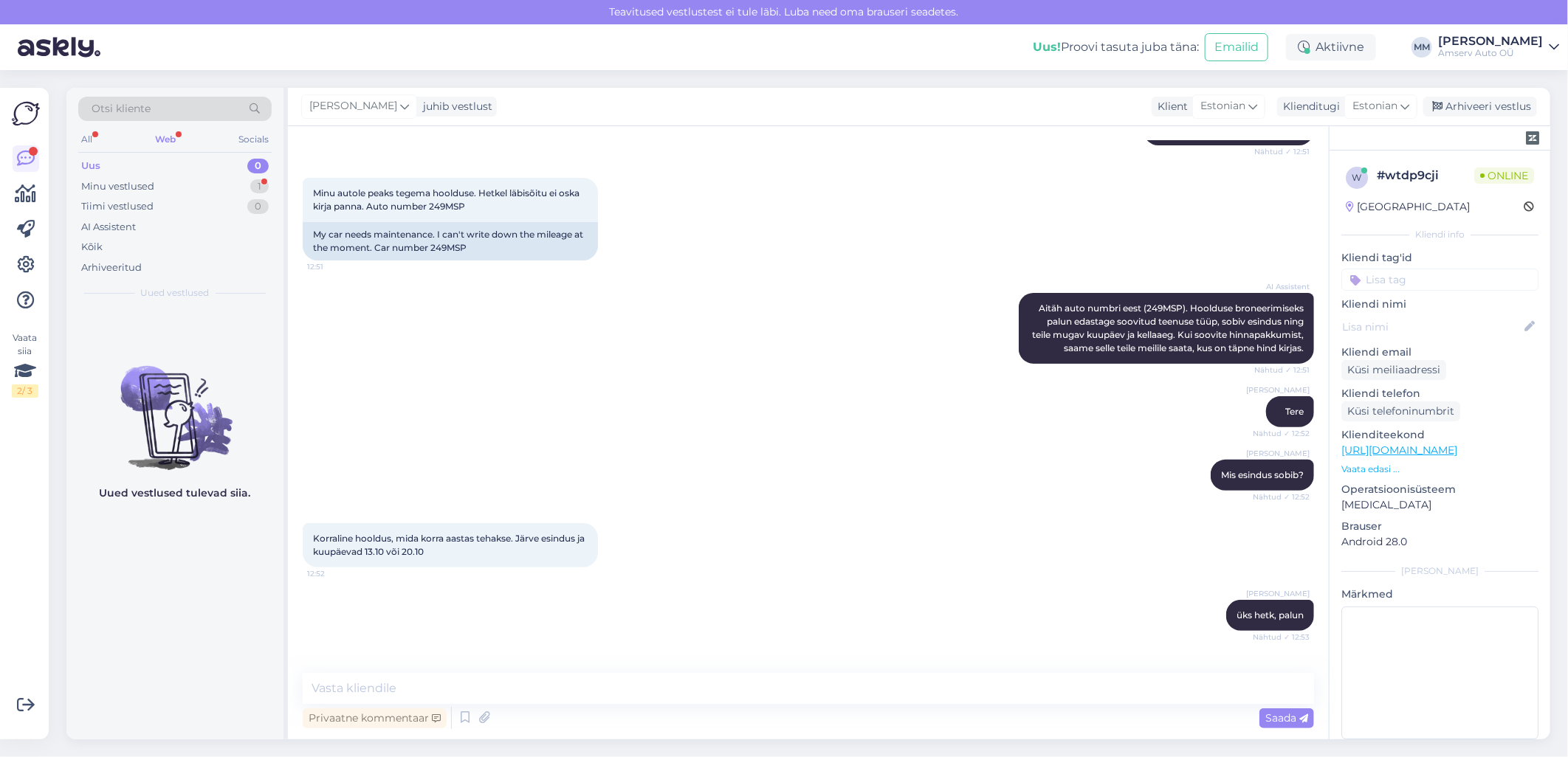
scroll to position [256, 0]
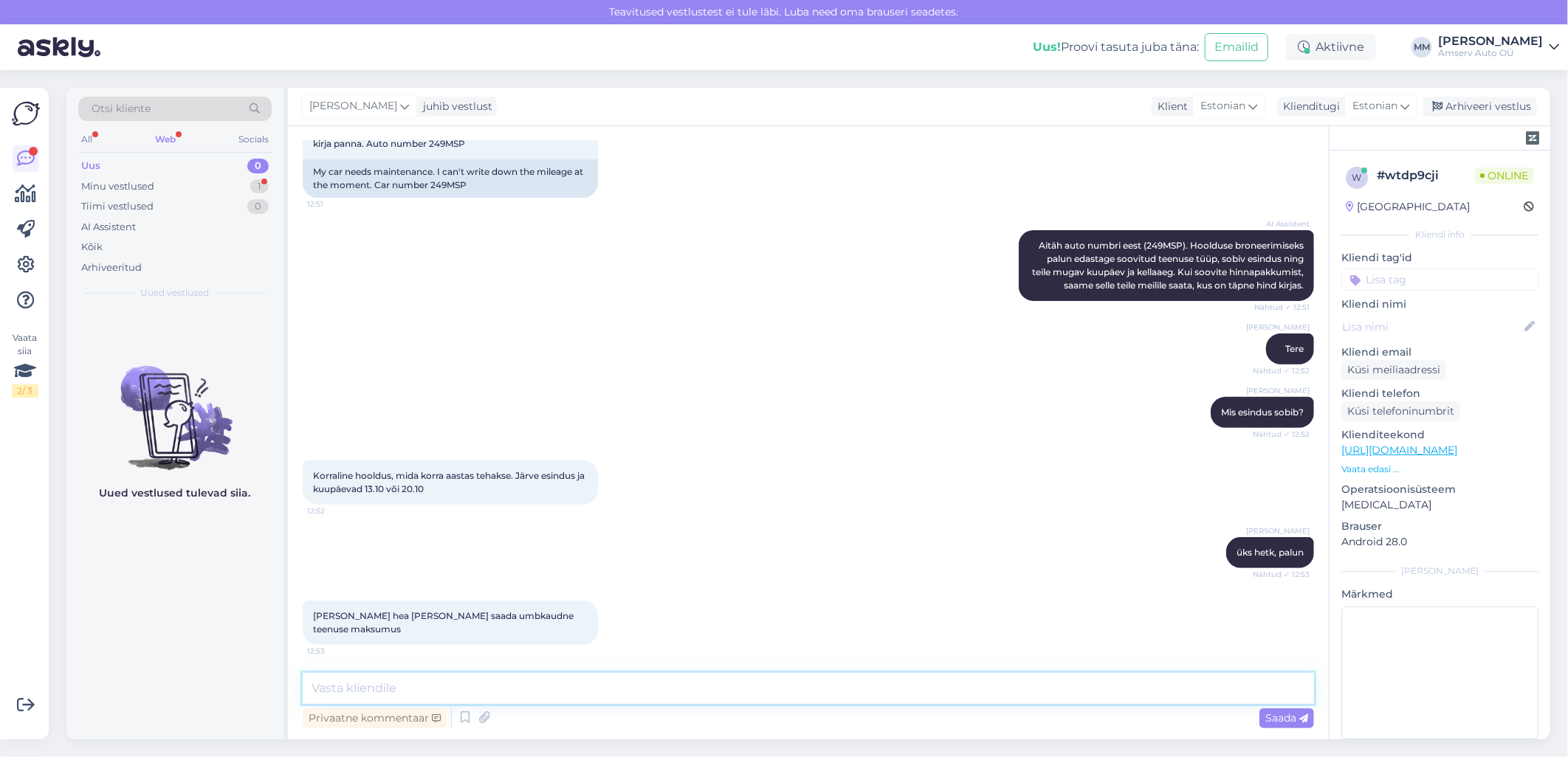
click at [499, 695] on textarea at bounding box center [808, 688] width 1012 height 31
click at [441, 691] on textarea "Sel kord on suurem holdus, hind on" at bounding box center [808, 688] width 1012 height 31
click at [446, 183] on div "My car needs maintenance. I can't write down the mileage at the moment. Car num…" at bounding box center [450, 179] width 296 height 39
copy div "249MSP"
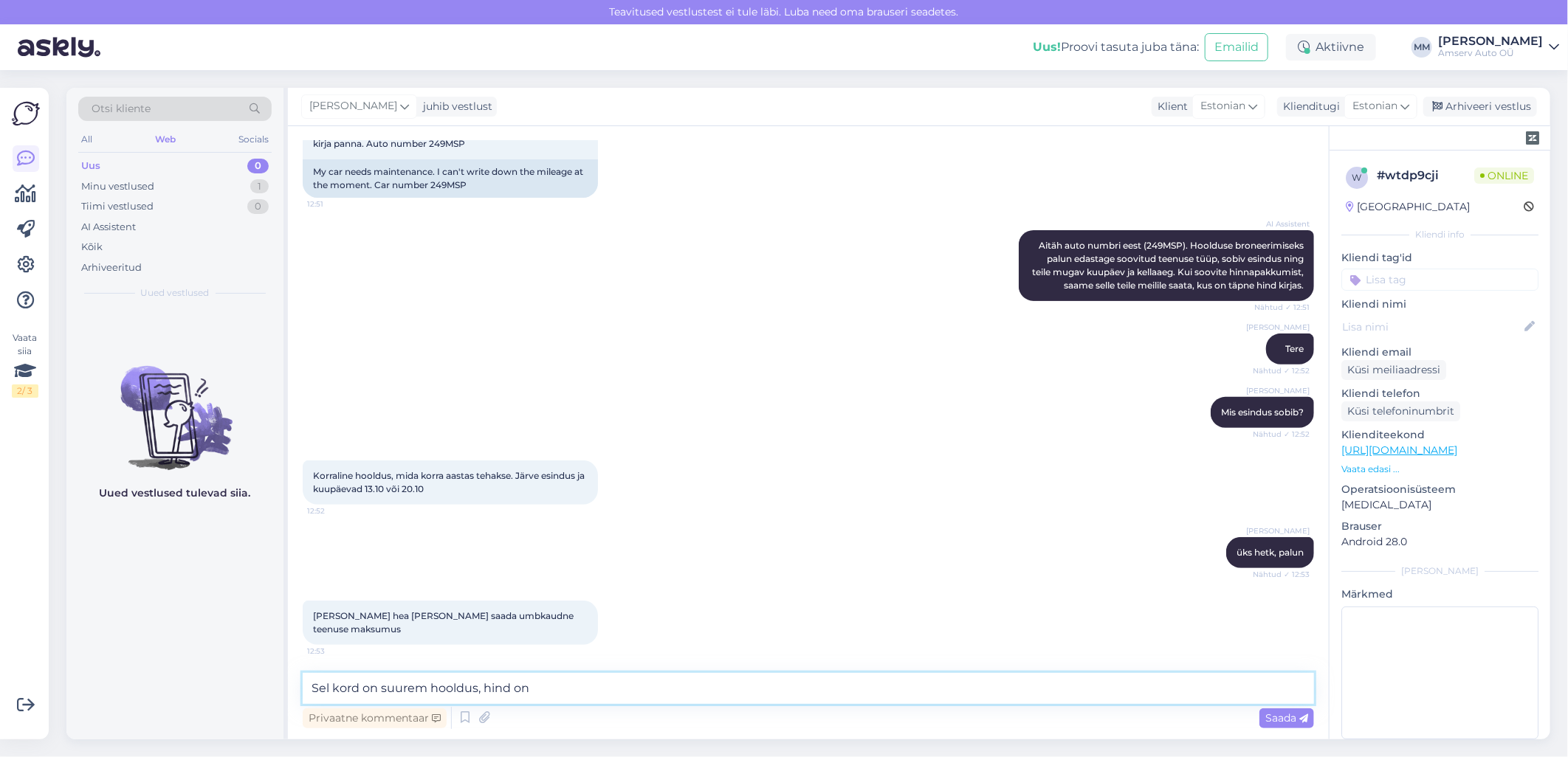
click at [541, 691] on textarea "Sel kord on suurem hooldus, hind on" at bounding box center [808, 688] width 1012 height 31
type textarea "Sel kord on suurem hooldus, hind on 590 eurot"
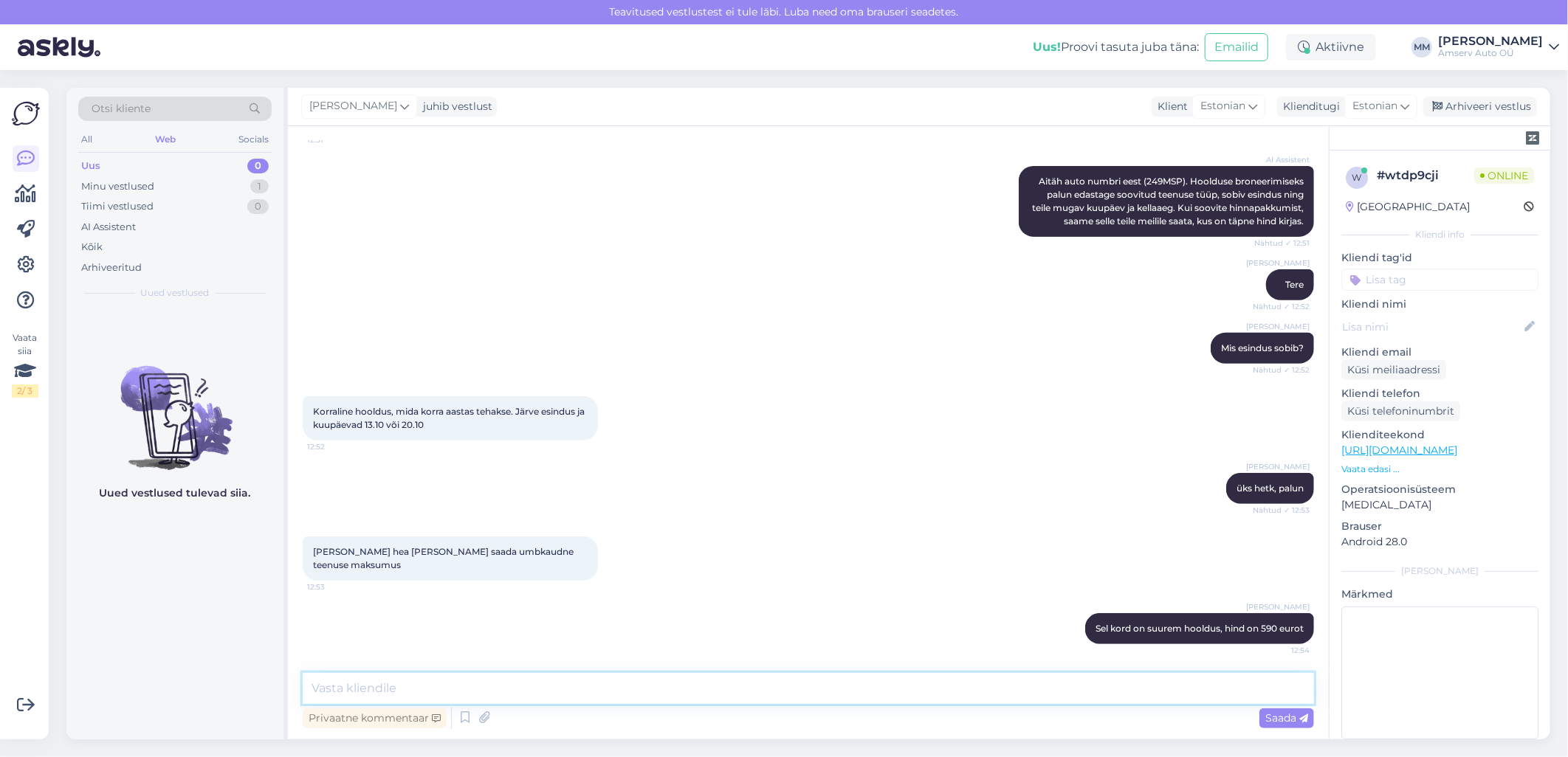
click at [452, 690] on textarea at bounding box center [808, 688] width 1012 height 31
type textarea "Võtab 3 tundi või 1,5 tundi expressis"
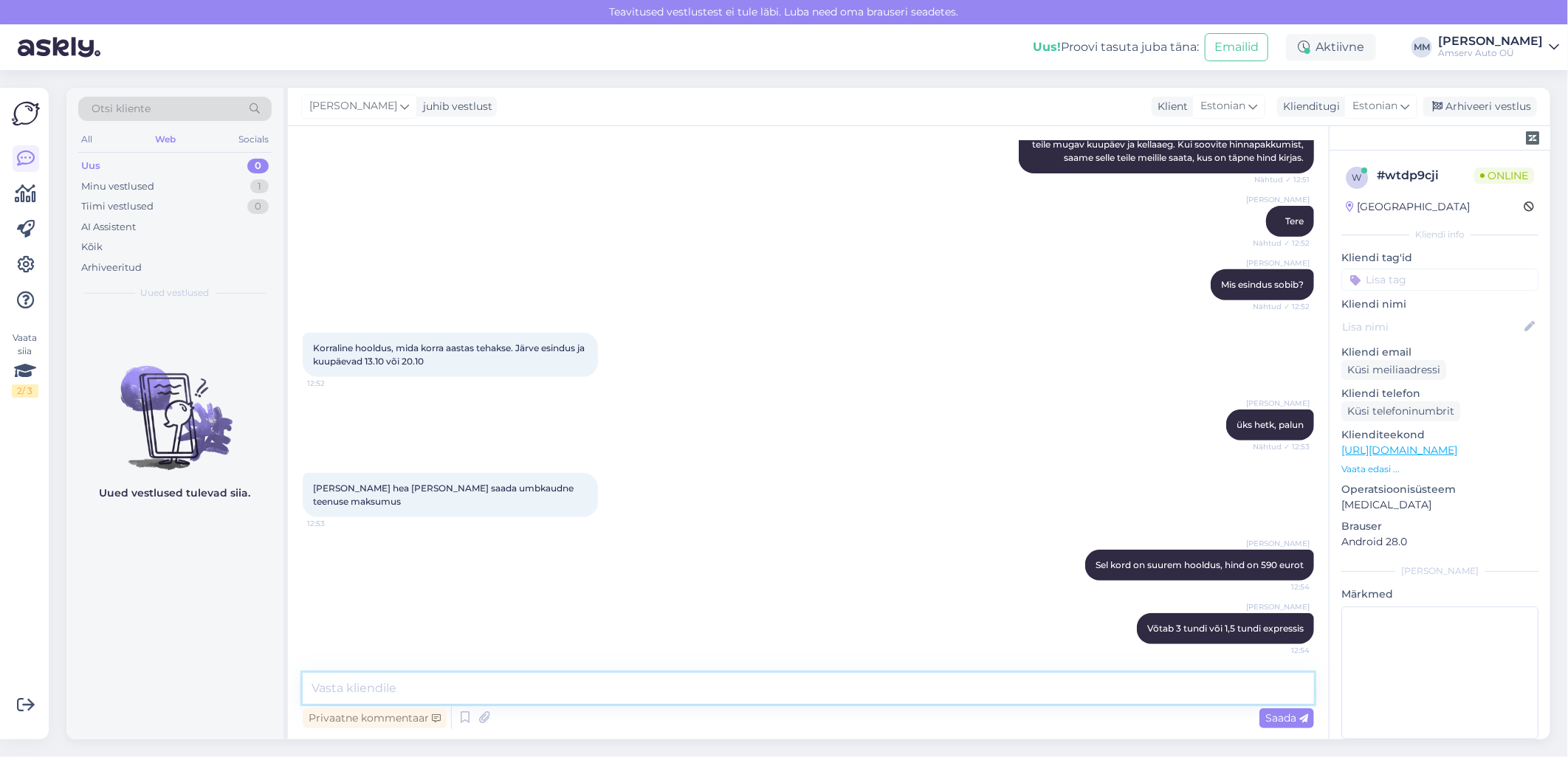
click at [389, 690] on textarea at bounding box center [808, 688] width 1012 height 31
type textarea "Teostame:"
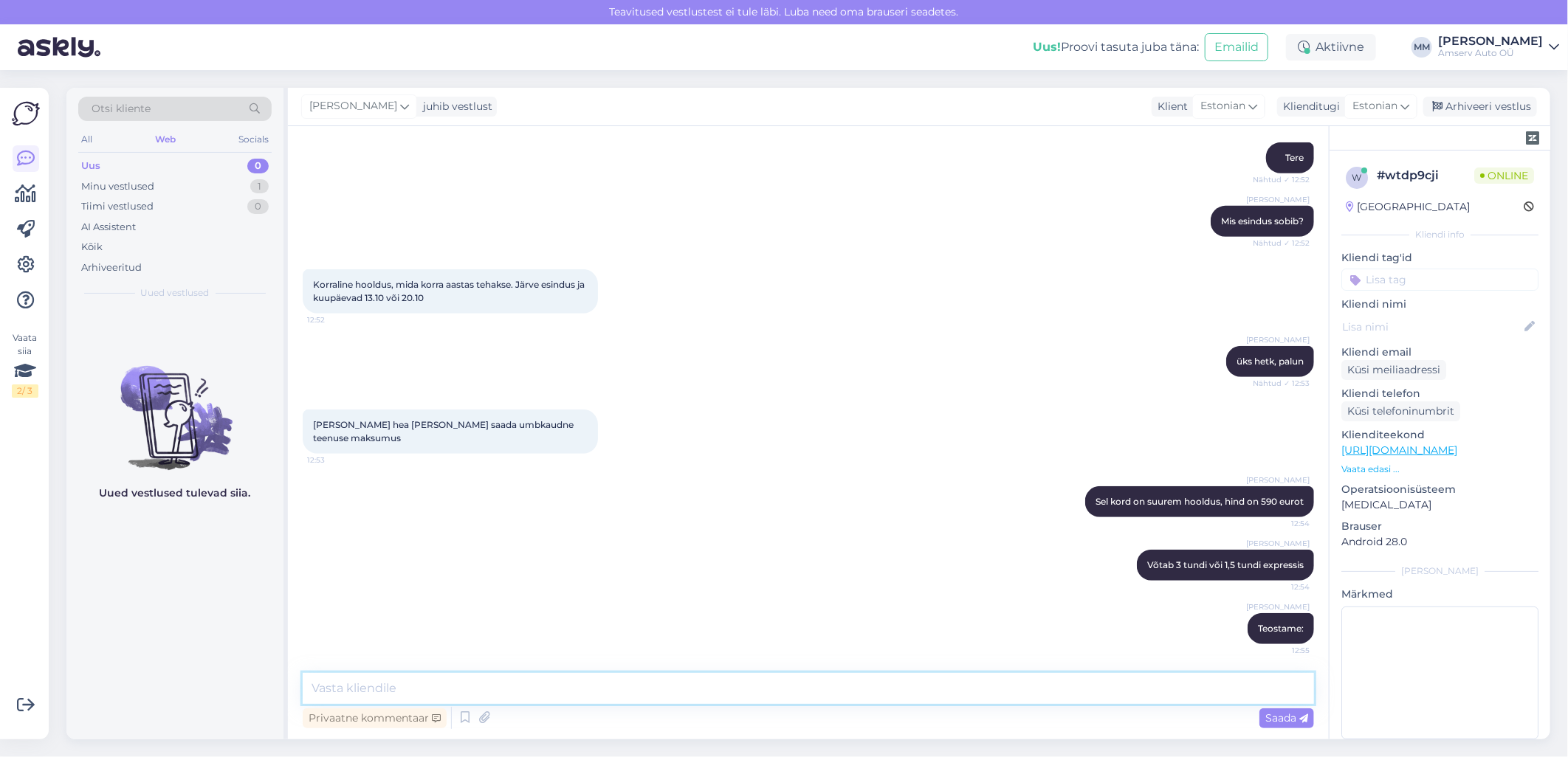
paste textarea "Sisaldab mootoriõli ja õlifiltri vahetust. Juhipoolse põrandamati kinnituse kon…"
type textarea "Sisaldab mootoriõli ja õlifiltri vahetust. Juhipoolse põrandamati kinnituse kon…"
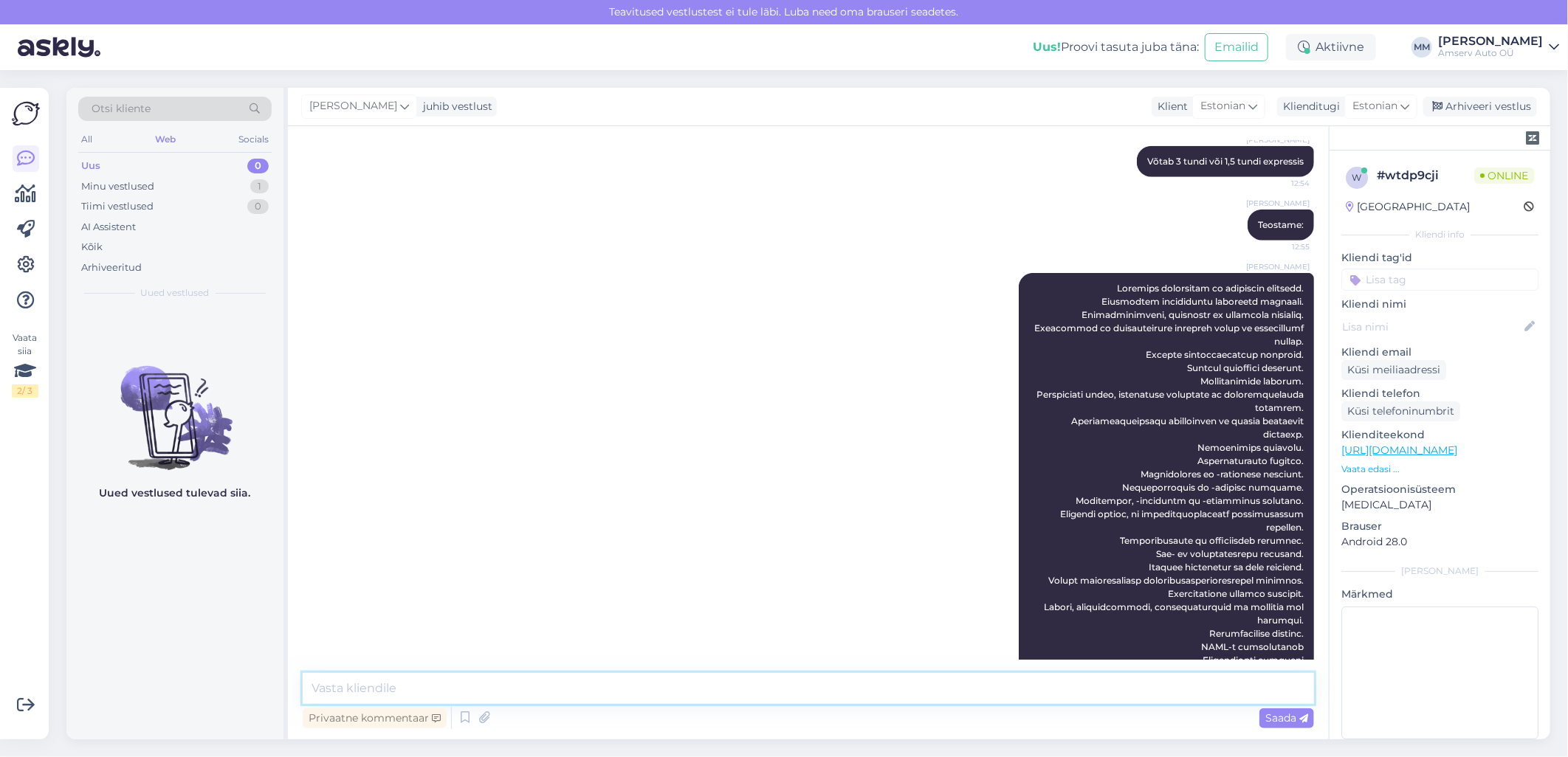
scroll to position [962, 0]
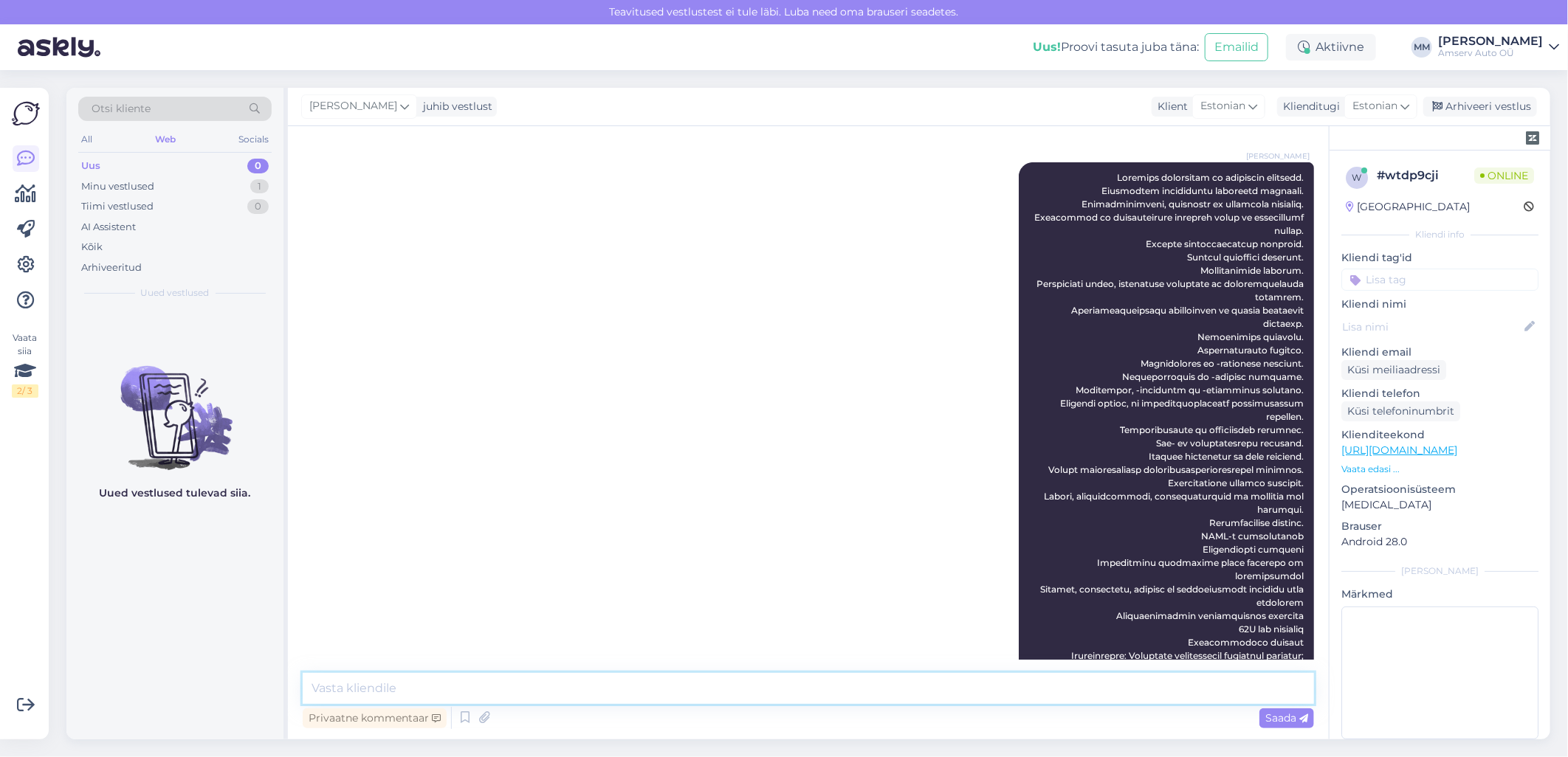
click at [556, 687] on textarea at bounding box center [808, 688] width 1012 height 31
paste textarea "Amservi osamaksetega saate teenuse eest tasuda kolmes võrdses osas lisatasudeta…"
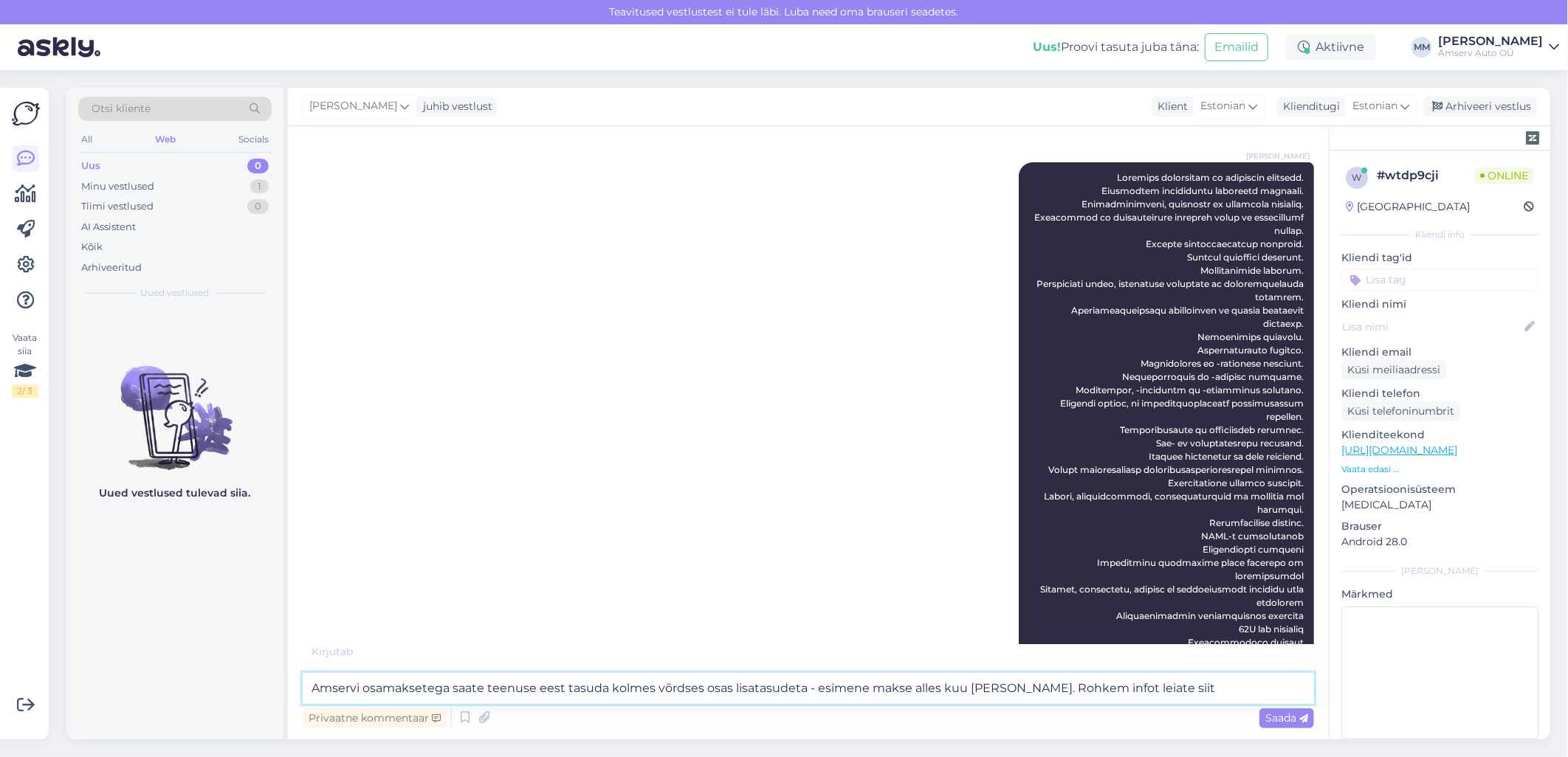
type textarea "Amservi osamaksetega saate teenuse eest tasuda kolmes võrdses osas lisatasudeta…"
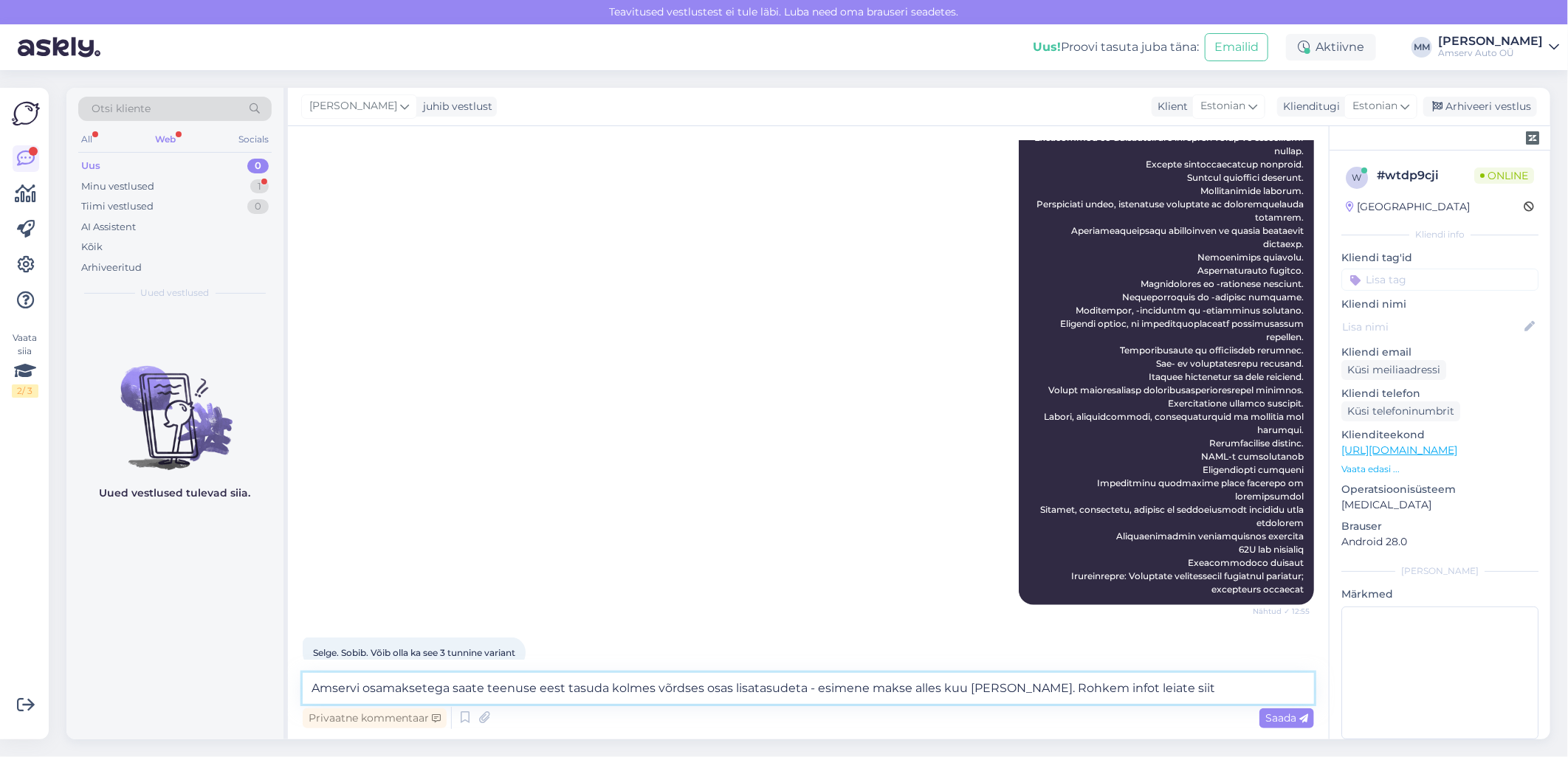
scroll to position [1025, 0]
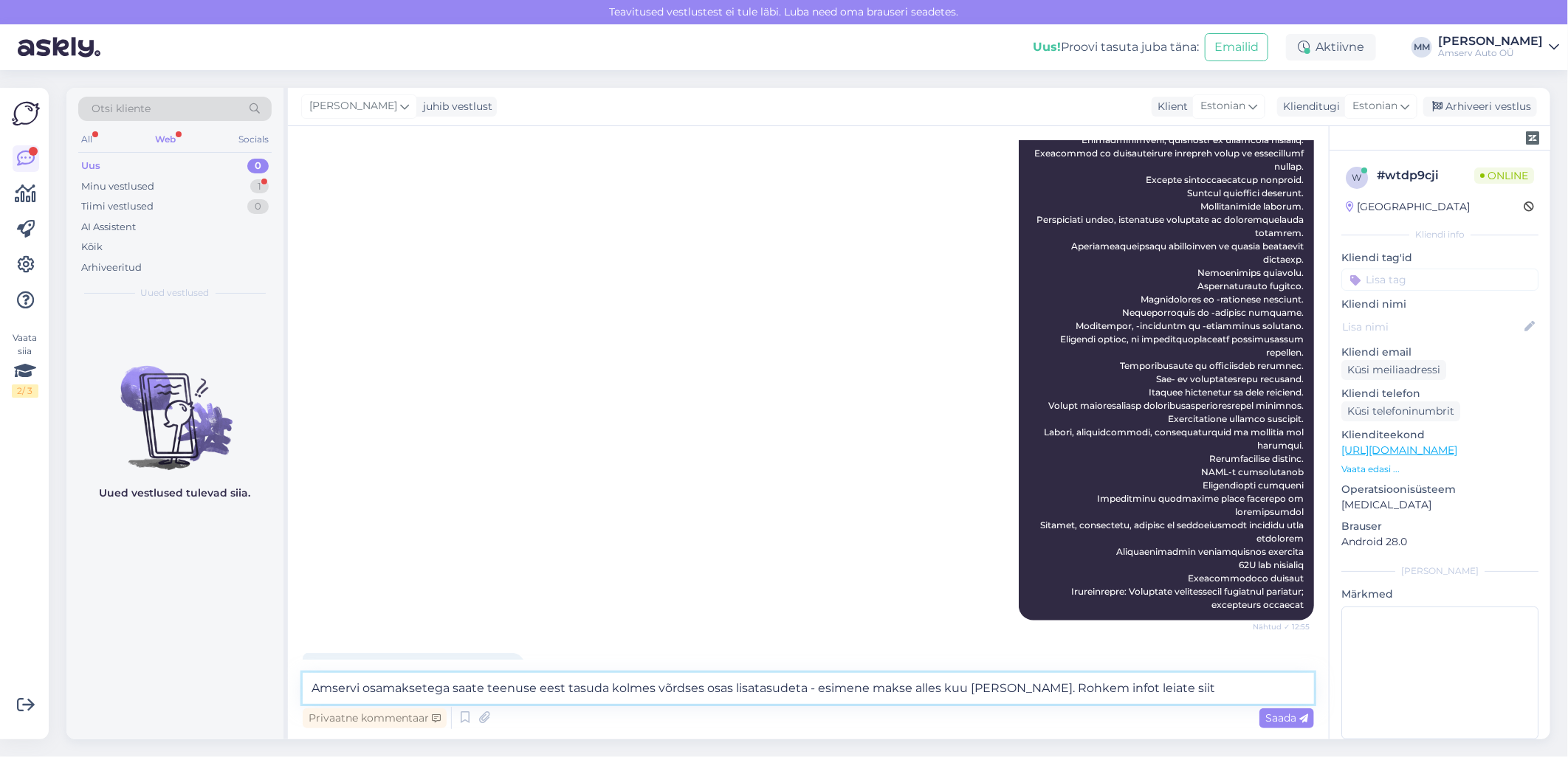
drag, startPoint x: 1165, startPoint y: 687, endPoint x: 308, endPoint y: 682, distance: 857.0
click at [308, 682] on textarea "Amservi osamaksetega saate teenuse eest tasuda kolmes võrdses osas lisatasudeta…" at bounding box center [808, 688] width 1012 height 31
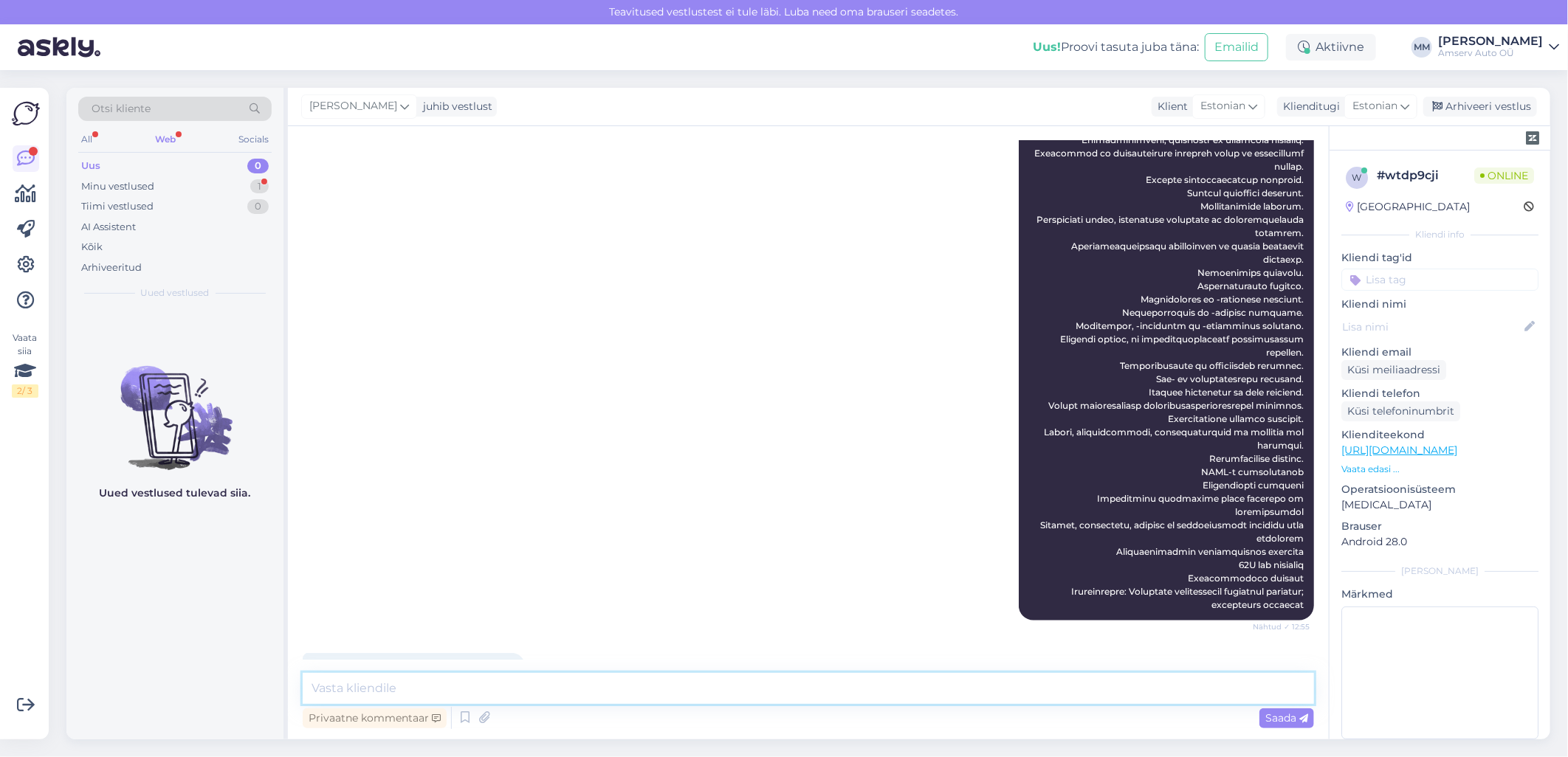
scroll to position [1088, 0]
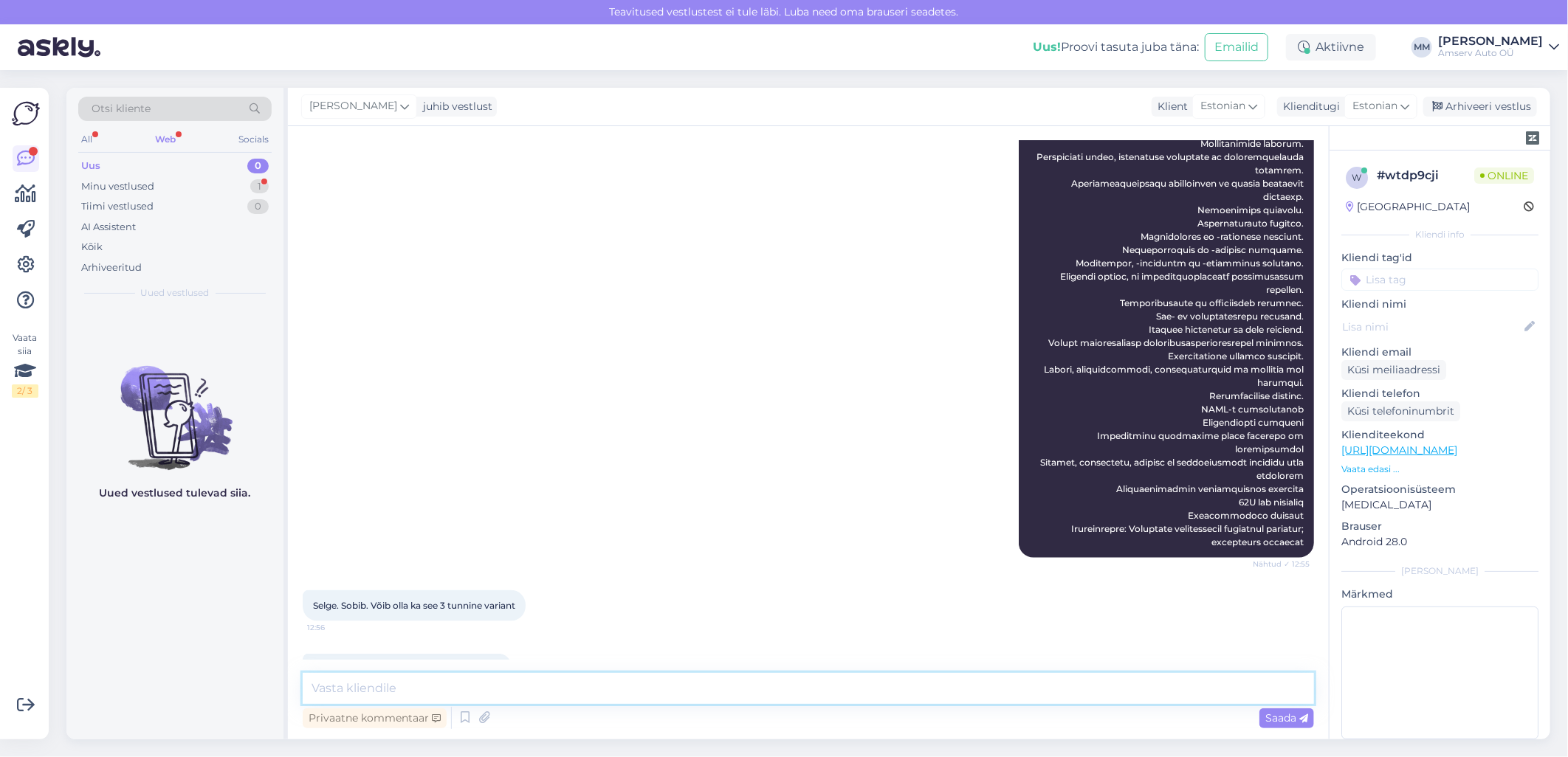
click at [403, 687] on textarea at bounding box center [808, 688] width 1012 height 31
paste textarea "https://www.amservauto.ee/finantseerimine/osta-kohe_maksa-hiljem"
type textarea "https://www.amservauto.ee/finantseerimine/osta-kohe_maksa-hiljem"
click at [733, 687] on textarea "https://www.amservauto.ee/finantseerimine/osta-kohe_maksa-hiljem" at bounding box center [808, 688] width 1012 height 31
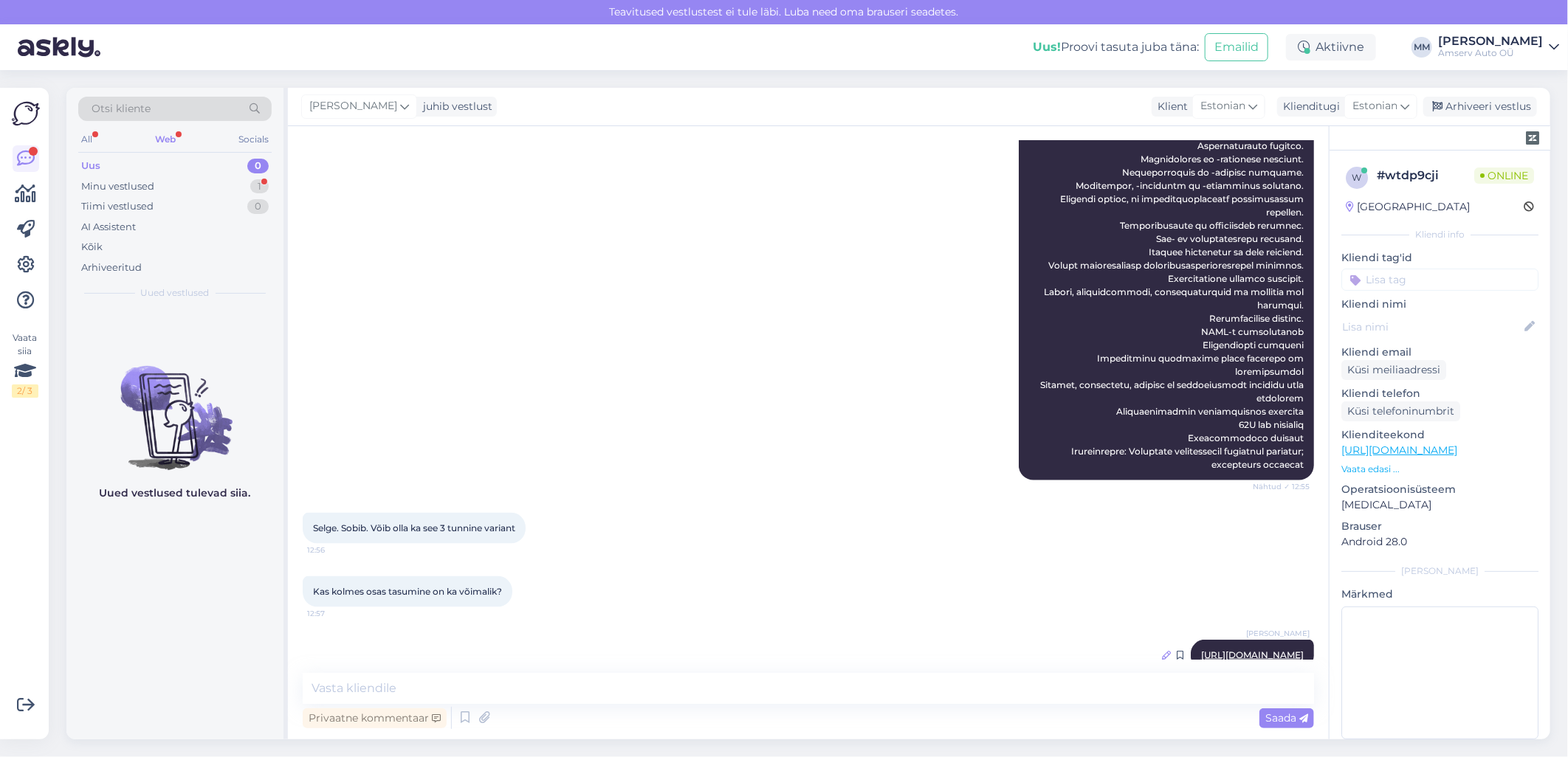
click at [1162, 651] on icon at bounding box center [1166, 655] width 9 height 9
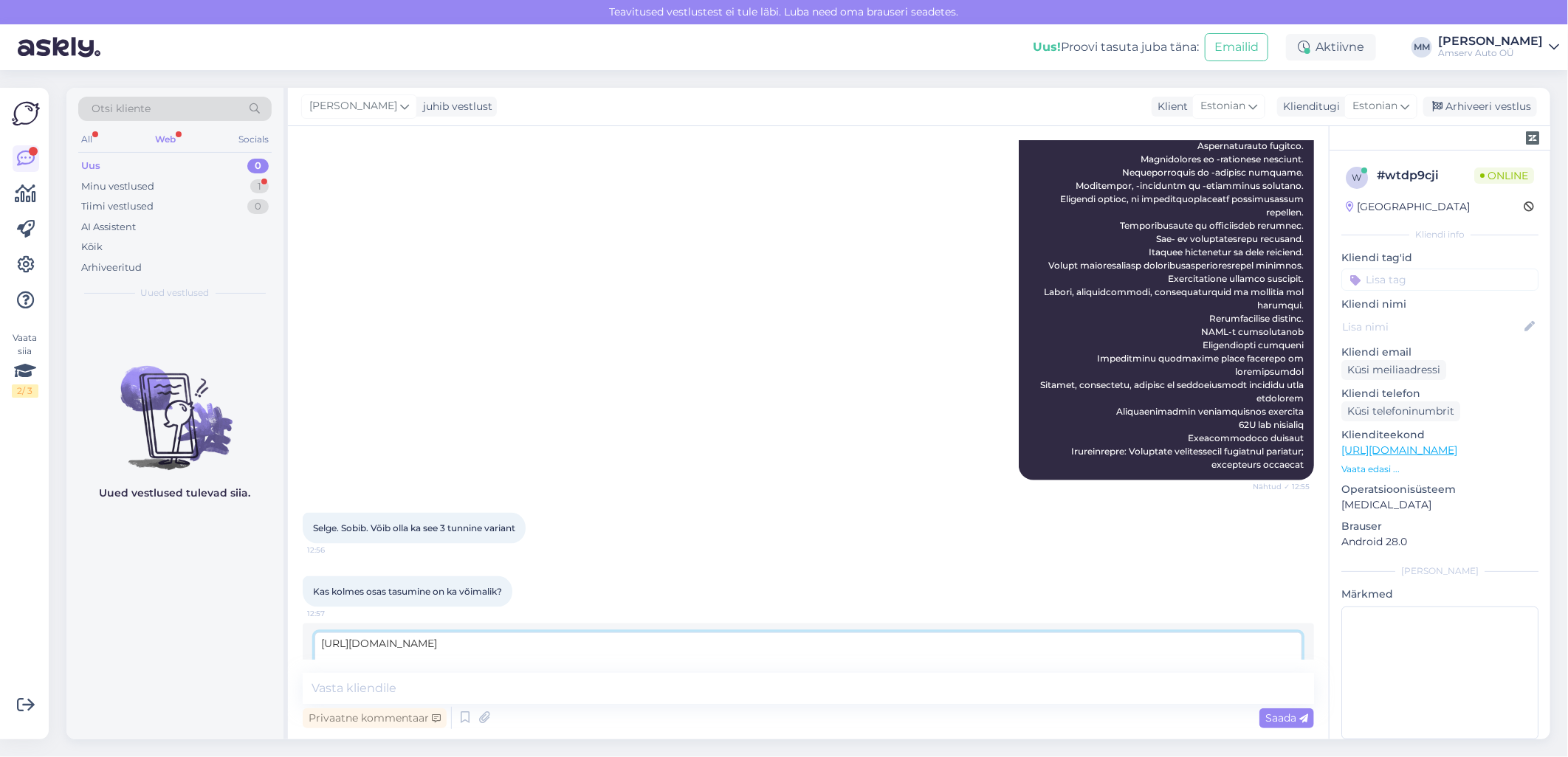
click at [321, 632] on textarea "https://www.amservauto.ee/finantseerimine/osta-kohe_maksa-hiljem" at bounding box center [809, 652] width 988 height 39
paste textarea "Amservi osamaksetega saate teenuse eest tasuda kolmes võrdses osas lisatasudeta…"
type textarea "Amservi osamaksetega saate teenuse eest tasuda kolmes võrdses osas lisatasudeta…"
click at [1248, 680] on span "Muuda" at bounding box center [1271, 687] width 52 height 14
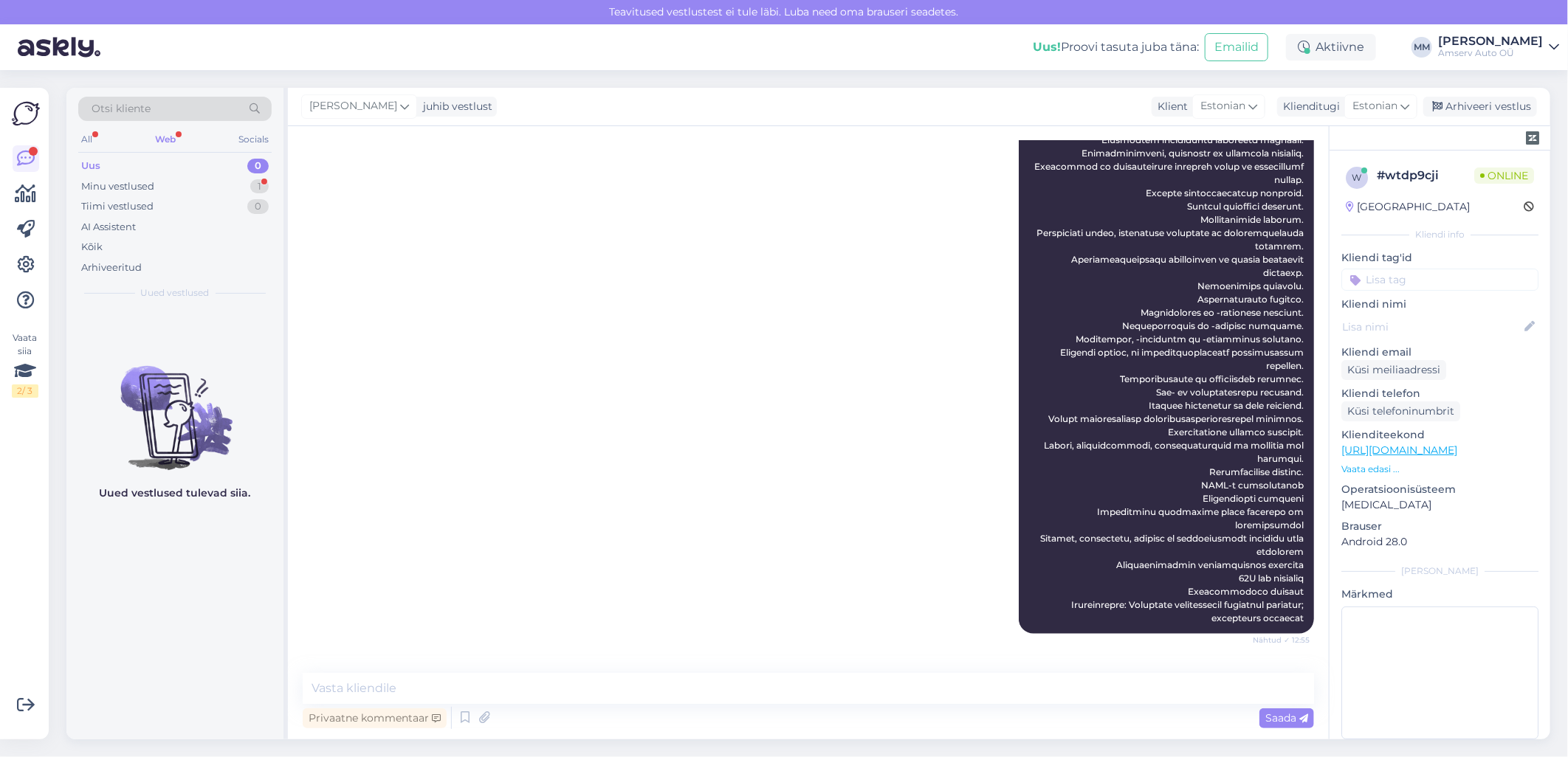
scroll to position [1205, 0]
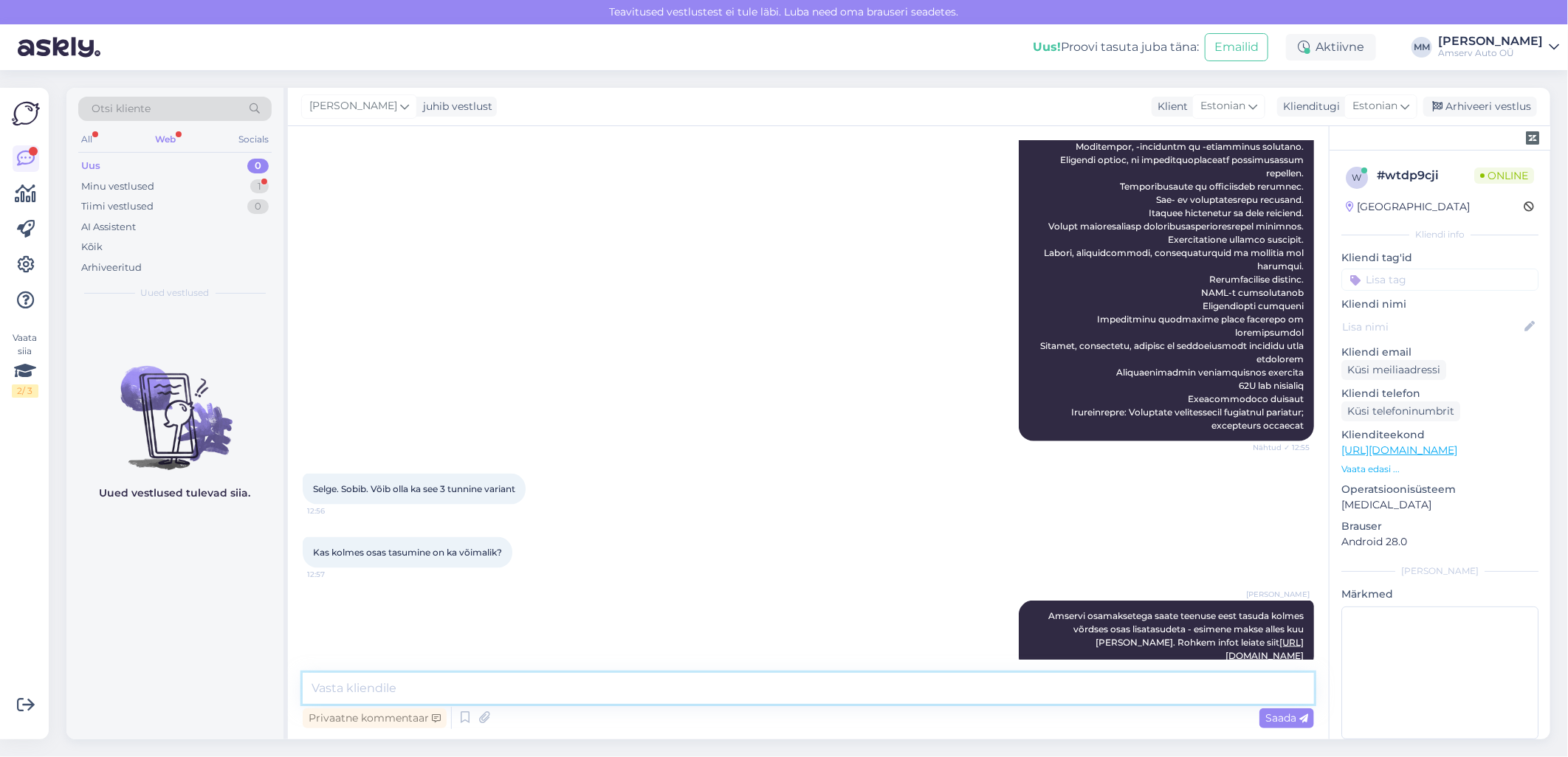
click at [496, 690] on textarea at bounding box center [808, 688] width 1012 height 31
type textarea "Mis kell sobiks?"
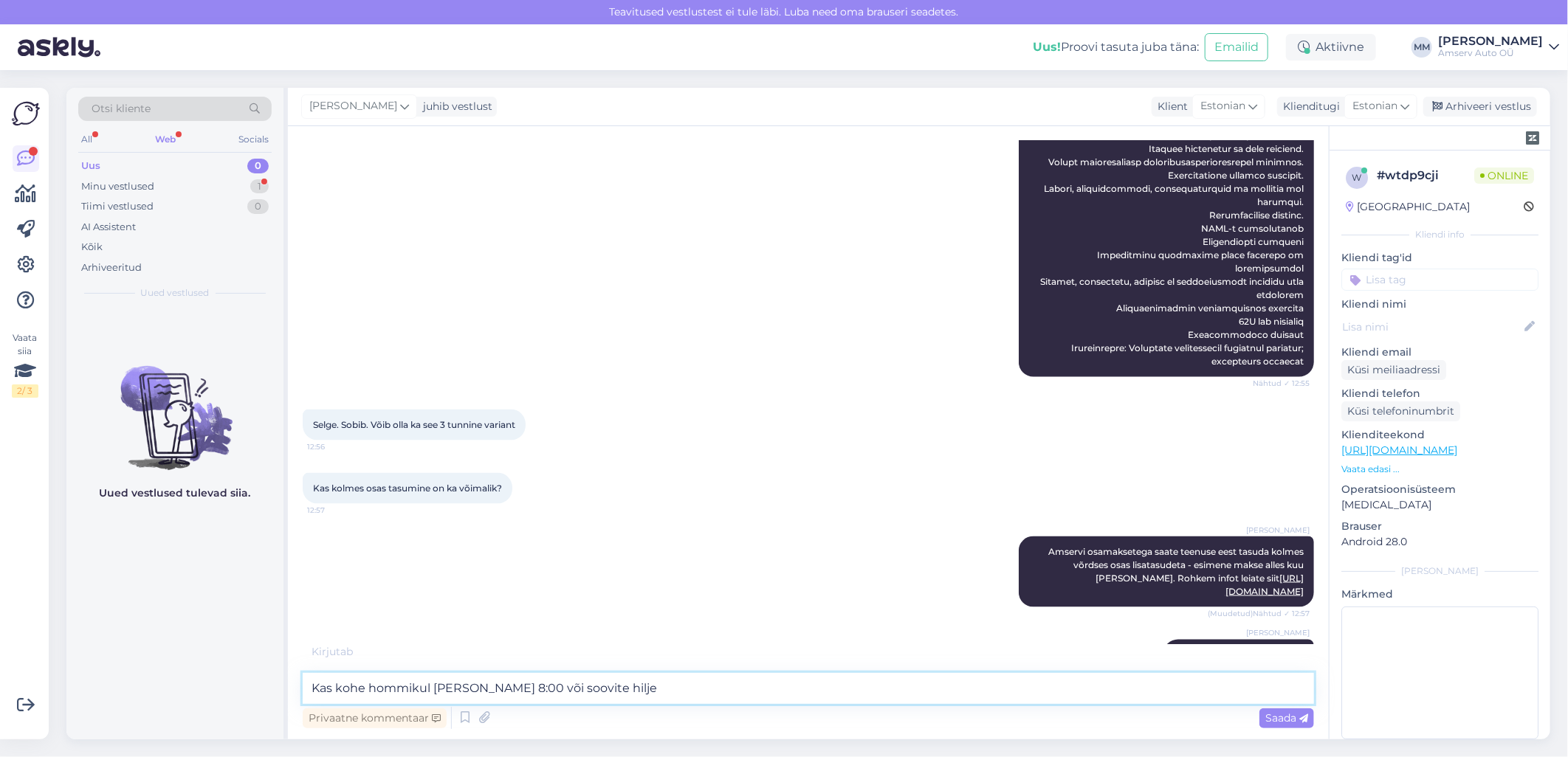
type textarea "Kas kohe hommikul kell 8:00 või soovite hiljem"
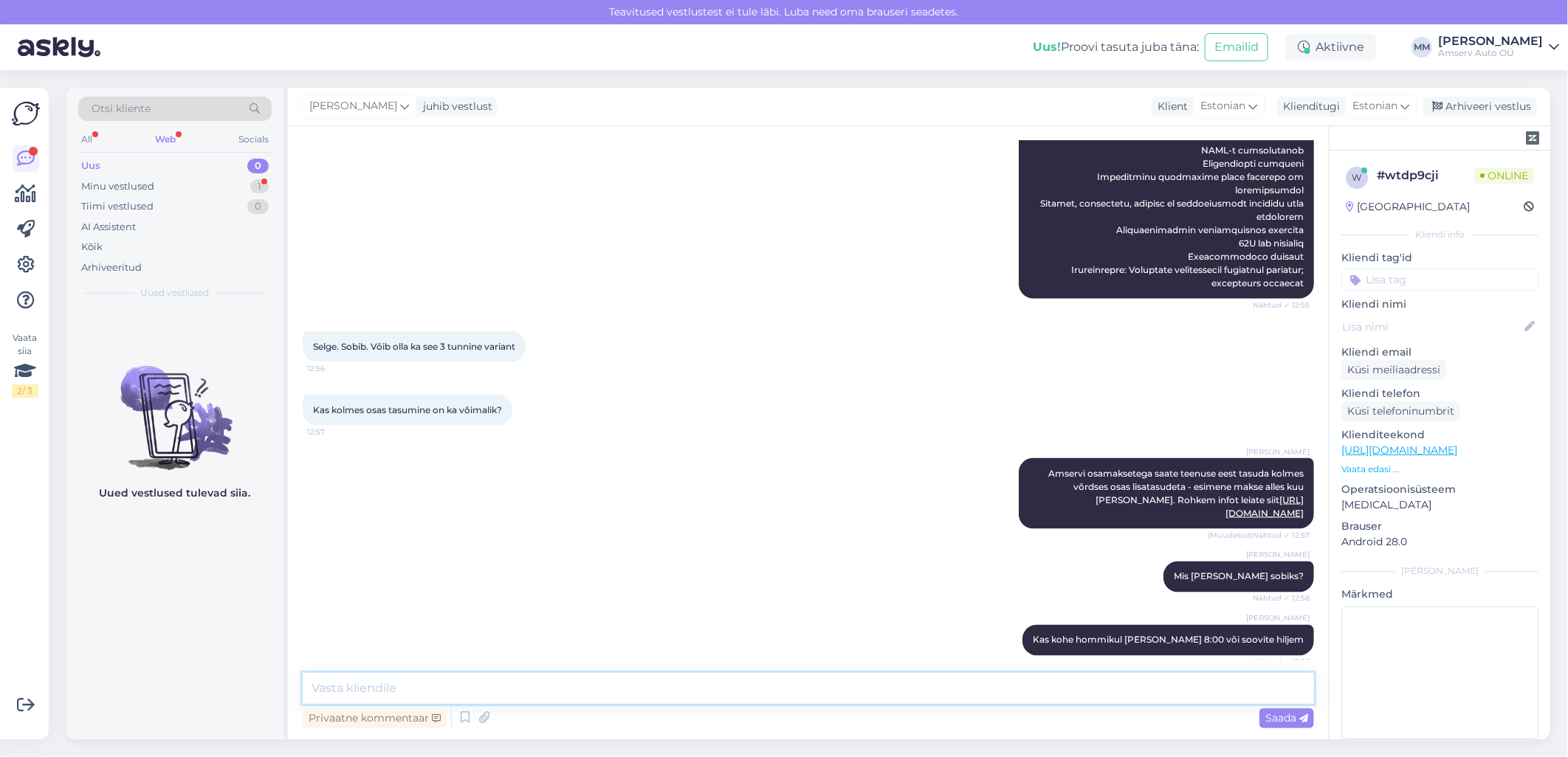
scroll to position [1395, 0]
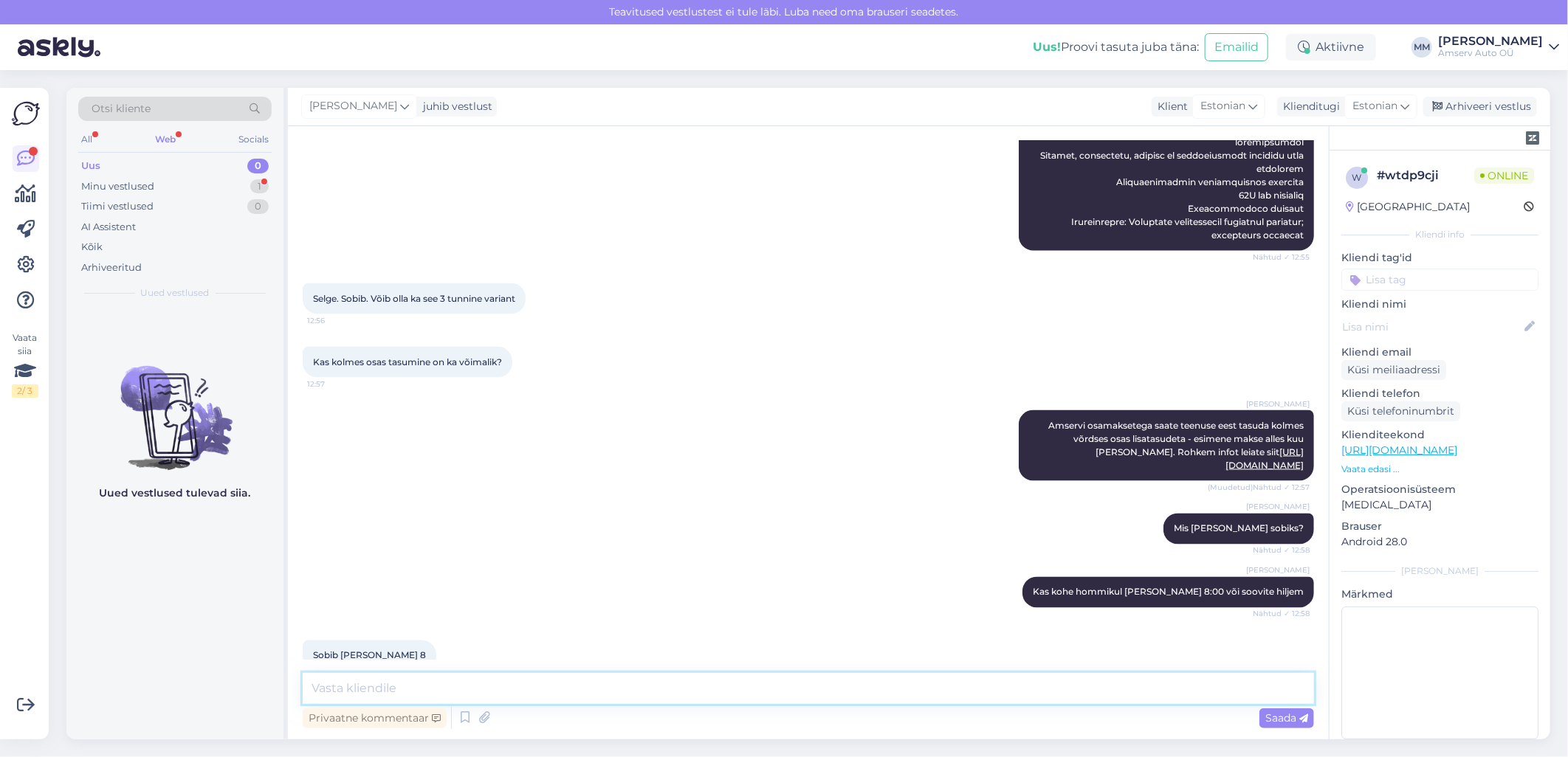
click at [802, 688] on textarea at bounding box center [808, 688] width 1012 height 31
type textarea "Kas paneme 13.10 kell 8:00?"
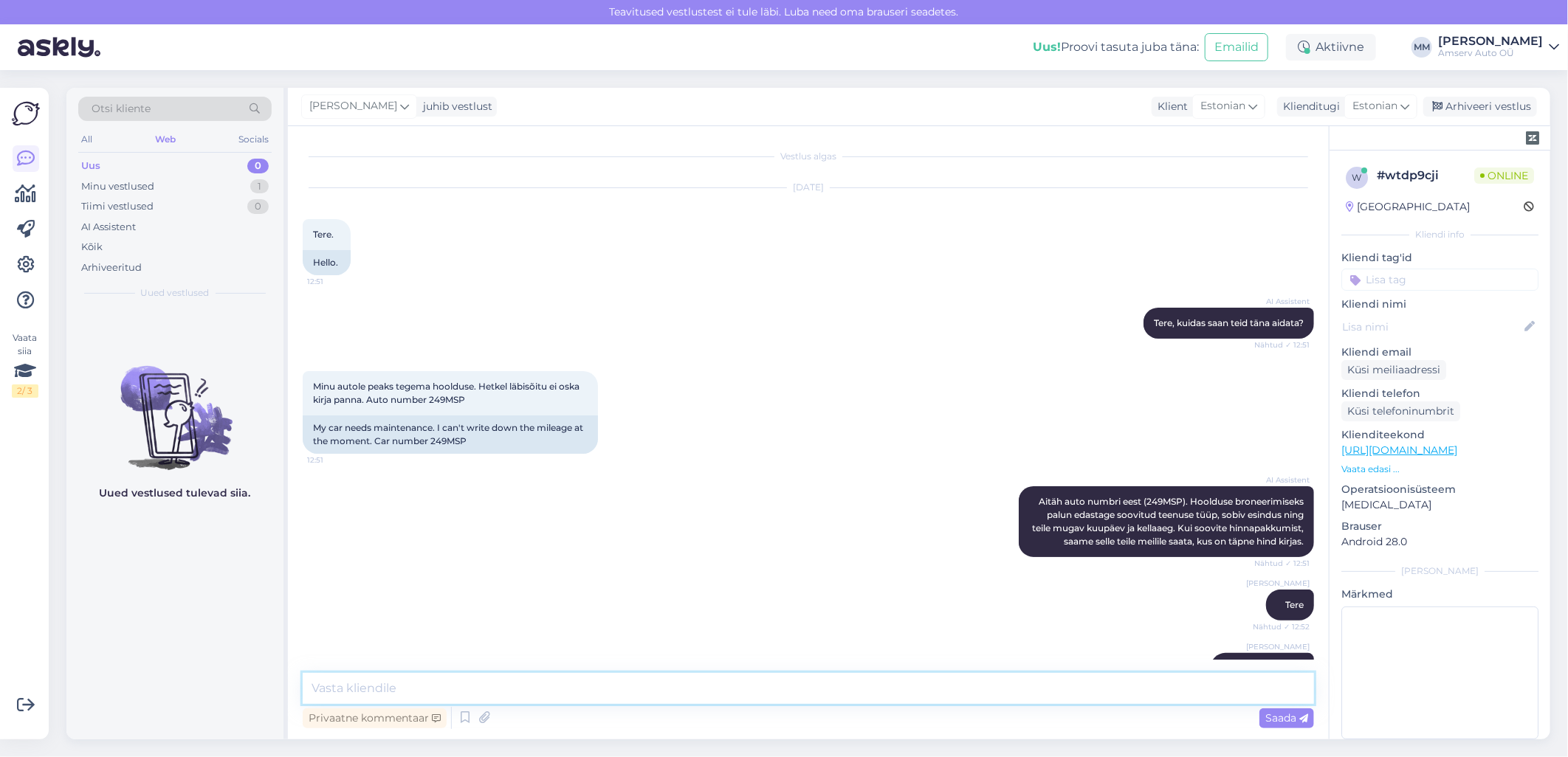
scroll to position [1523, 0]
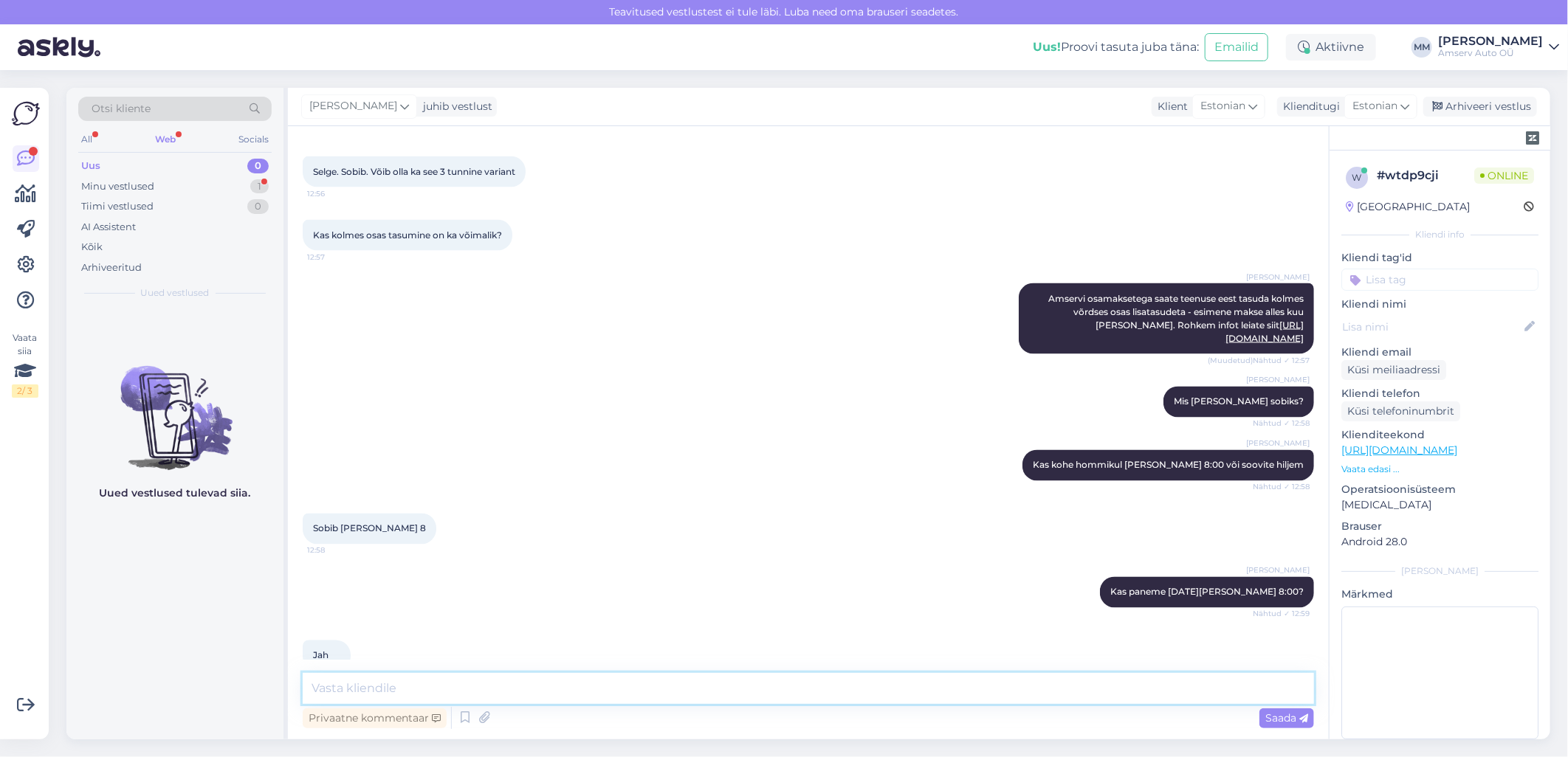
click at [618, 682] on textarea at bounding box center [808, 688] width 1012 height 31
paste textarea "58117909"
drag, startPoint x: 474, startPoint y: 691, endPoint x: 450, endPoint y: 695, distance: 24.3
click at [450, 695] on textarea "Kas Teie kontakt on õige 58117909" at bounding box center [808, 688] width 1012 height 31
click at [456, 701] on textarea "Kas Teie kontakt on õige 58117909" at bounding box center [808, 688] width 1012 height 31
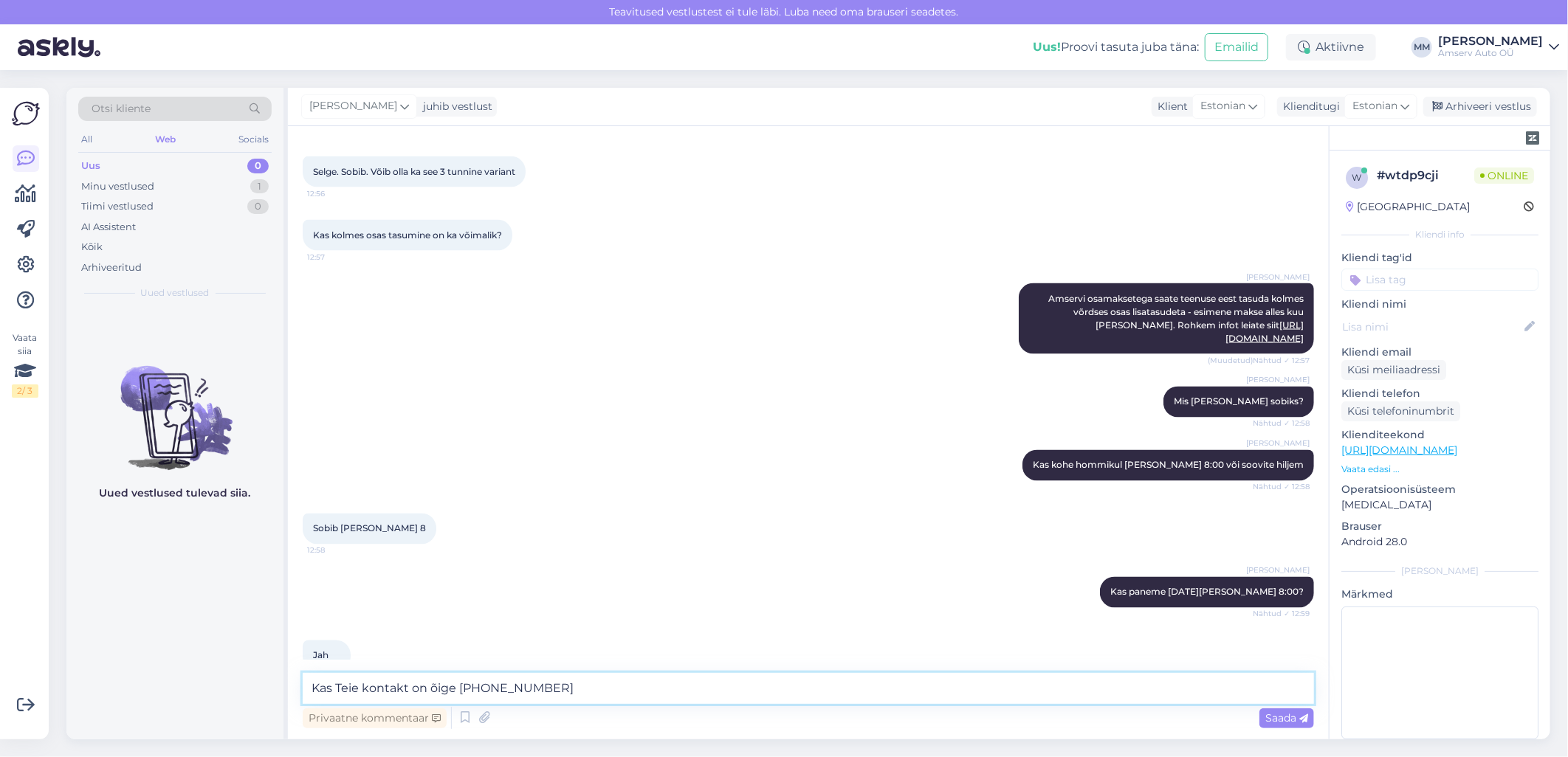
drag, startPoint x: 478, startPoint y: 688, endPoint x: 461, endPoint y: 690, distance: 17.1
click at [461, 690] on textarea "Kas Teie kontakt on õige 58117909" at bounding box center [808, 688] width 1012 height 31
type textarea "Kas Teie kontakt on õige ***17909"
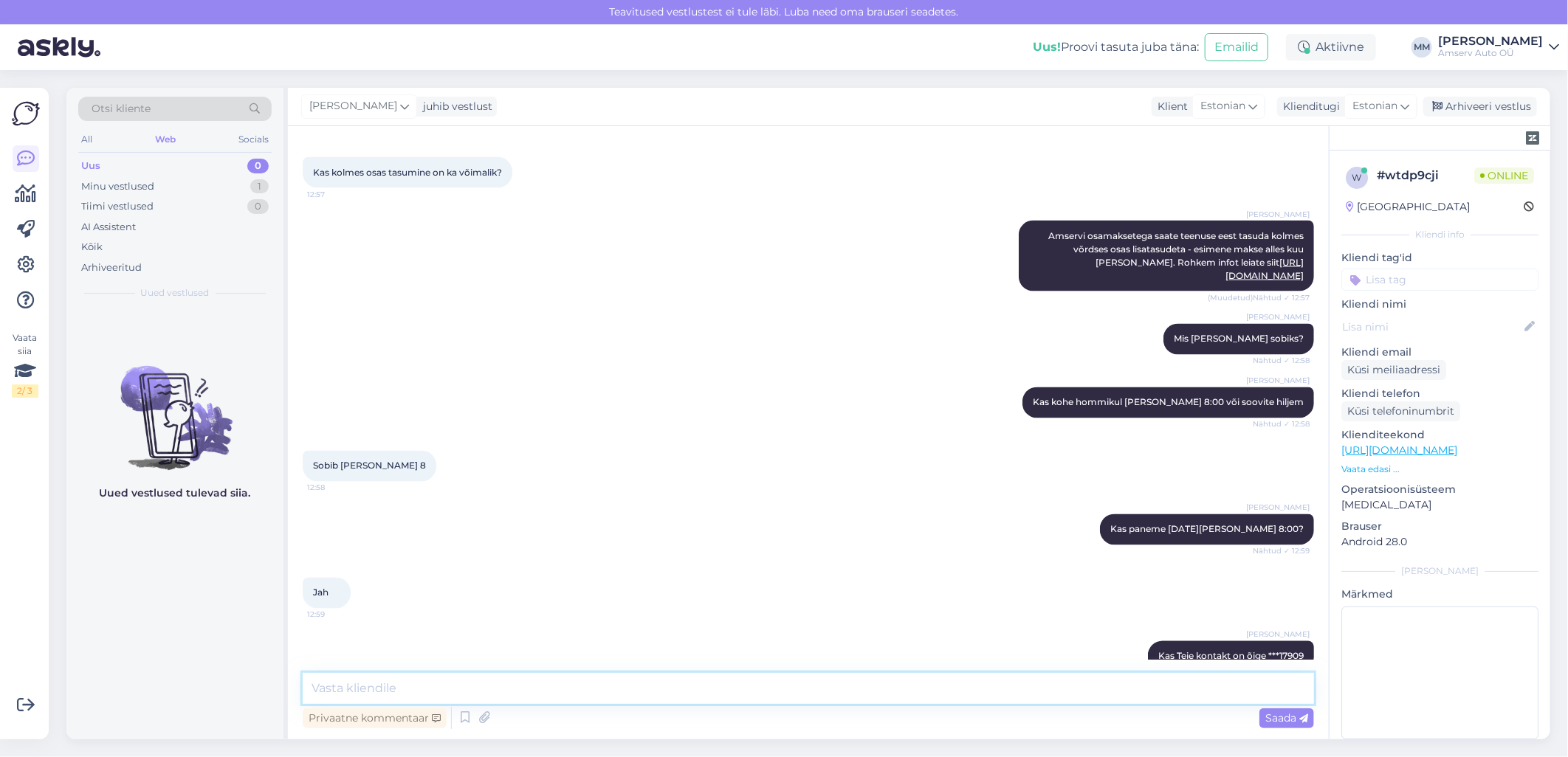
click at [784, 685] on textarea at bounding box center [808, 688] width 1012 height 31
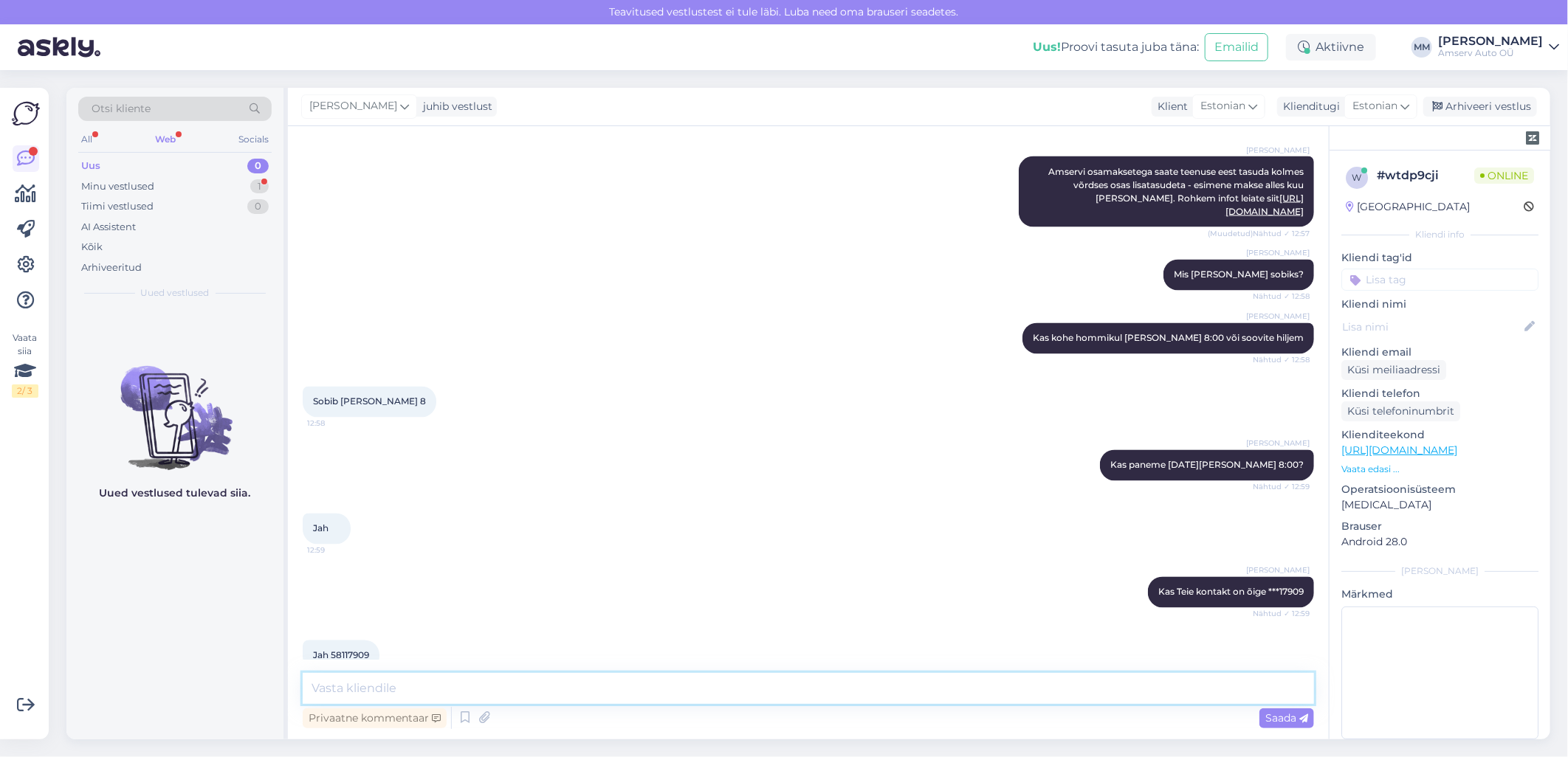
click at [453, 676] on textarea at bounding box center [808, 688] width 1012 height 31
type textarea "Tänan!"
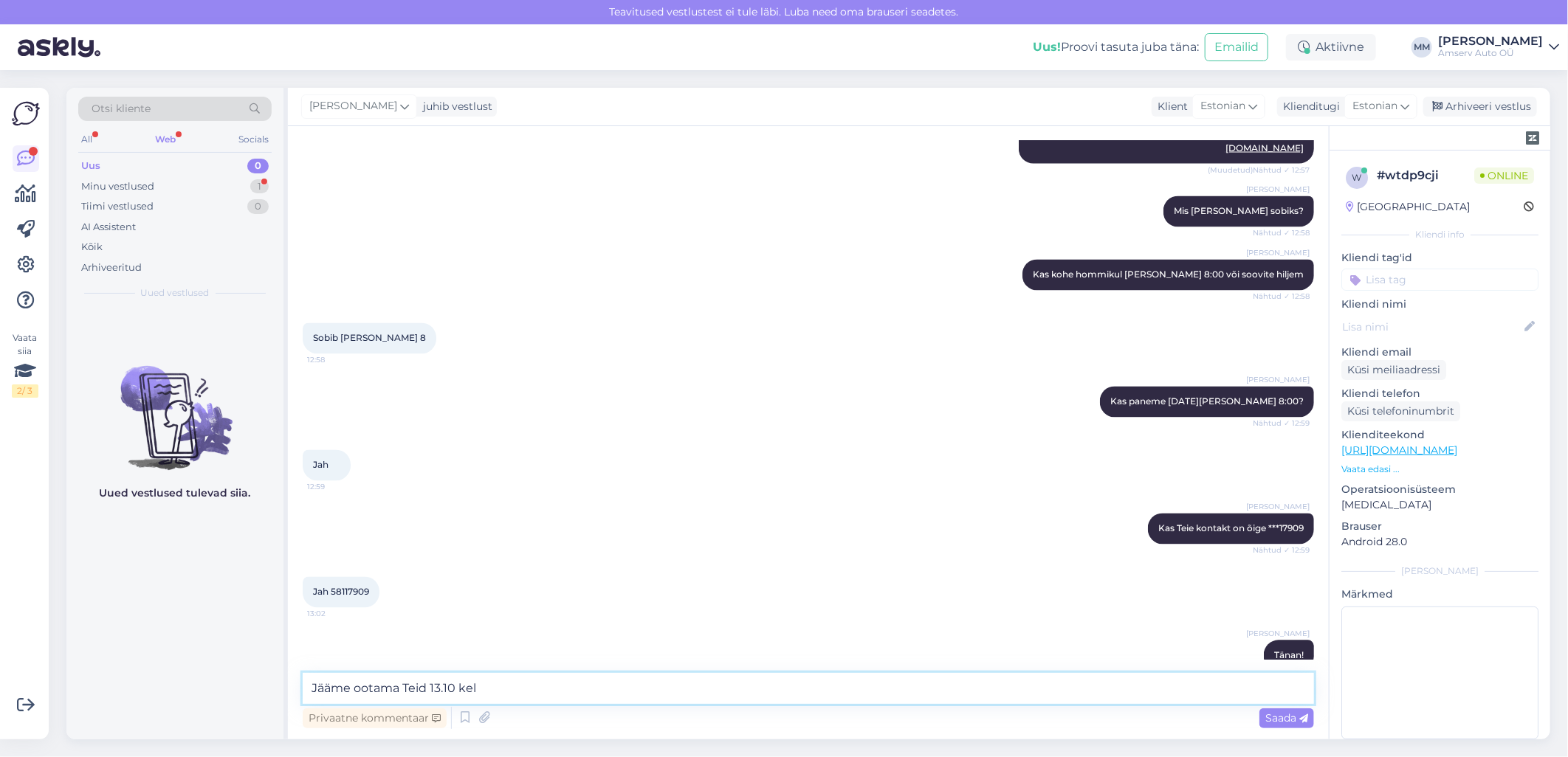
scroll to position [1777, 0]
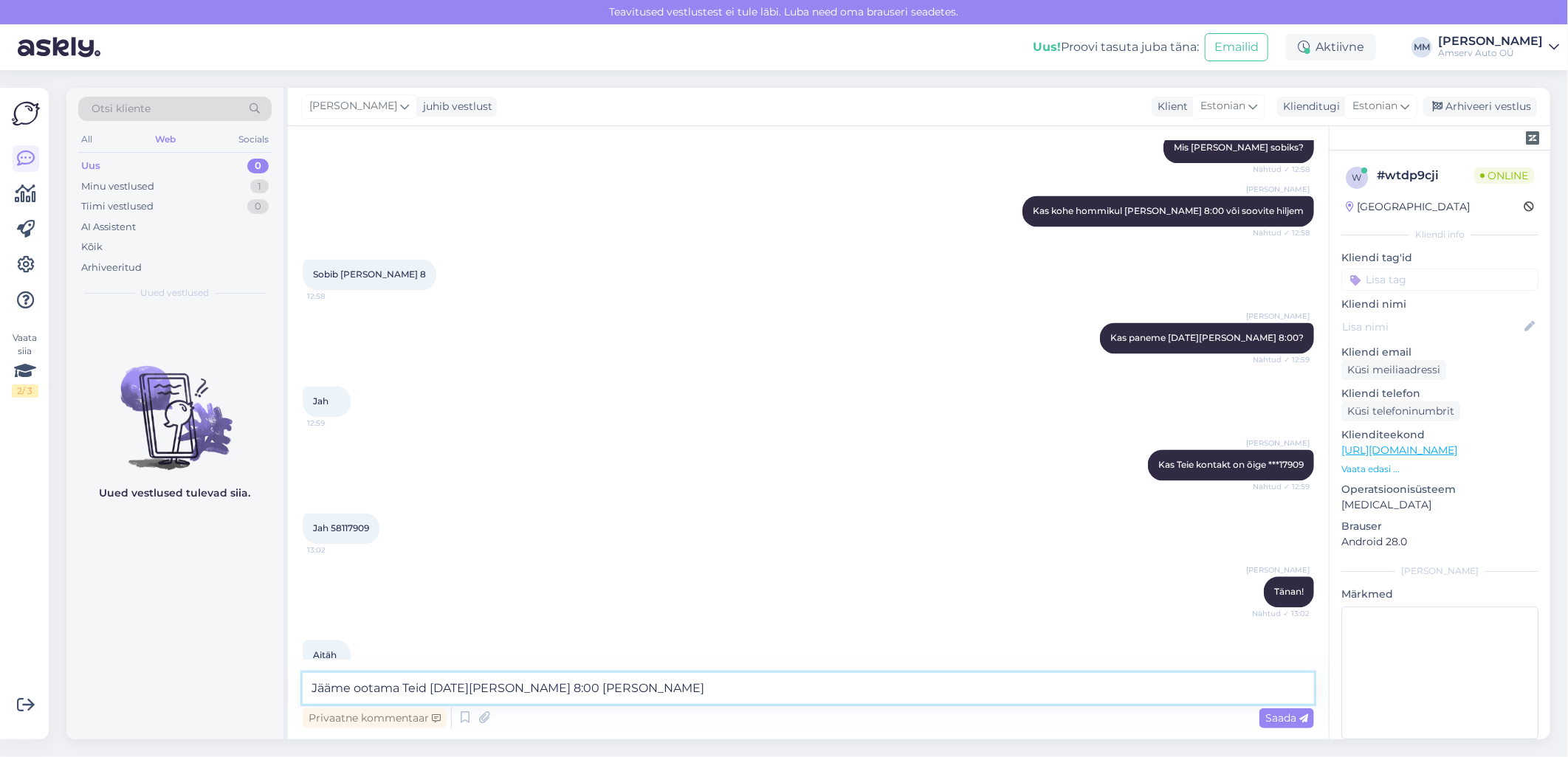
type textarea "Jääme ootama Teid 13.10 kell 8:00 Amsev Järvel"
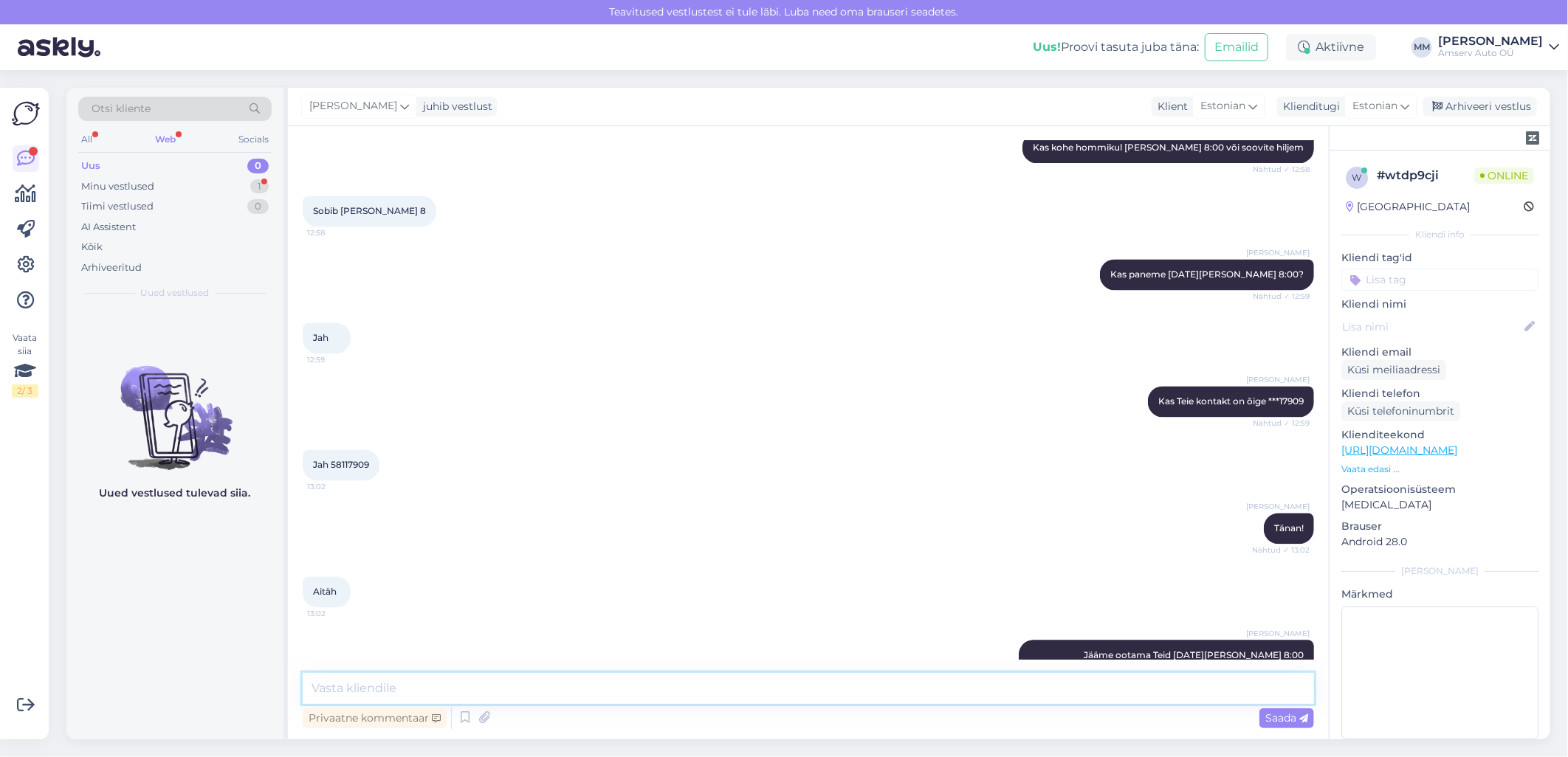
scroll to position [1902, 0]
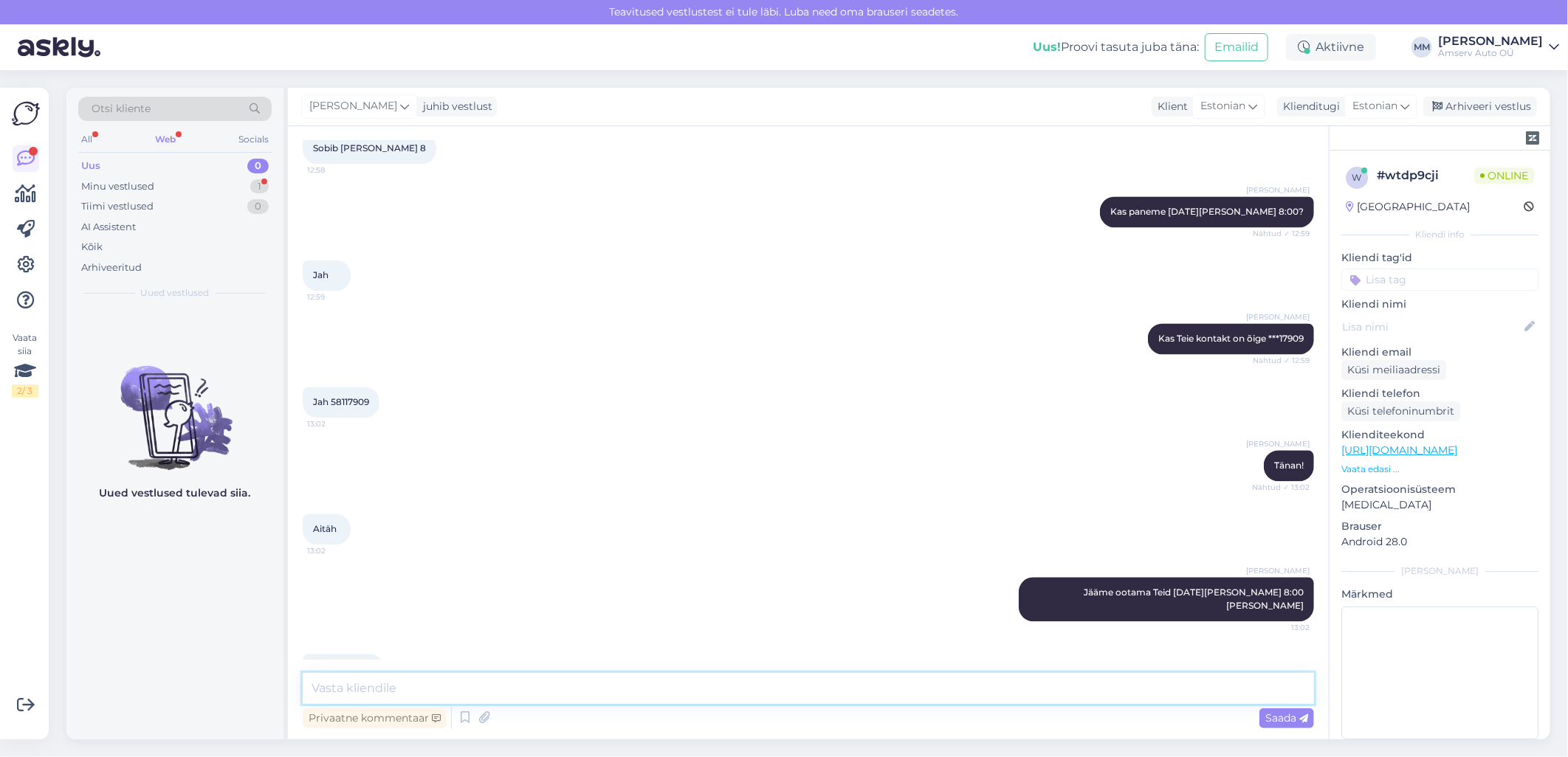
click at [431, 675] on textarea at bounding box center [808, 688] width 1012 height 31
click at [440, 689] on textarea at bounding box center [808, 688] width 1012 height 31
type textarea "Tänan väga :)"
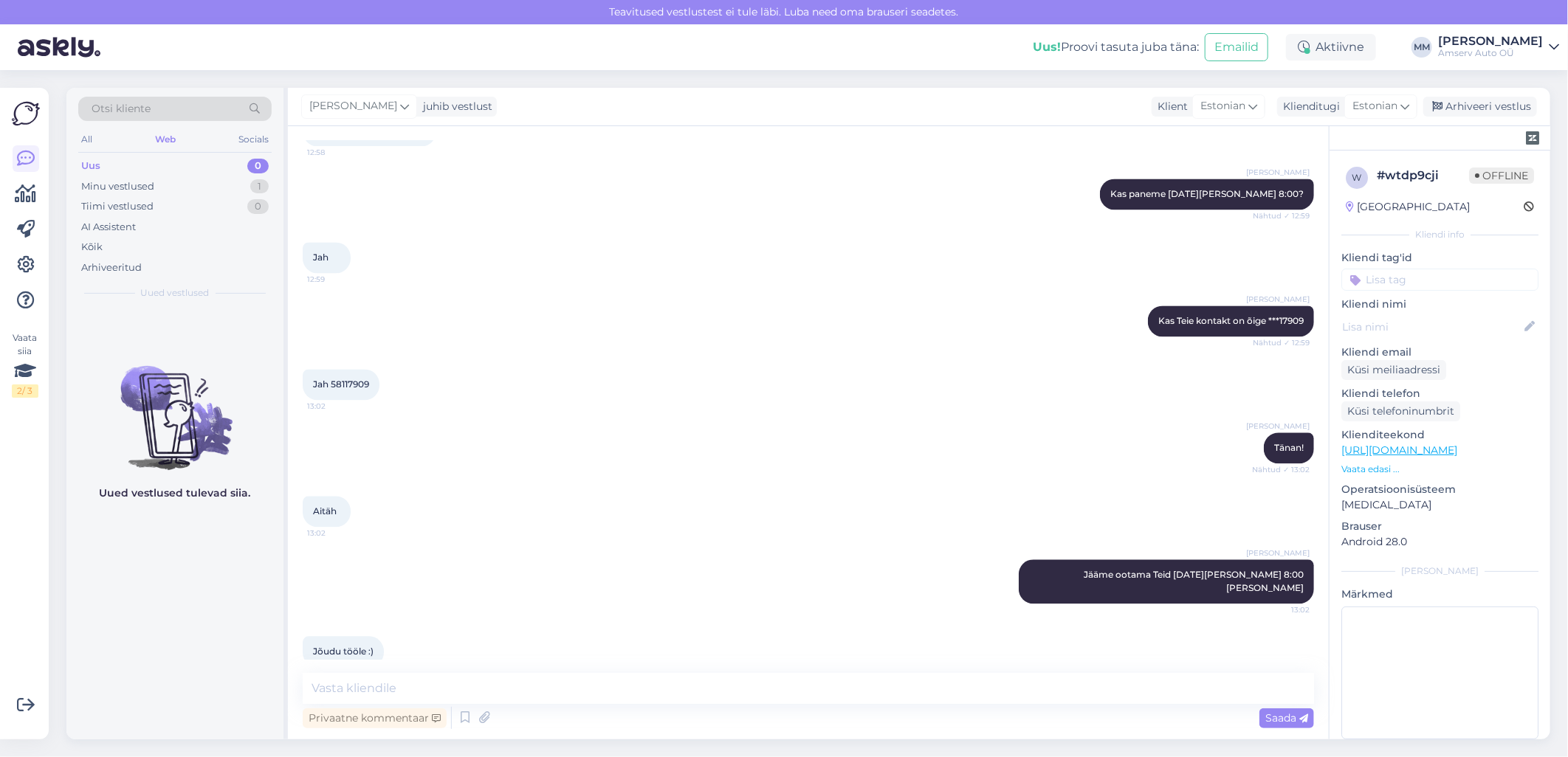
scroll to position [1966, 0]
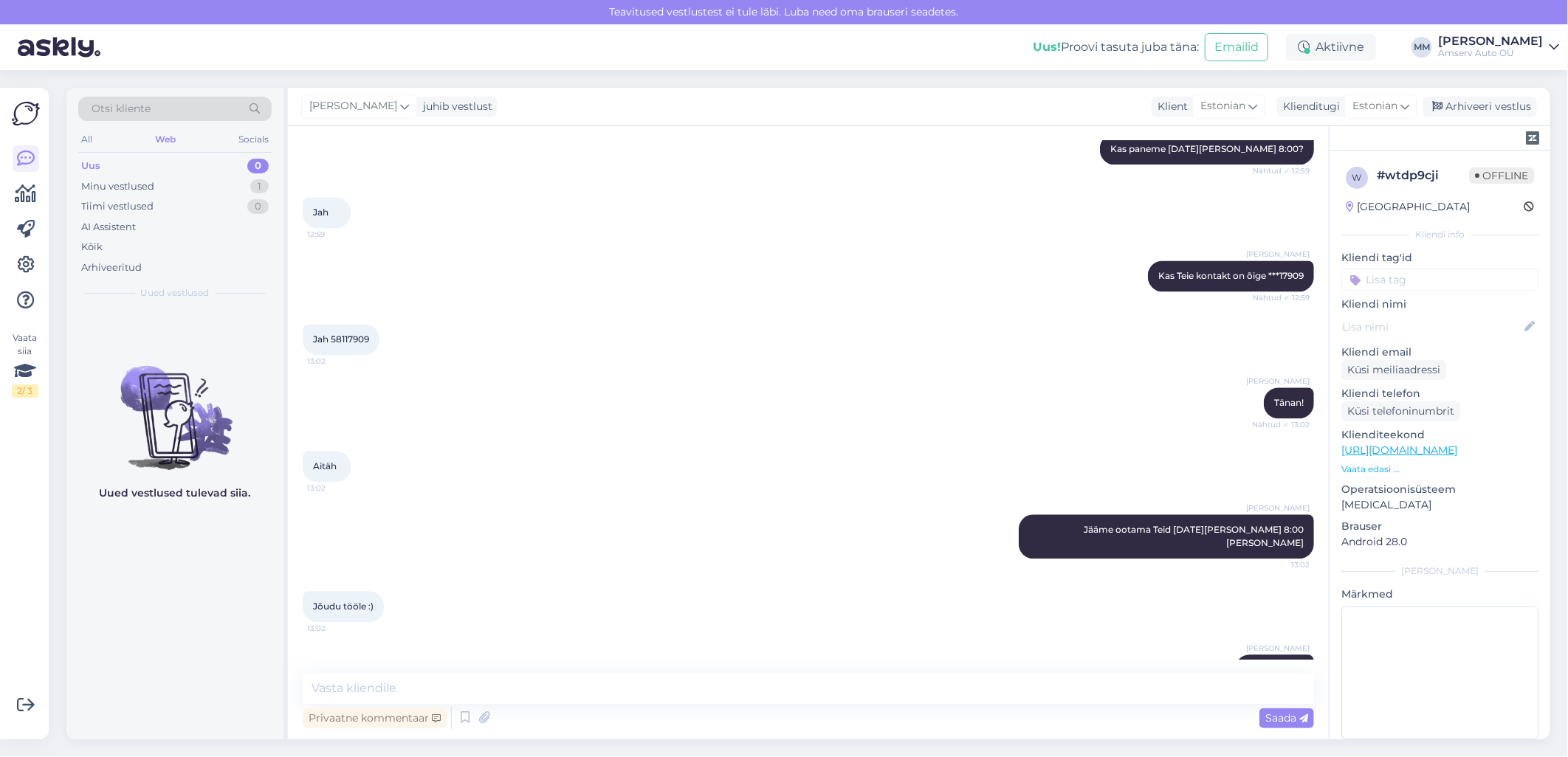
drag, startPoint x: 1465, startPoint y: 106, endPoint x: 1084, endPoint y: 299, distance: 427.1
click at [1112, 299] on div "Marina Mamutina juhib vestlust Klient Estonian Klienditugi Estonian Arhiveeri v…" at bounding box center [919, 413] width 1263 height 652
click at [1374, 278] on input at bounding box center [1440, 279] width 197 height 22
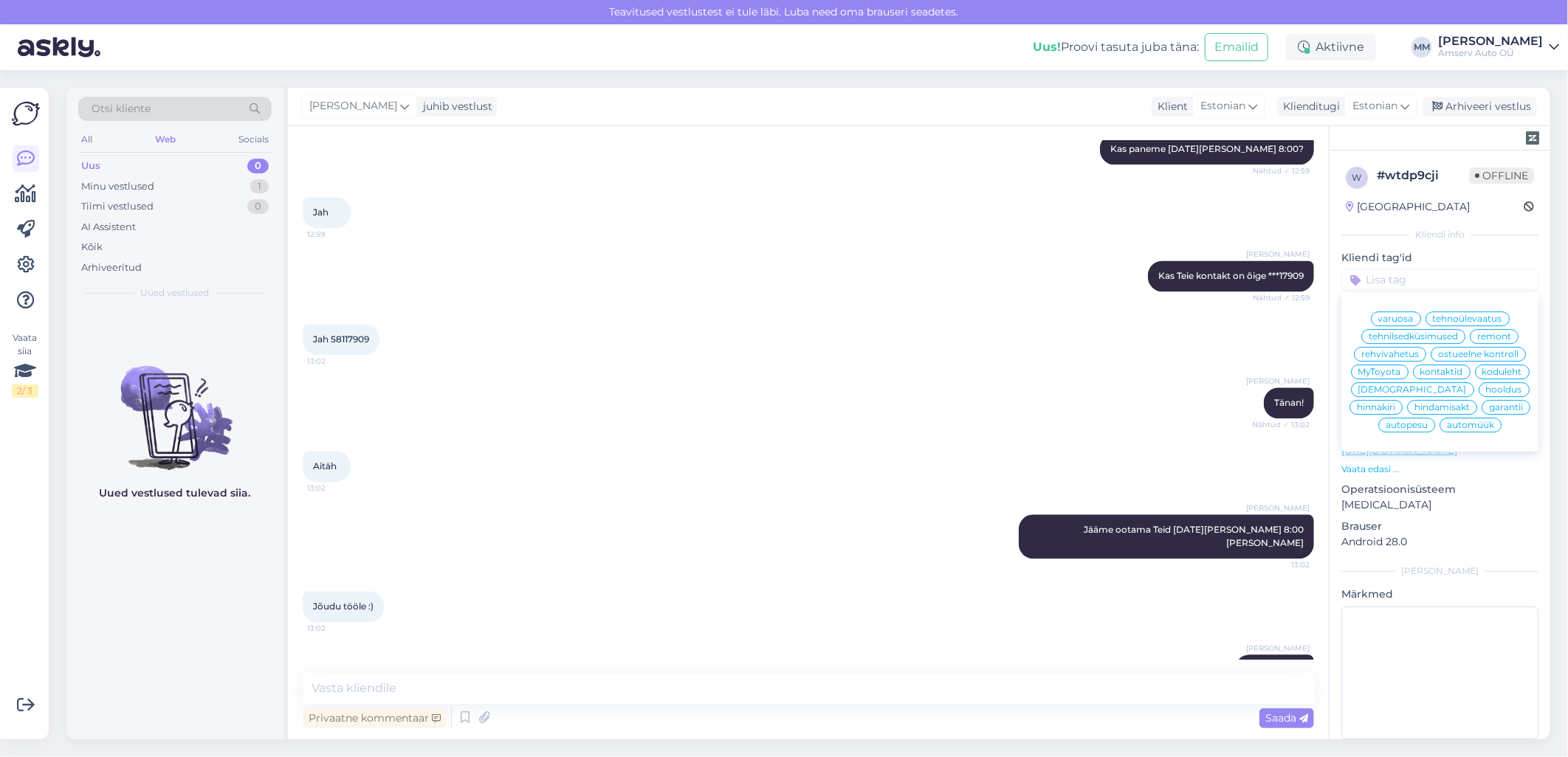
click at [1487, 394] on span "hooldus" at bounding box center [1504, 389] width 36 height 9
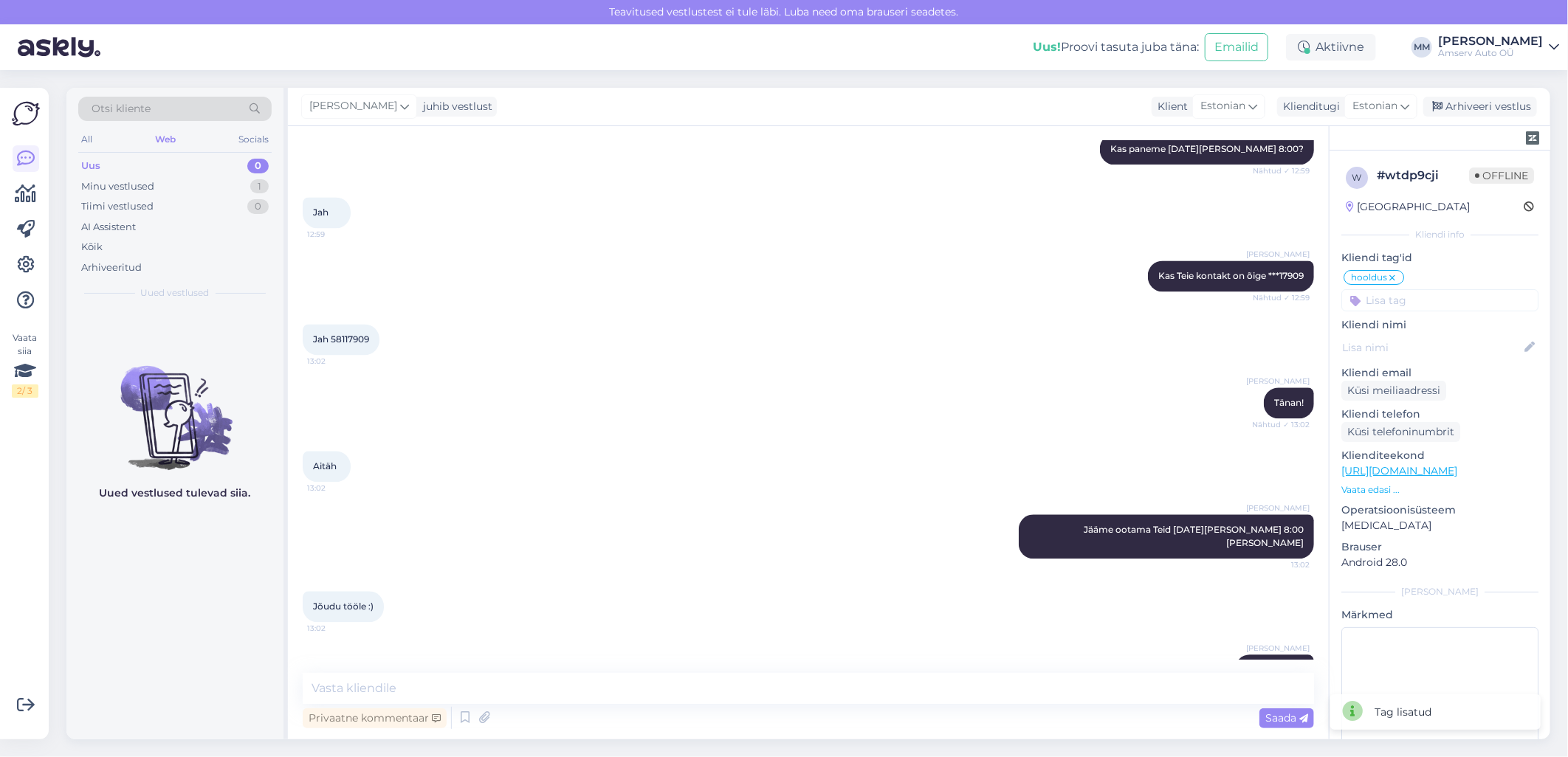
click at [818, 371] on div "Marina Mamutina Tänan! Nähtud ✓ 13:02" at bounding box center [808, 403] width 1012 height 64
click at [1483, 99] on div "Arhiveeri vestlus" at bounding box center [1481, 106] width 114 height 20
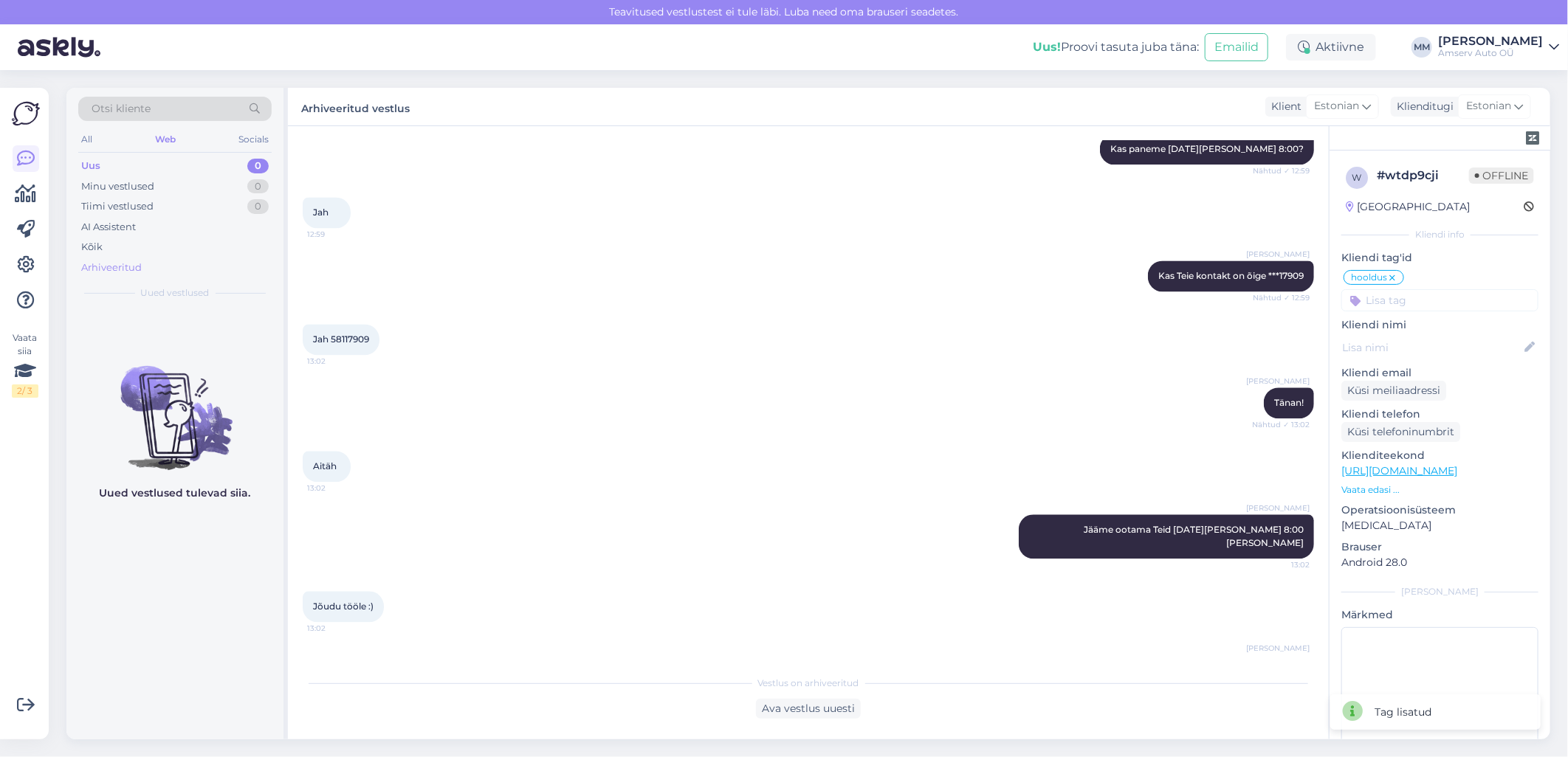
click at [111, 262] on div "Arhiveeritud" at bounding box center [111, 267] width 61 height 14
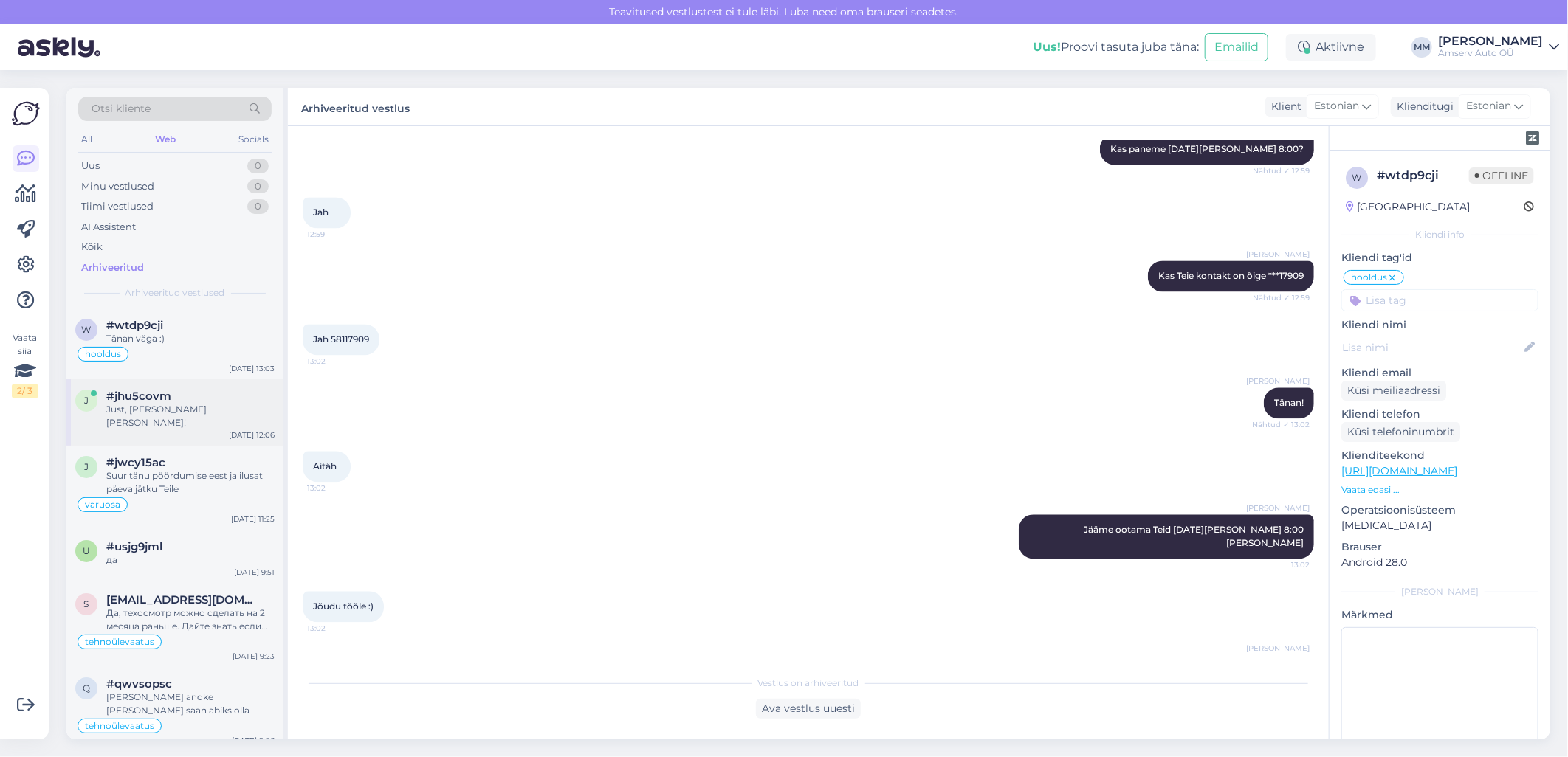
click at [219, 411] on div "Just, seda läheb meil vaja!" at bounding box center [190, 416] width 168 height 27
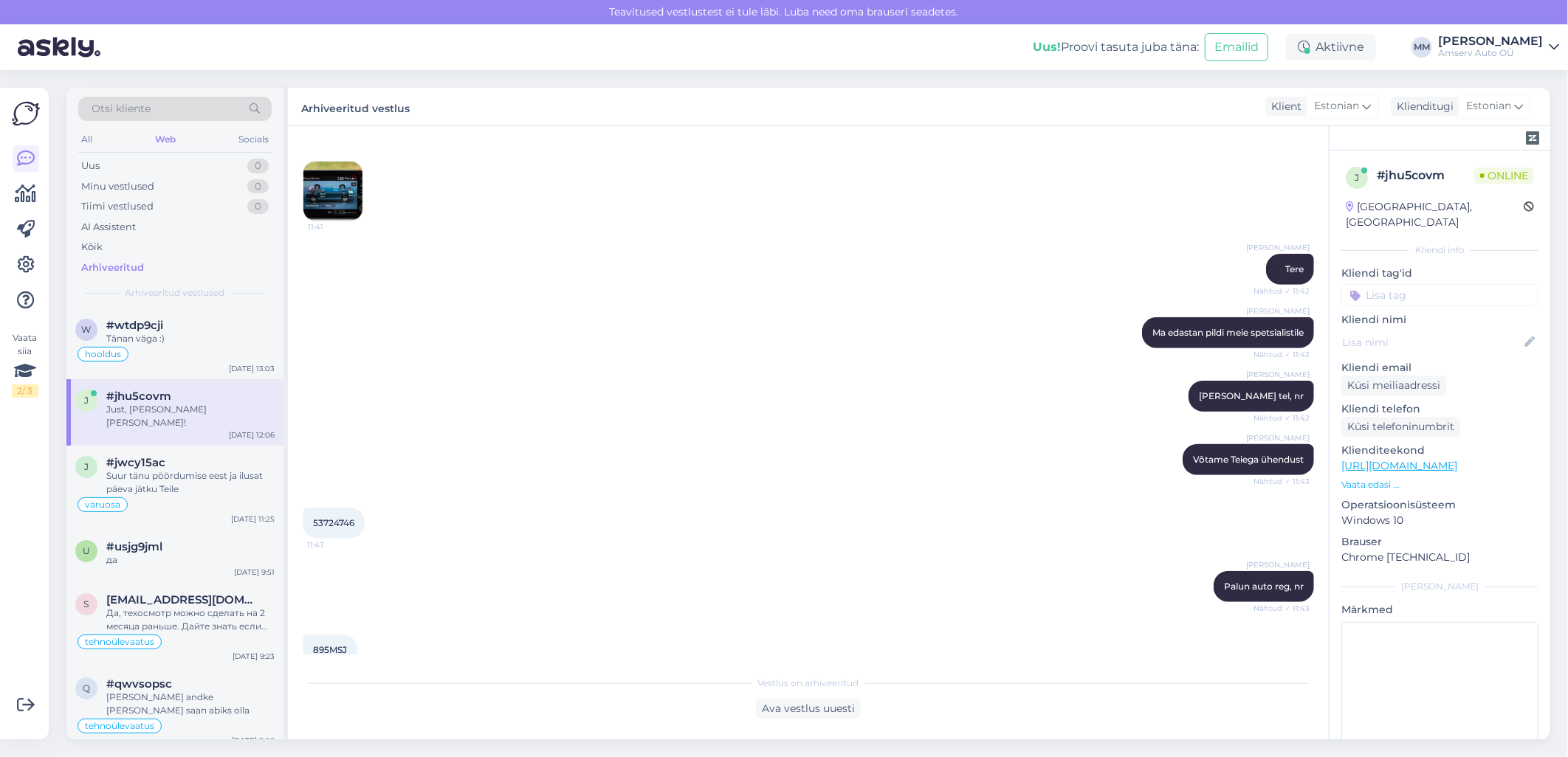
scroll to position [589, 0]
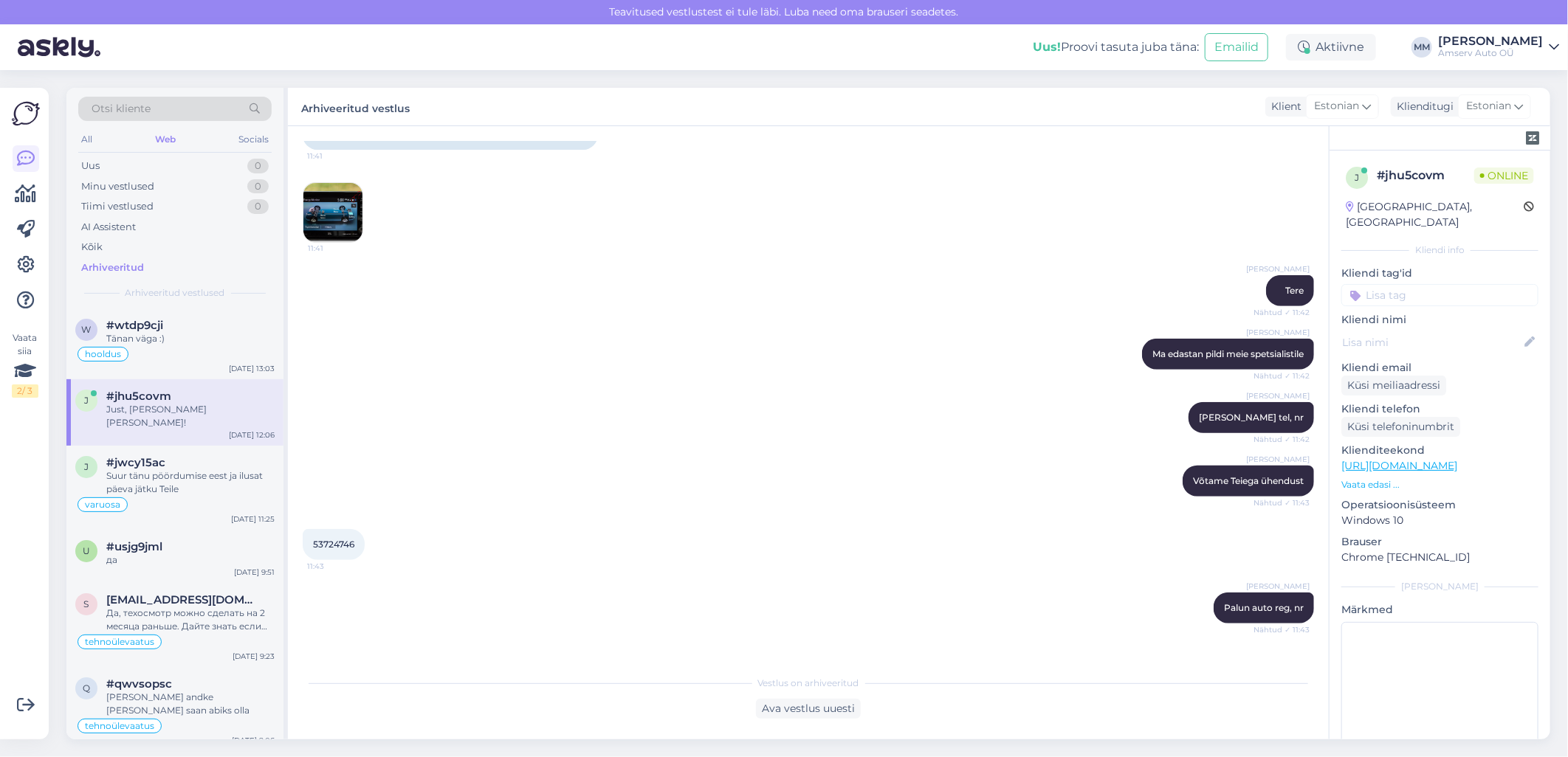
click at [1394, 286] on input at bounding box center [1440, 294] width 197 height 22
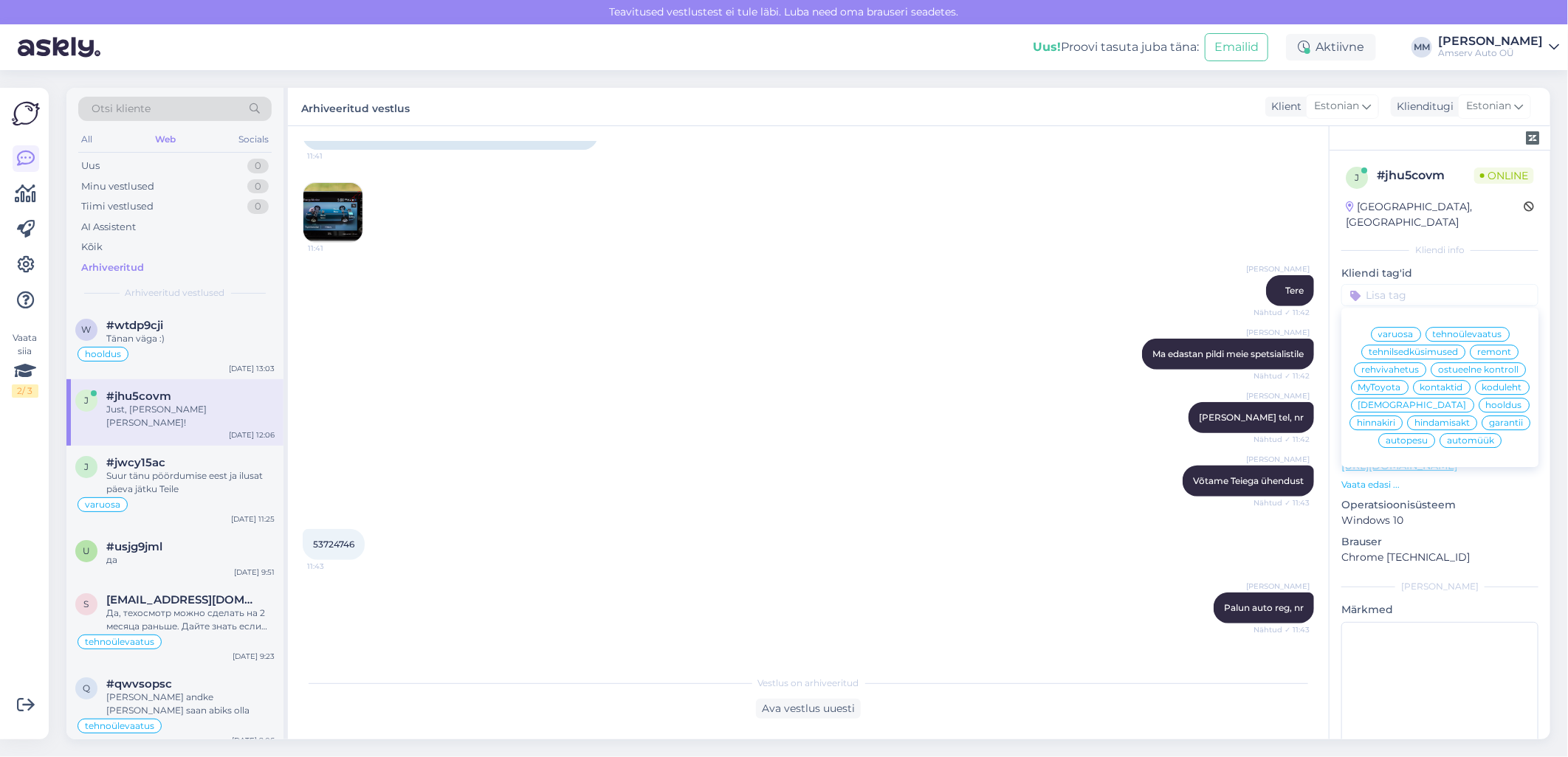
click at [1383, 345] on div "tehnilsedküsimused" at bounding box center [1413, 351] width 104 height 14
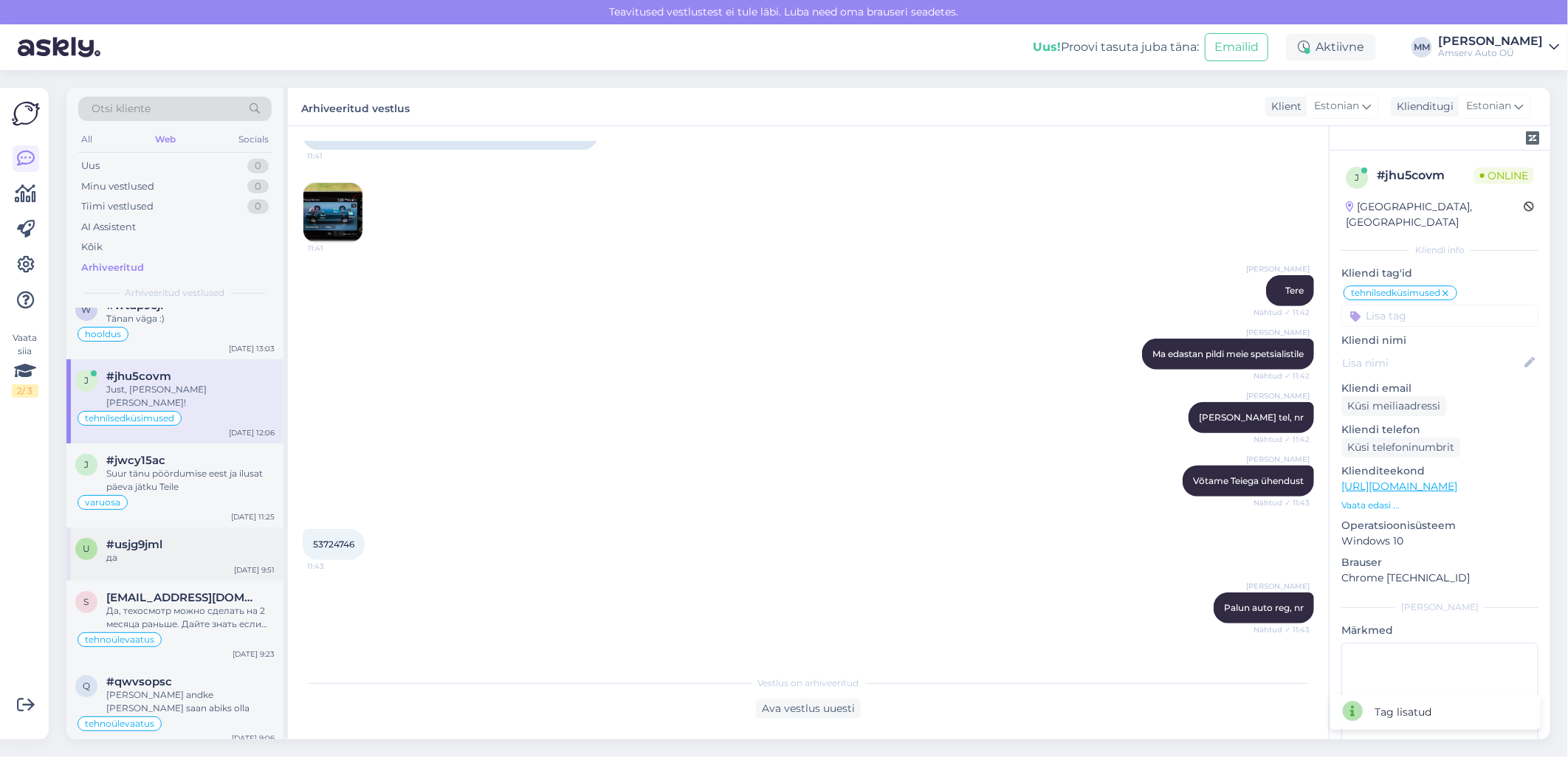
scroll to position [82, 0]
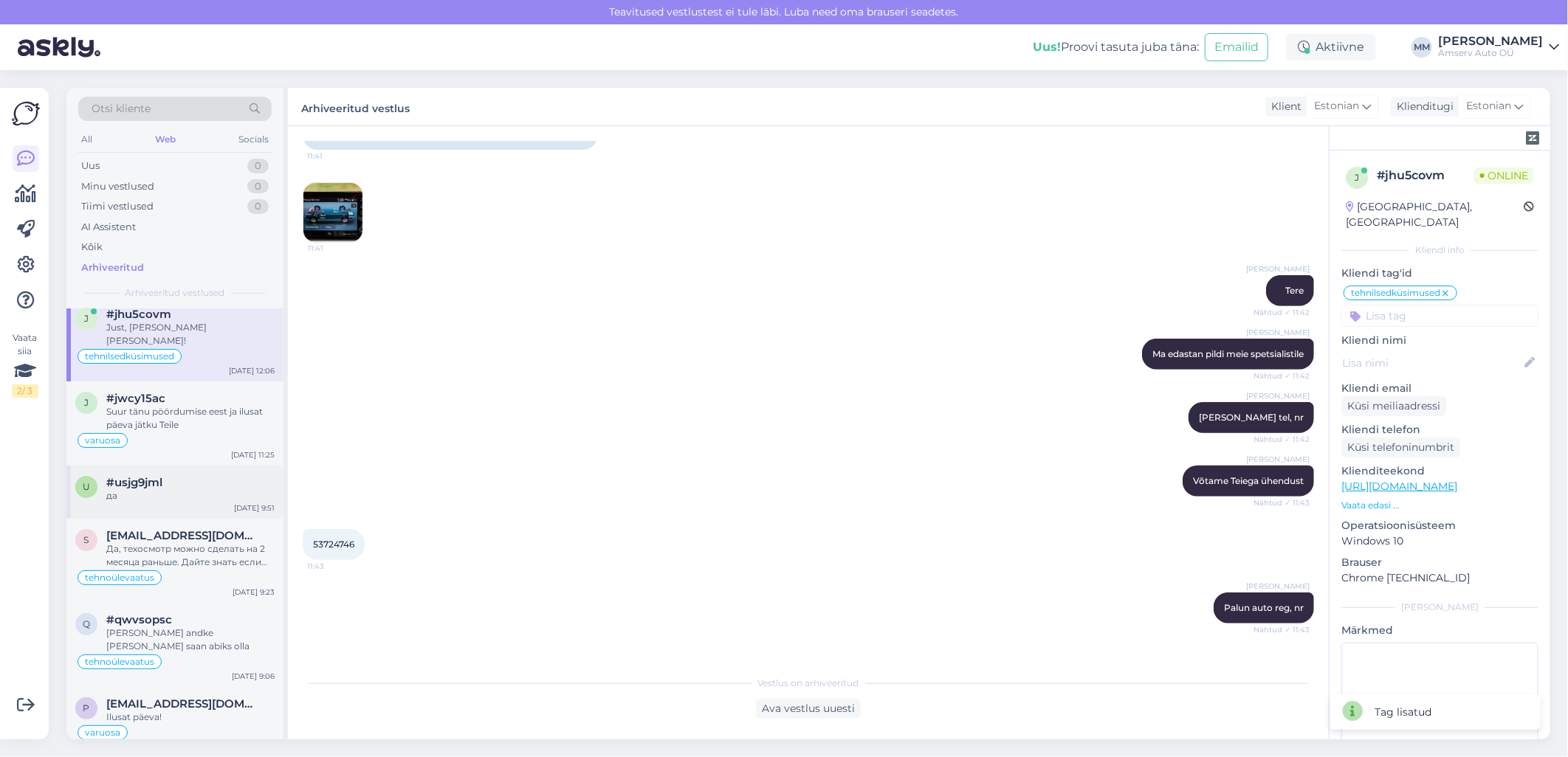
click at [192, 465] on div "u #usjg9jml да Oct 6 9:51" at bounding box center [175, 491] width 217 height 53
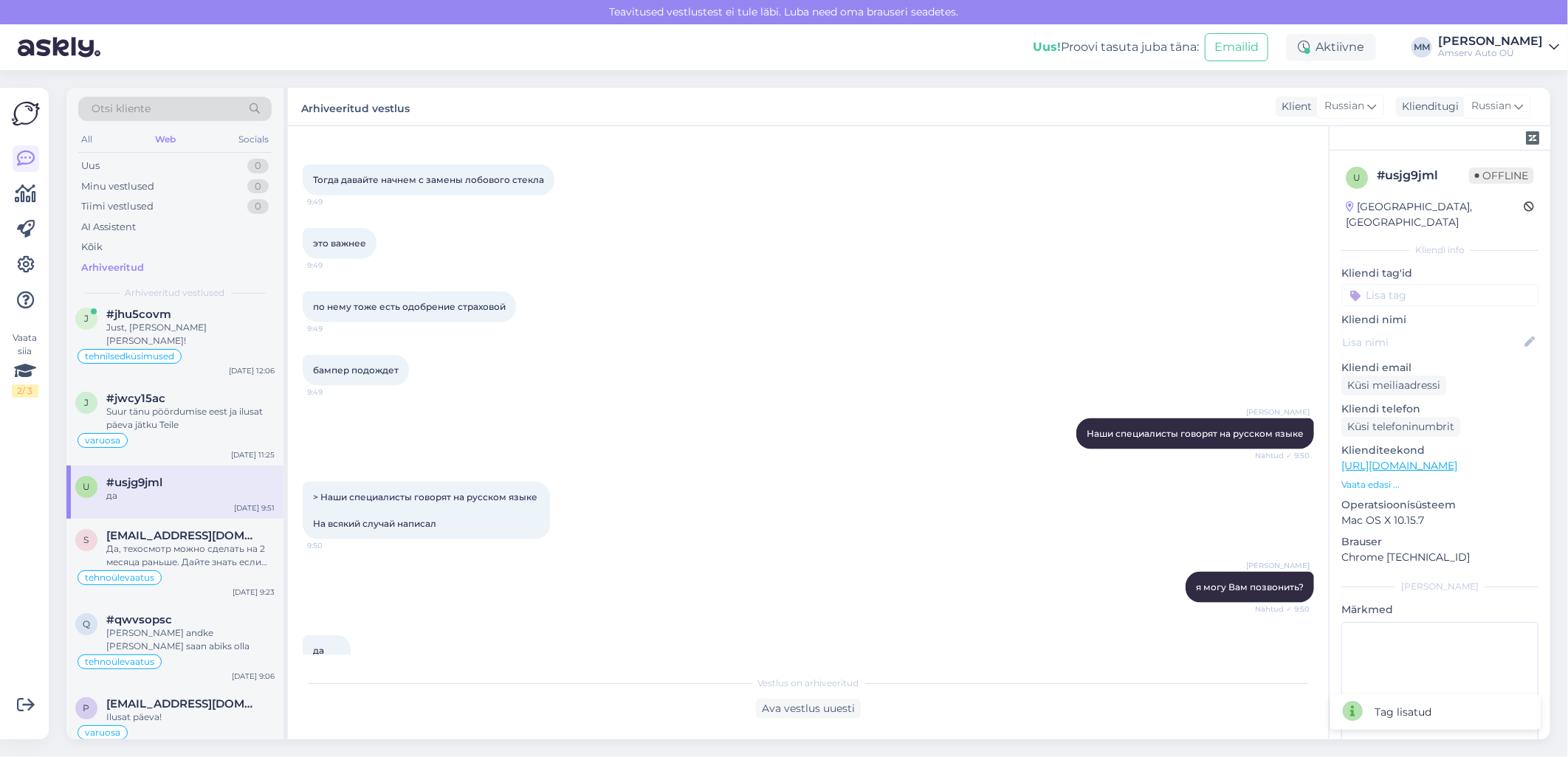
click at [1423, 284] on input at bounding box center [1440, 294] width 197 height 22
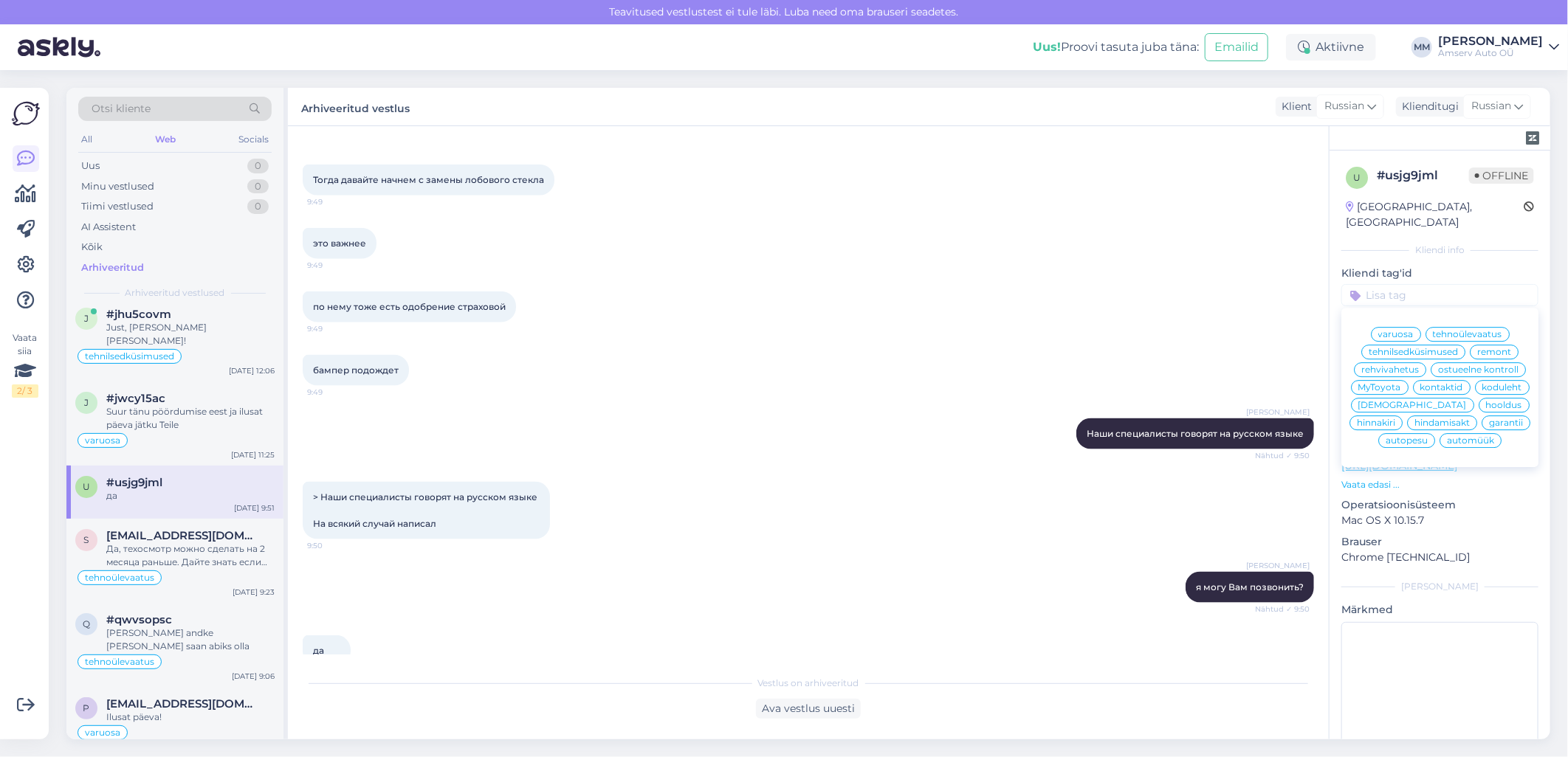
click at [1390, 407] on span "keretööd" at bounding box center [1412, 405] width 108 height 9
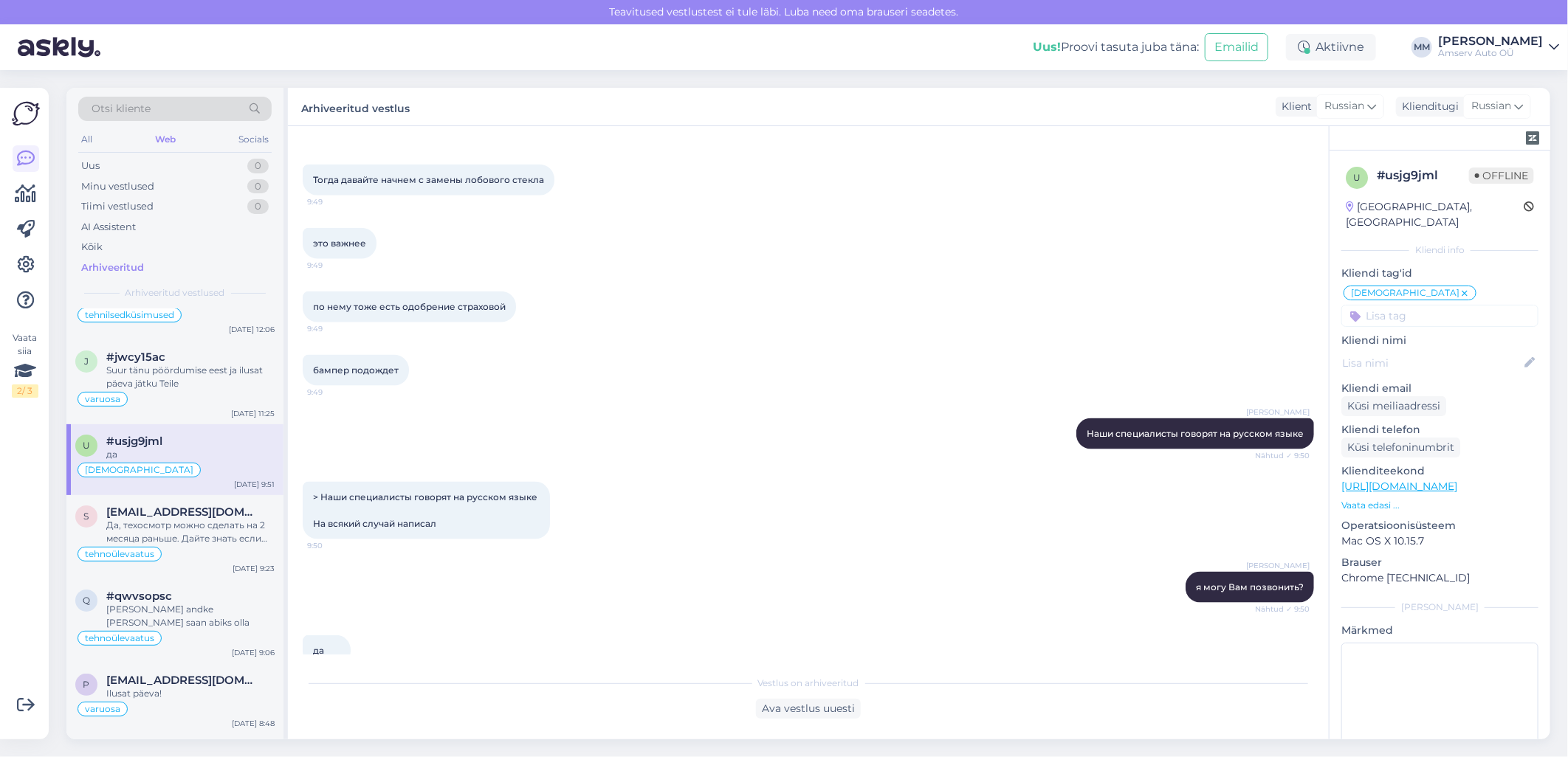
scroll to position [0, 0]
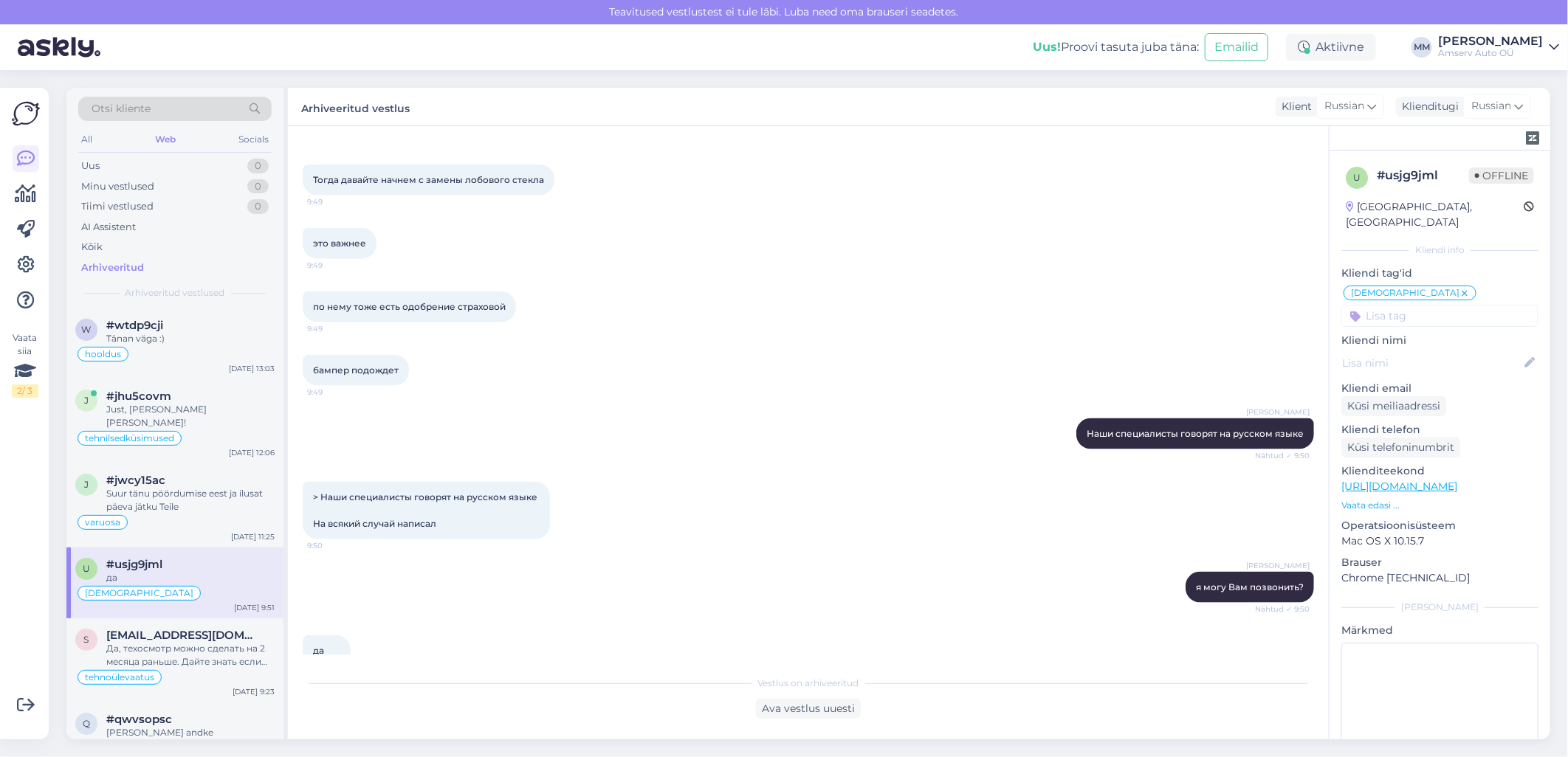
click at [109, 262] on div "Arhiveeritud" at bounding box center [112, 267] width 63 height 14
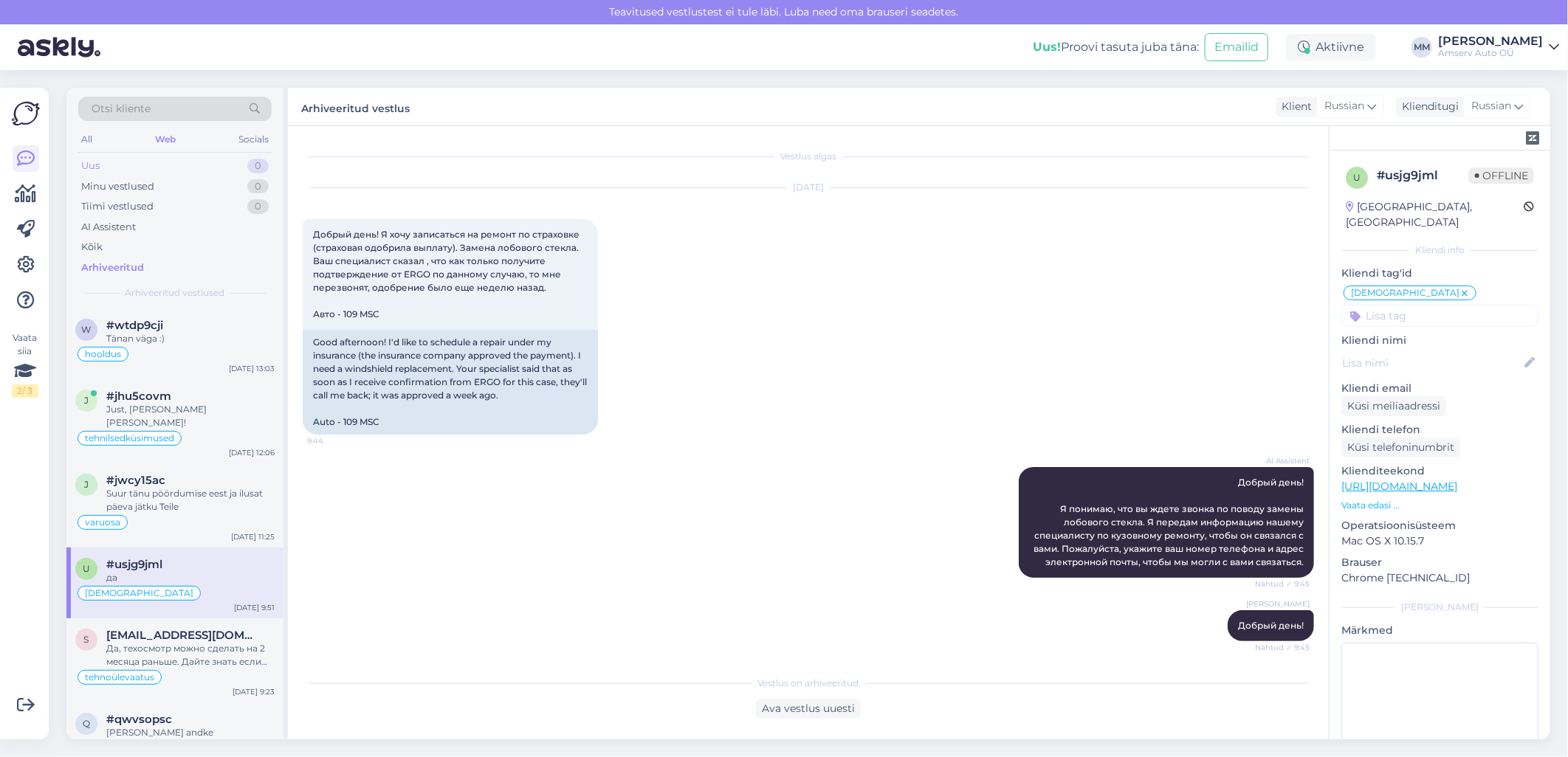
click at [156, 163] on div "Uus 0" at bounding box center [175, 165] width 193 height 20
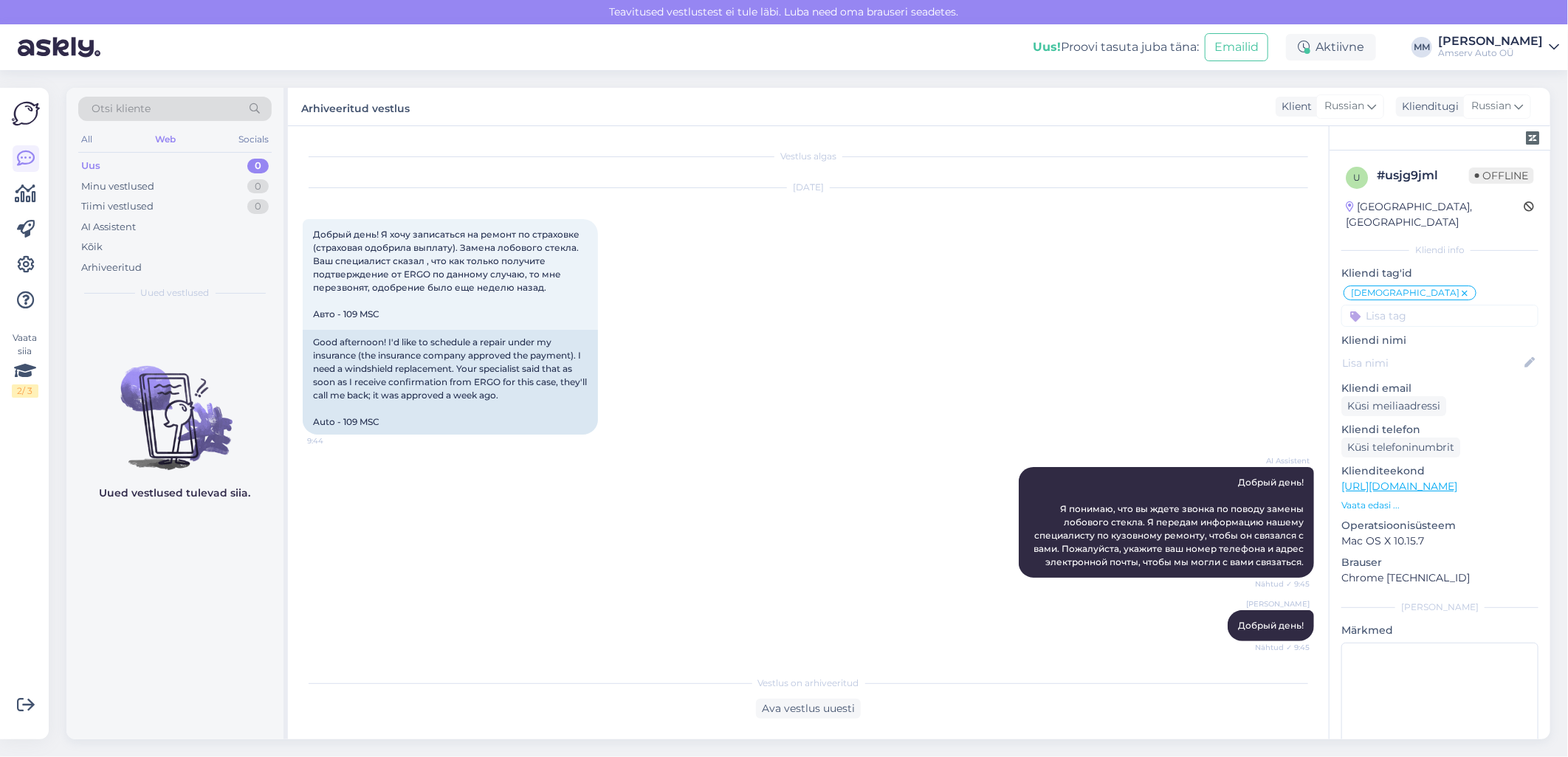
click at [171, 140] on div "Web" at bounding box center [165, 140] width 27 height 19
click at [189, 161] on div "Uus 0" at bounding box center [175, 165] width 193 height 20
click at [159, 138] on div "Web" at bounding box center [165, 140] width 27 height 19
click at [174, 136] on div "Web" at bounding box center [165, 140] width 27 height 19
click at [171, 138] on div "Web" at bounding box center [165, 140] width 27 height 19
